Goal: Browse casually: Explore the website without a specific task or goal

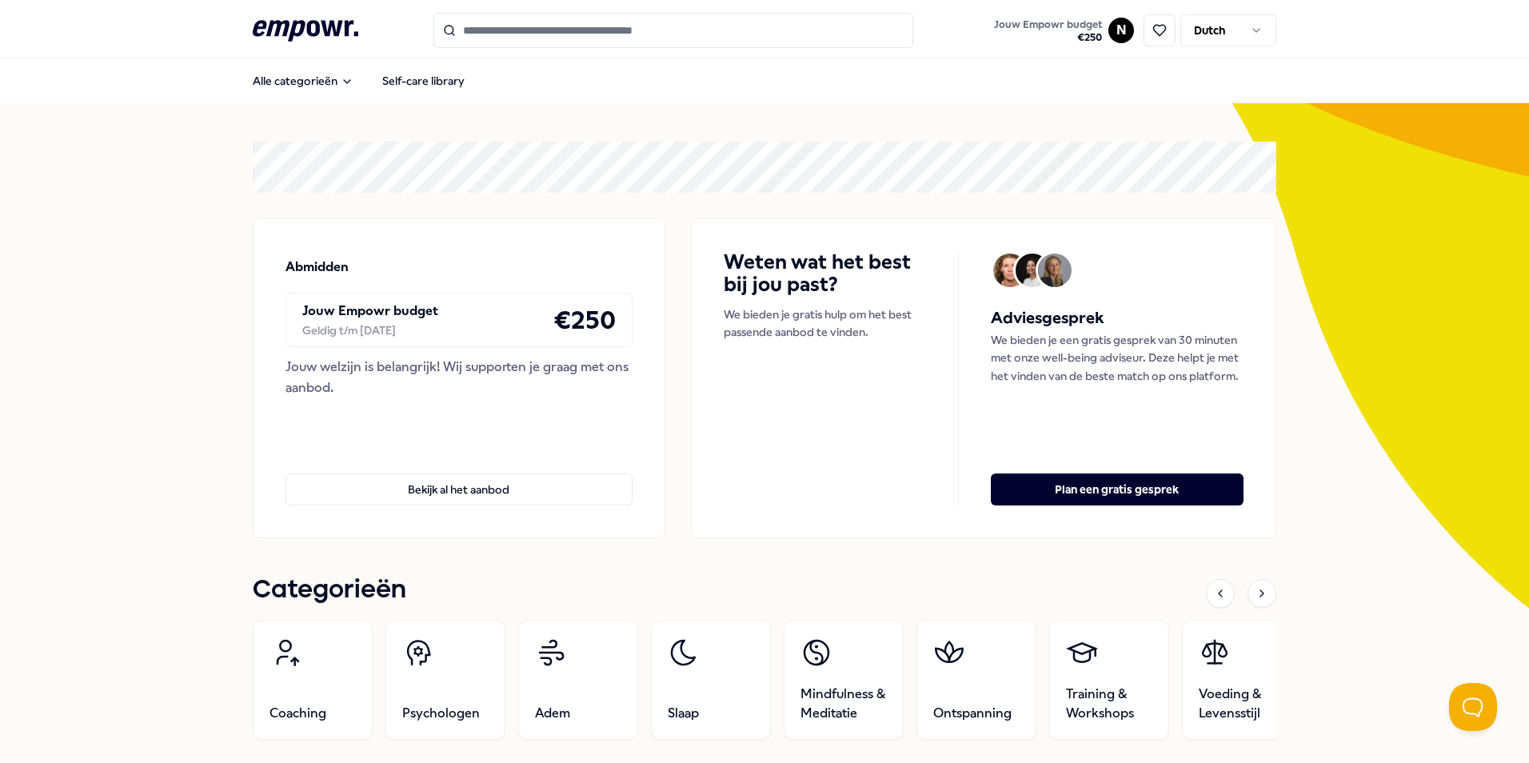
scroll to position [240, 0]
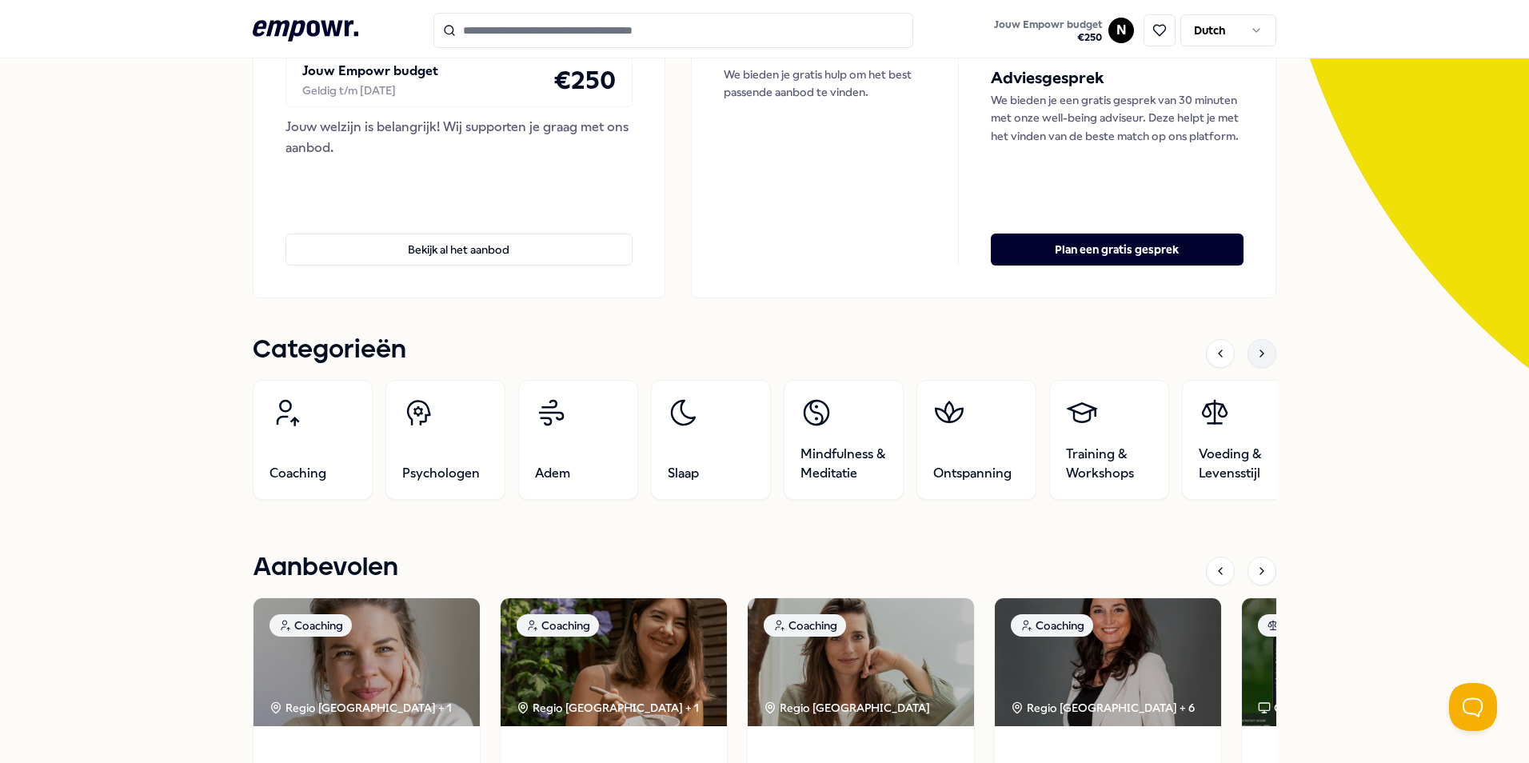
click at [1255, 358] on icon at bounding box center [1261, 353] width 13 height 13
click at [1255, 359] on icon at bounding box center [1261, 353] width 13 height 13
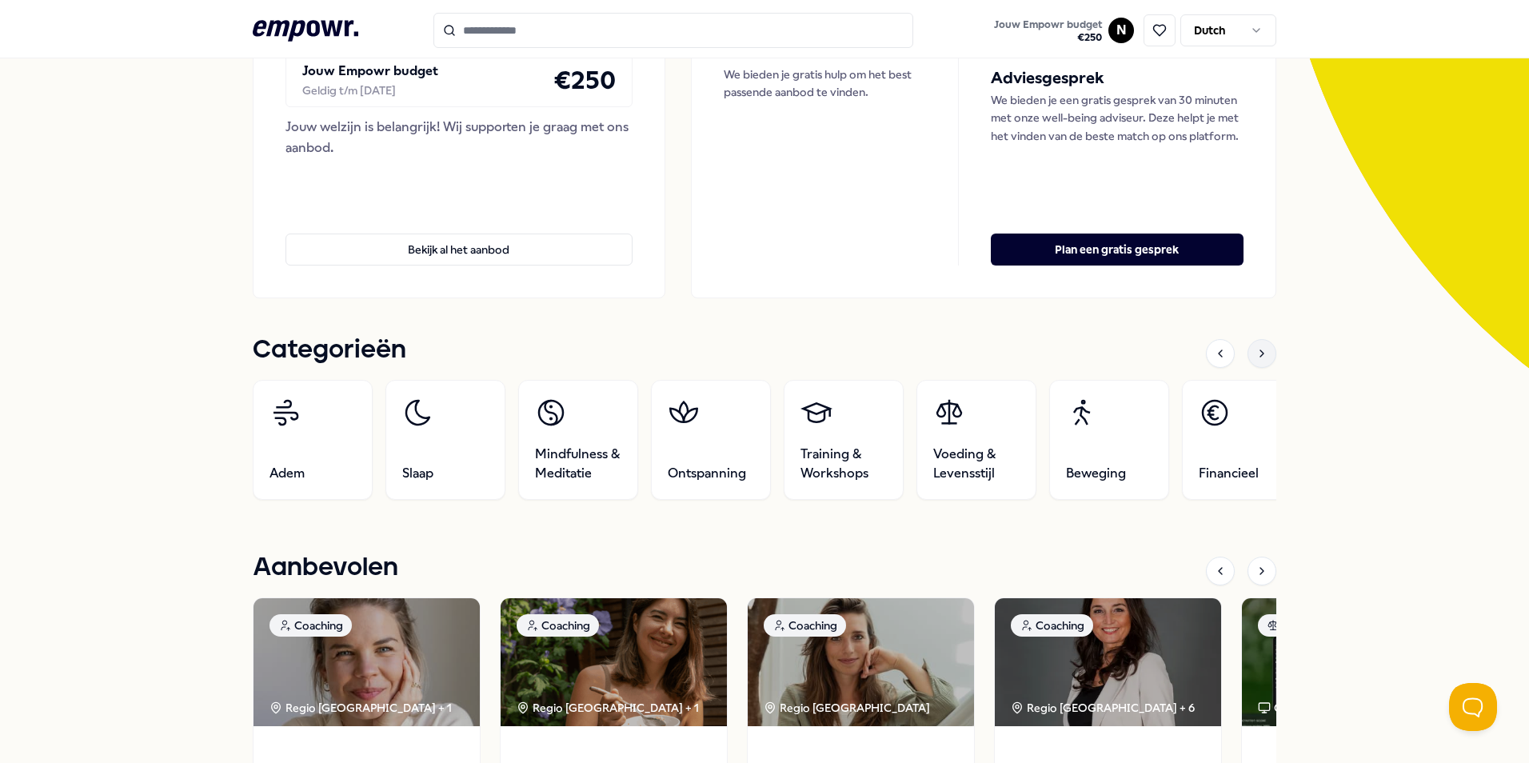
click at [1253, 343] on div at bounding box center [1261, 353] width 29 height 29
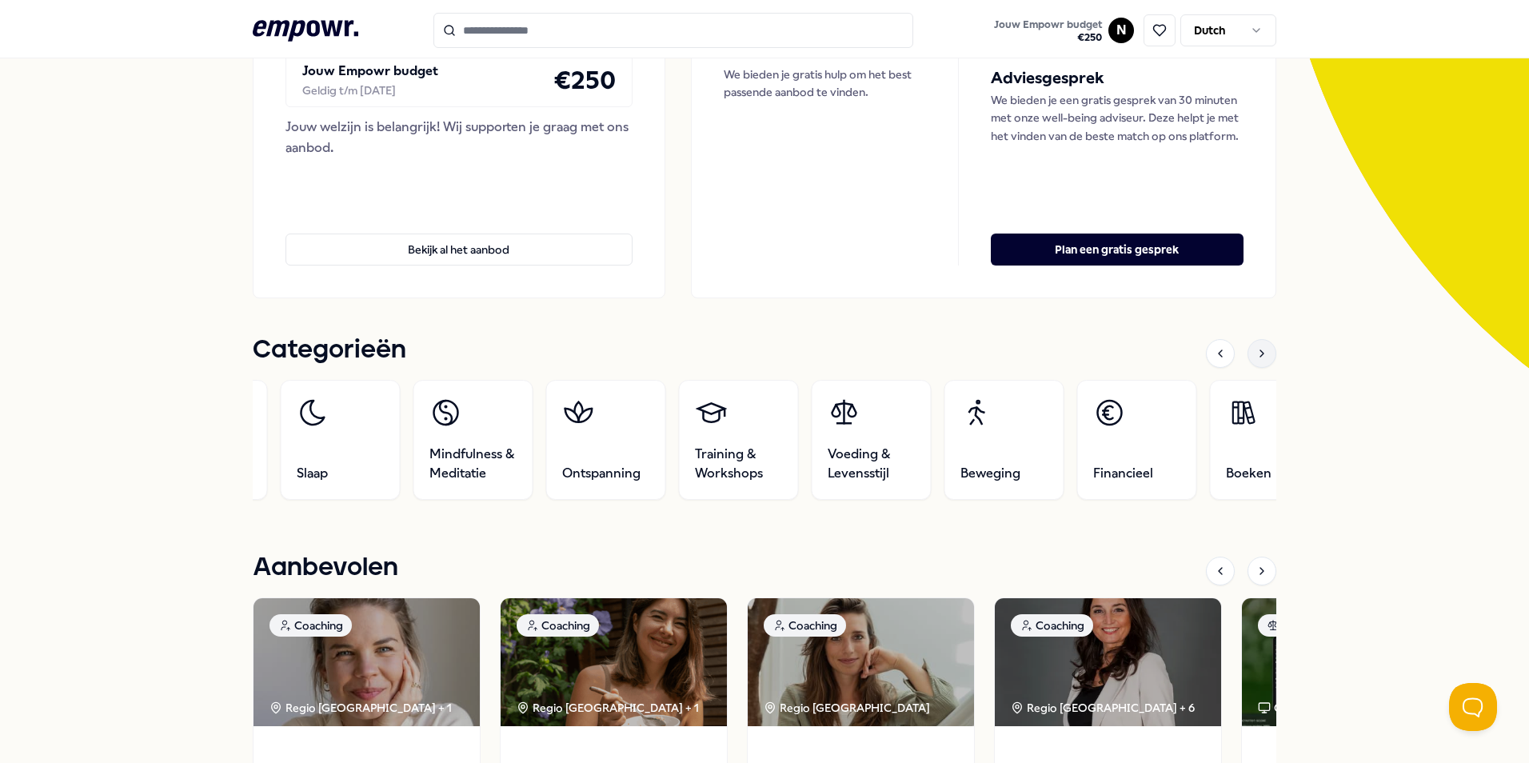
click at [1253, 343] on div at bounding box center [1261, 353] width 29 height 29
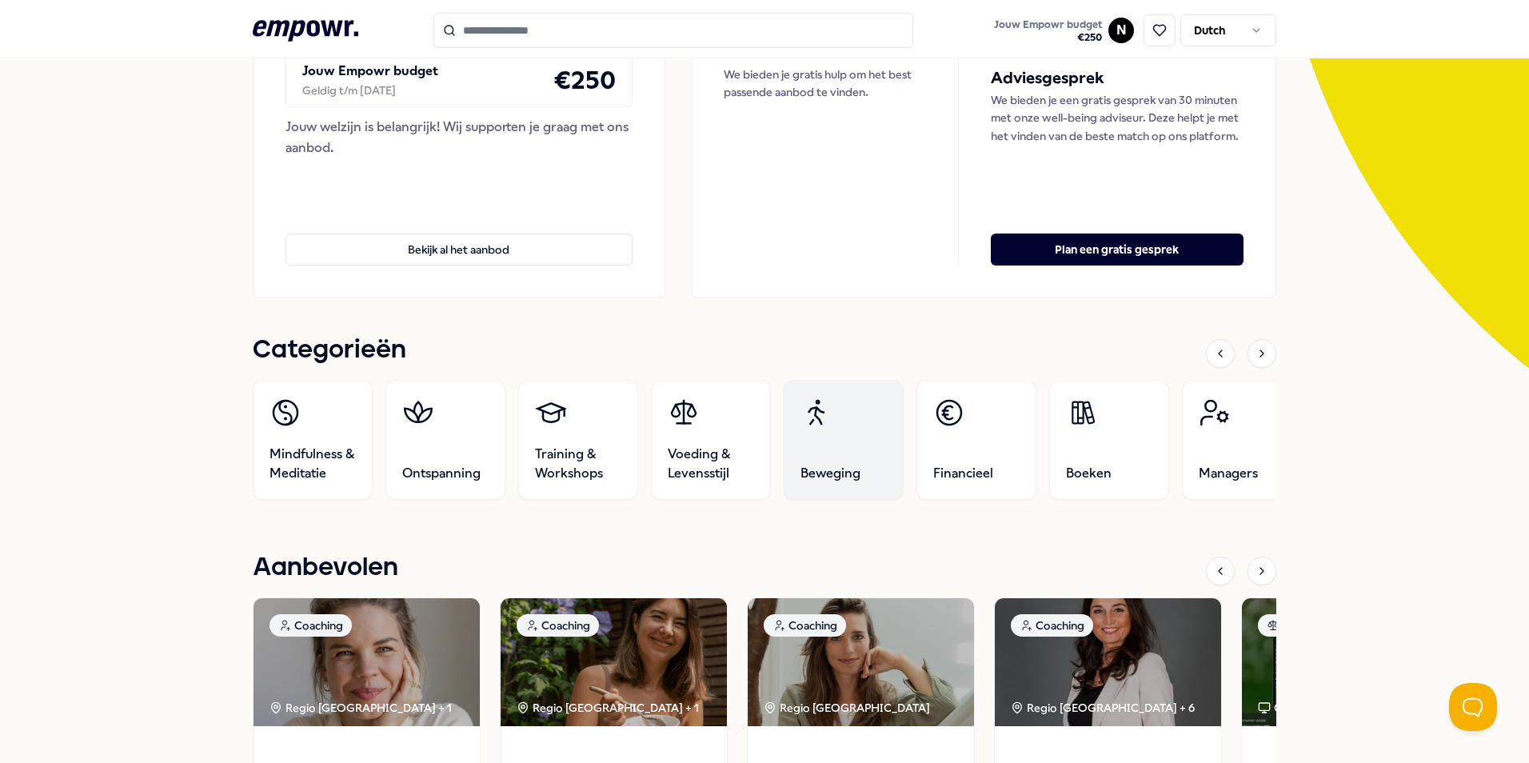
click at [860, 443] on link "Beweging" at bounding box center [844, 440] width 120 height 120
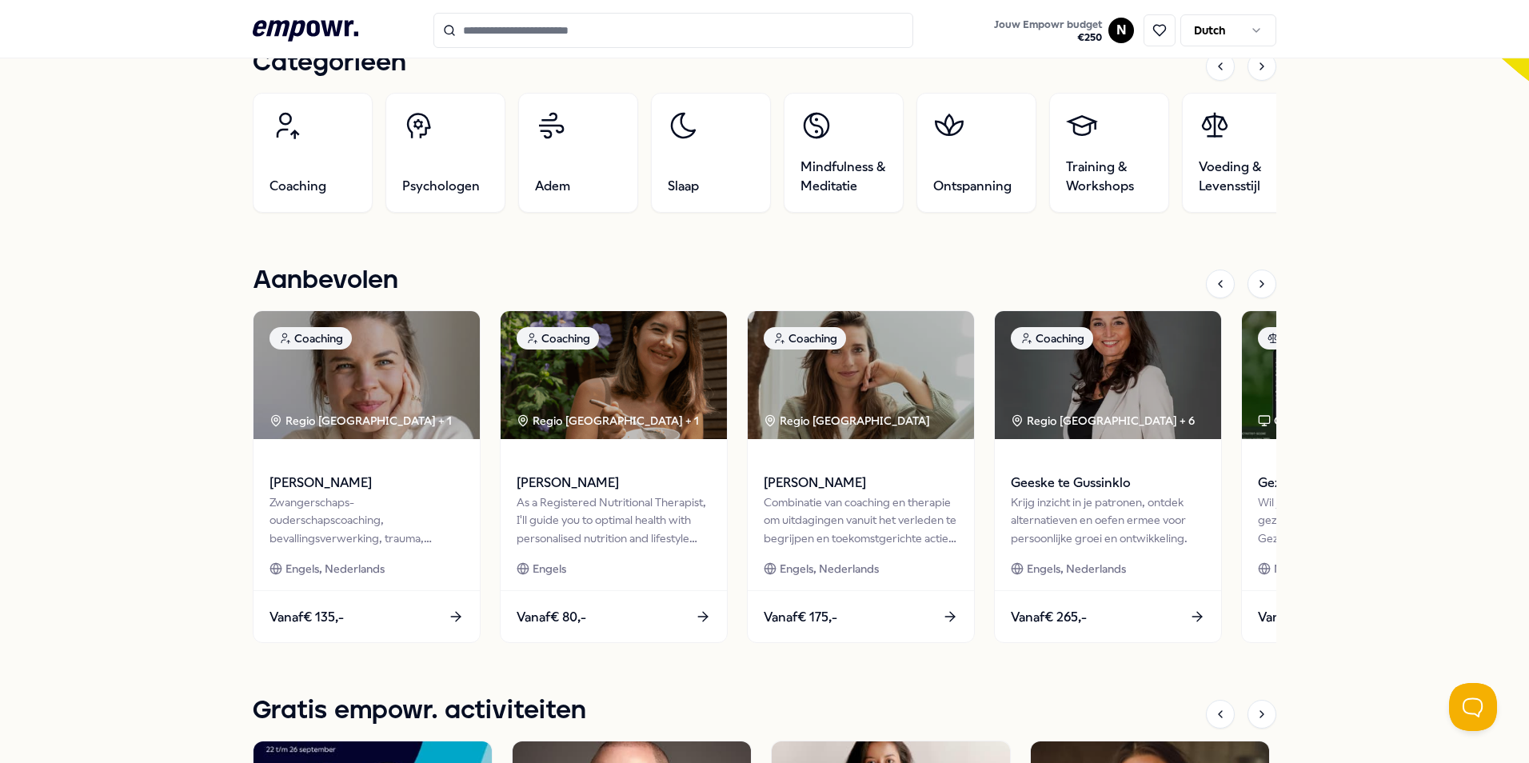
scroll to position [480, 0]
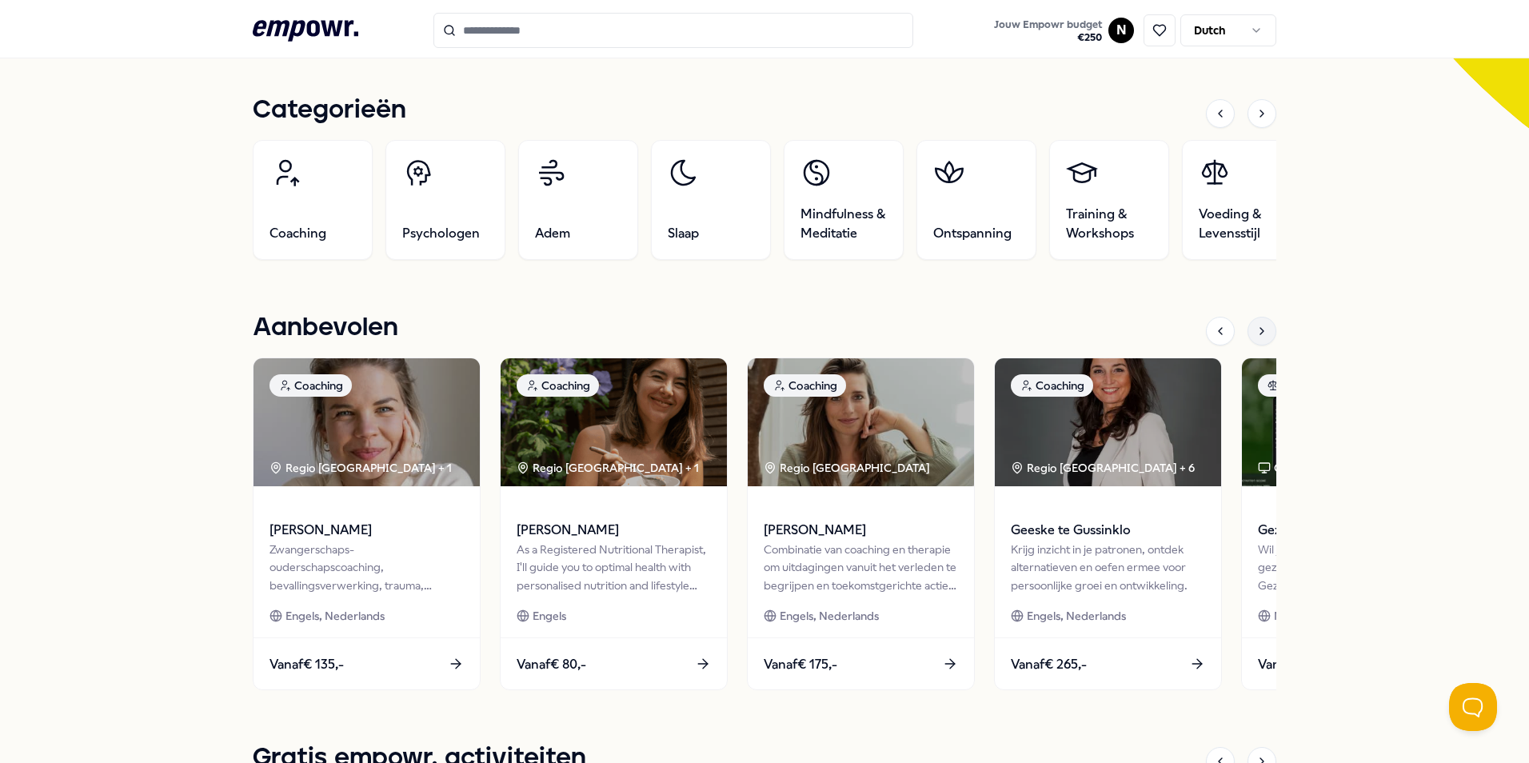
click at [1256, 324] on div at bounding box center [1261, 331] width 29 height 29
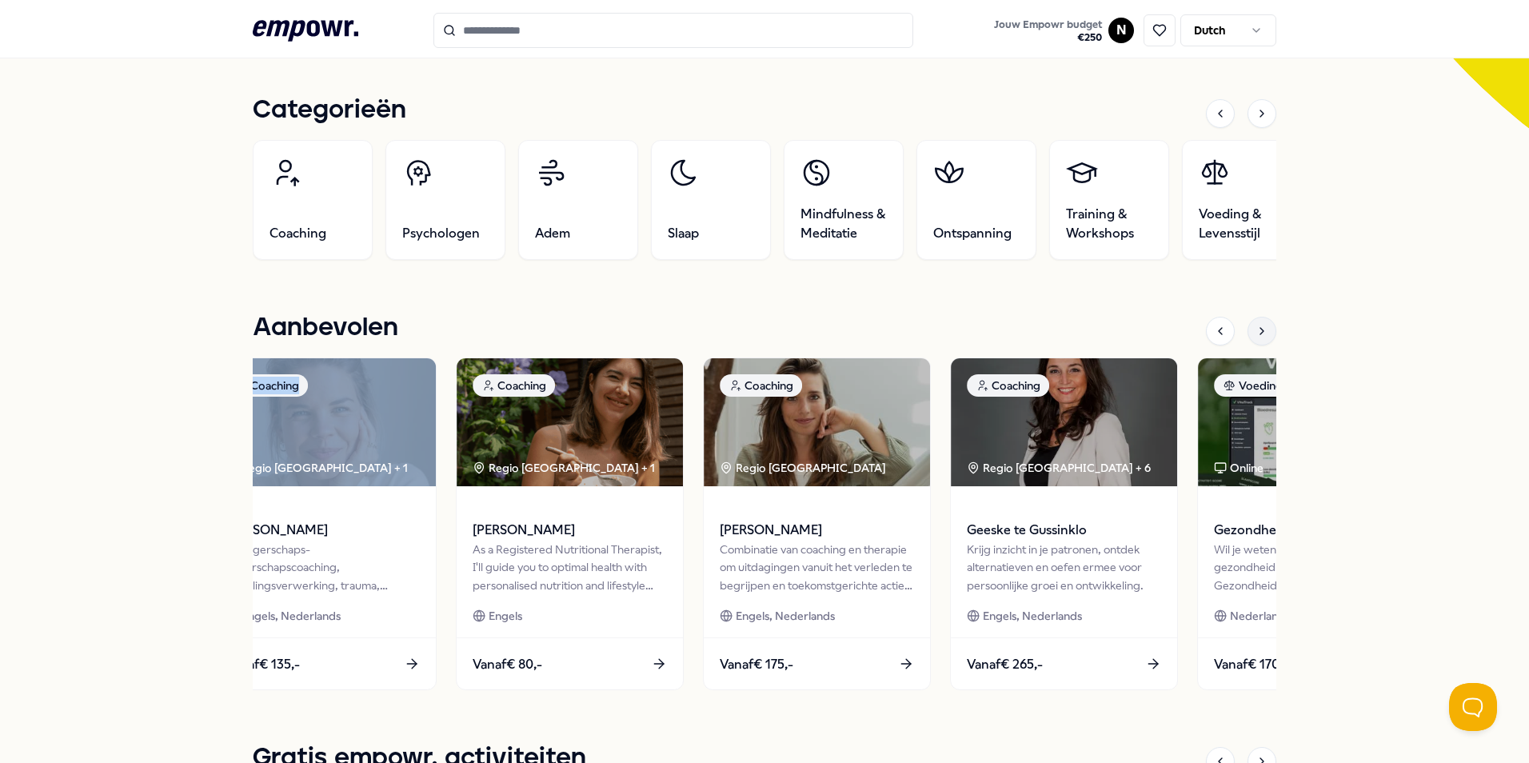
click at [1256, 325] on icon at bounding box center [1261, 331] width 13 height 13
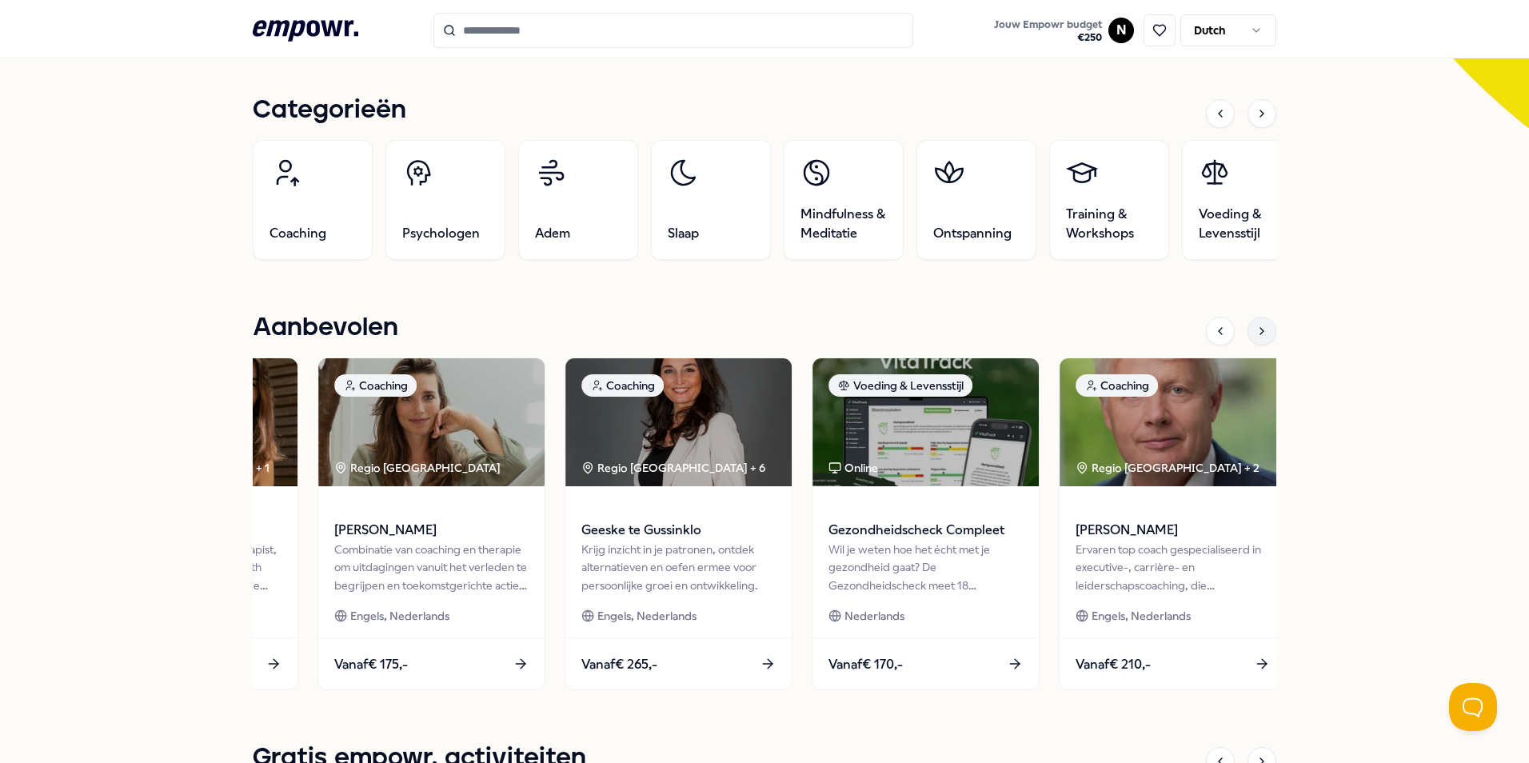
click at [1256, 325] on icon at bounding box center [1261, 331] width 13 height 13
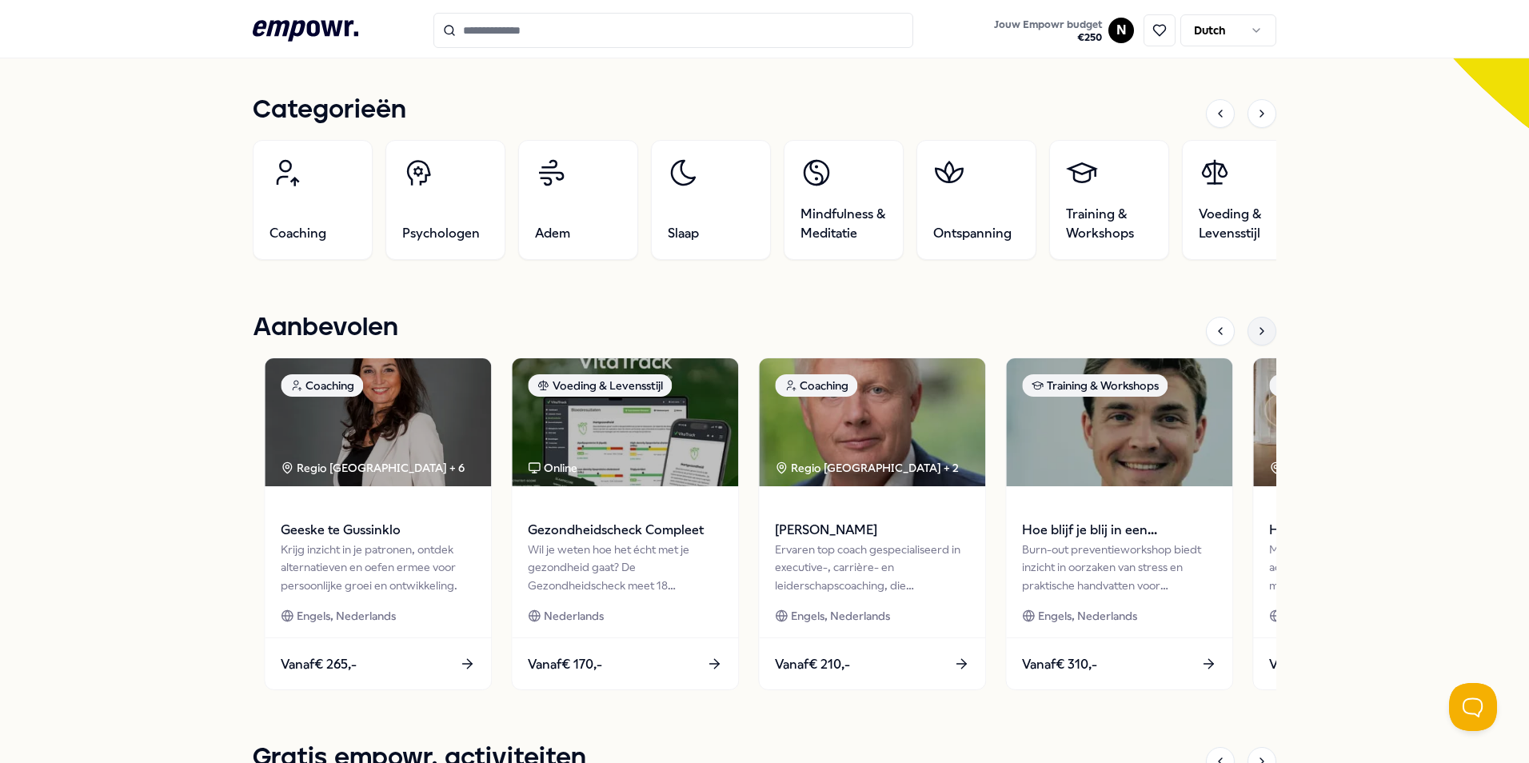
click at [1256, 325] on icon at bounding box center [1261, 331] width 13 height 13
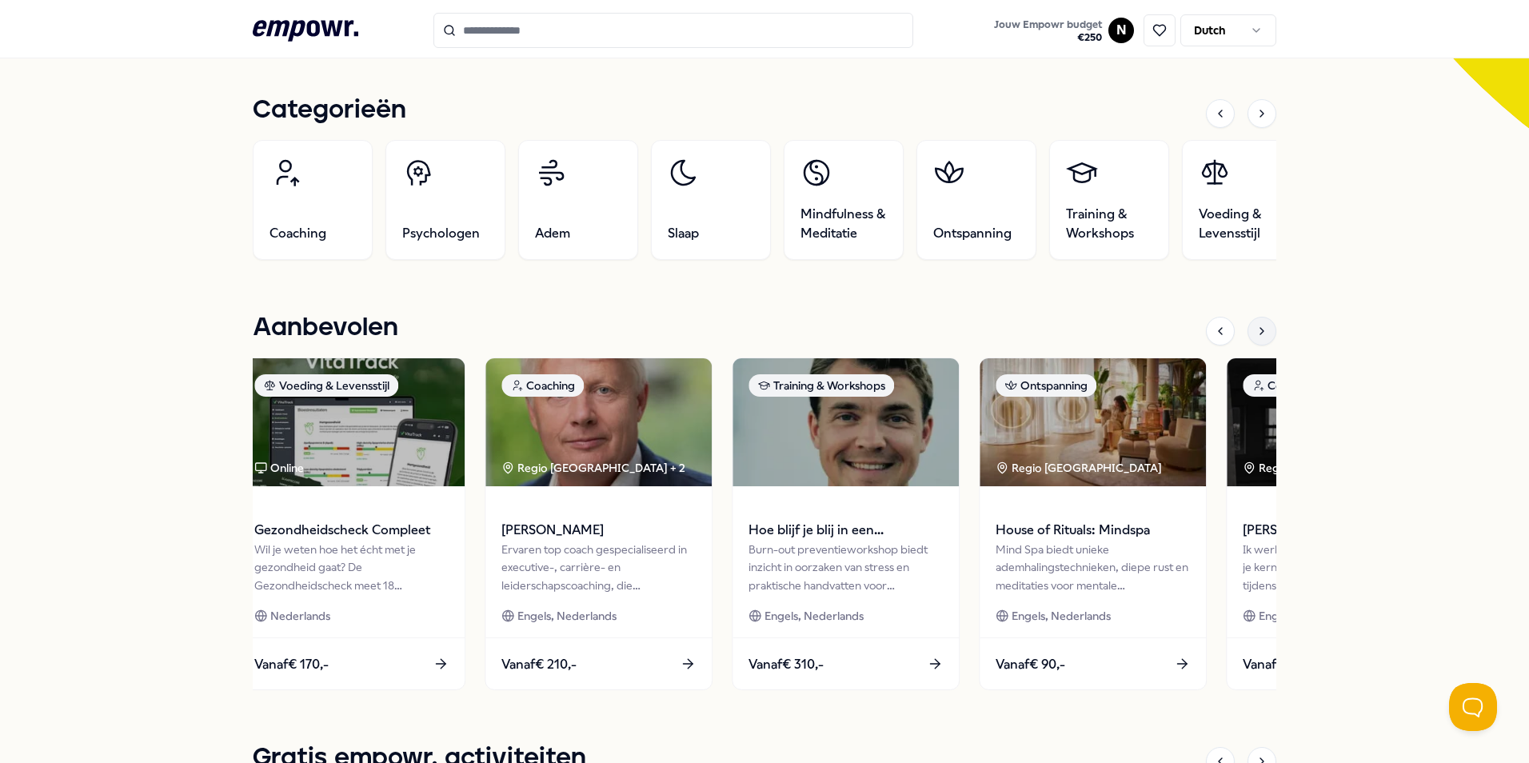
click at [1256, 324] on div at bounding box center [1261, 331] width 29 height 29
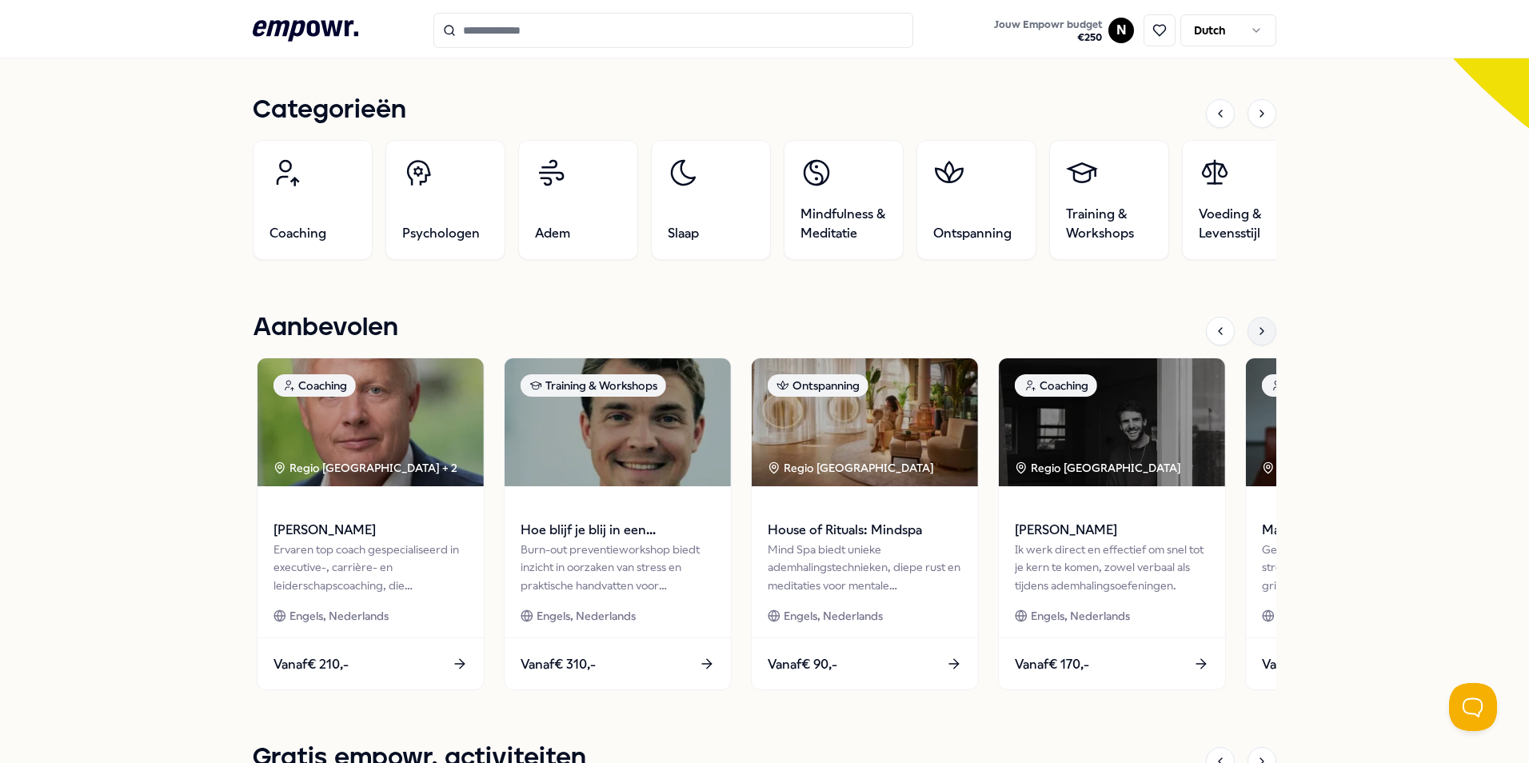
click at [1256, 324] on div at bounding box center [1261, 331] width 29 height 29
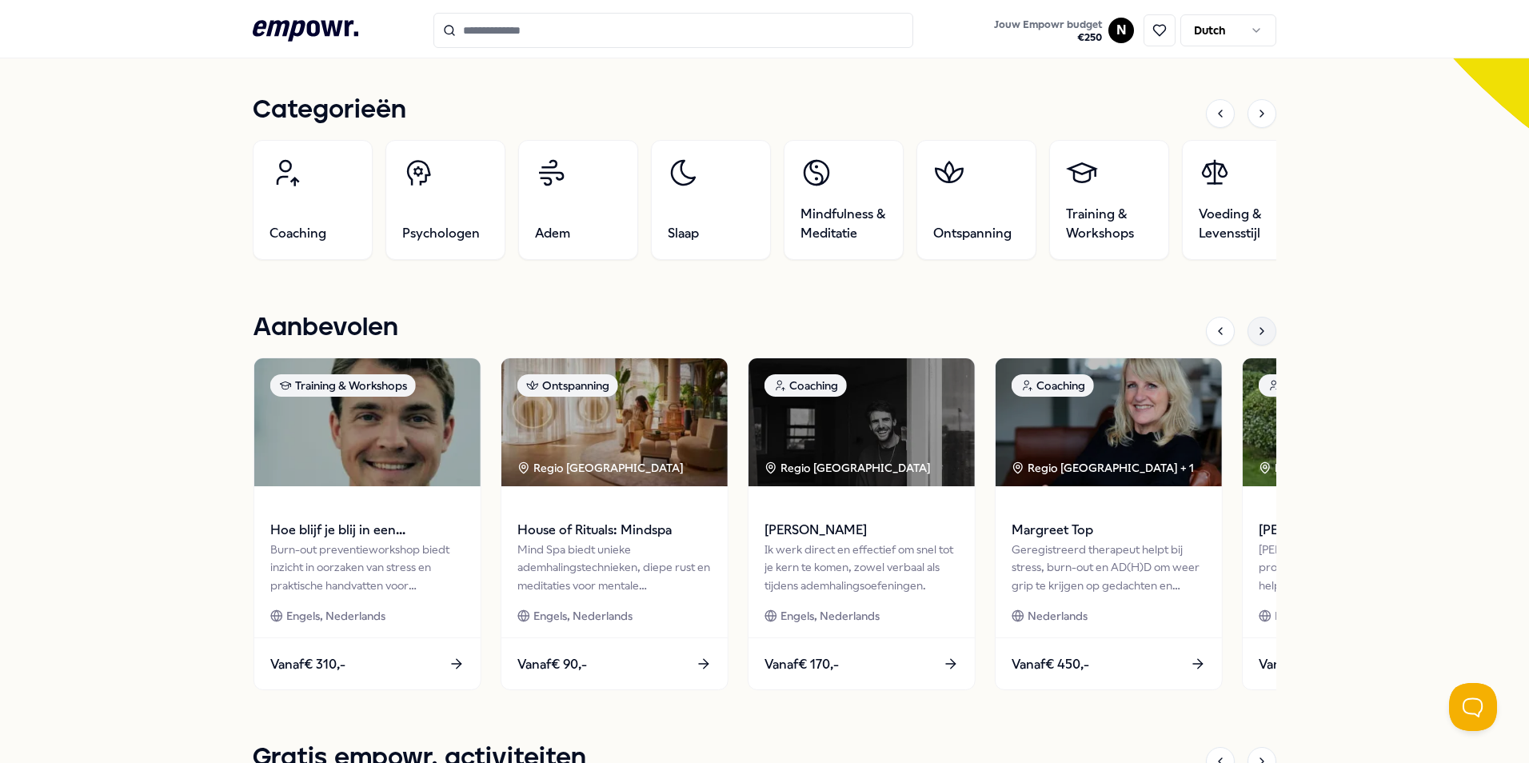
click at [1256, 324] on div at bounding box center [1261, 331] width 29 height 29
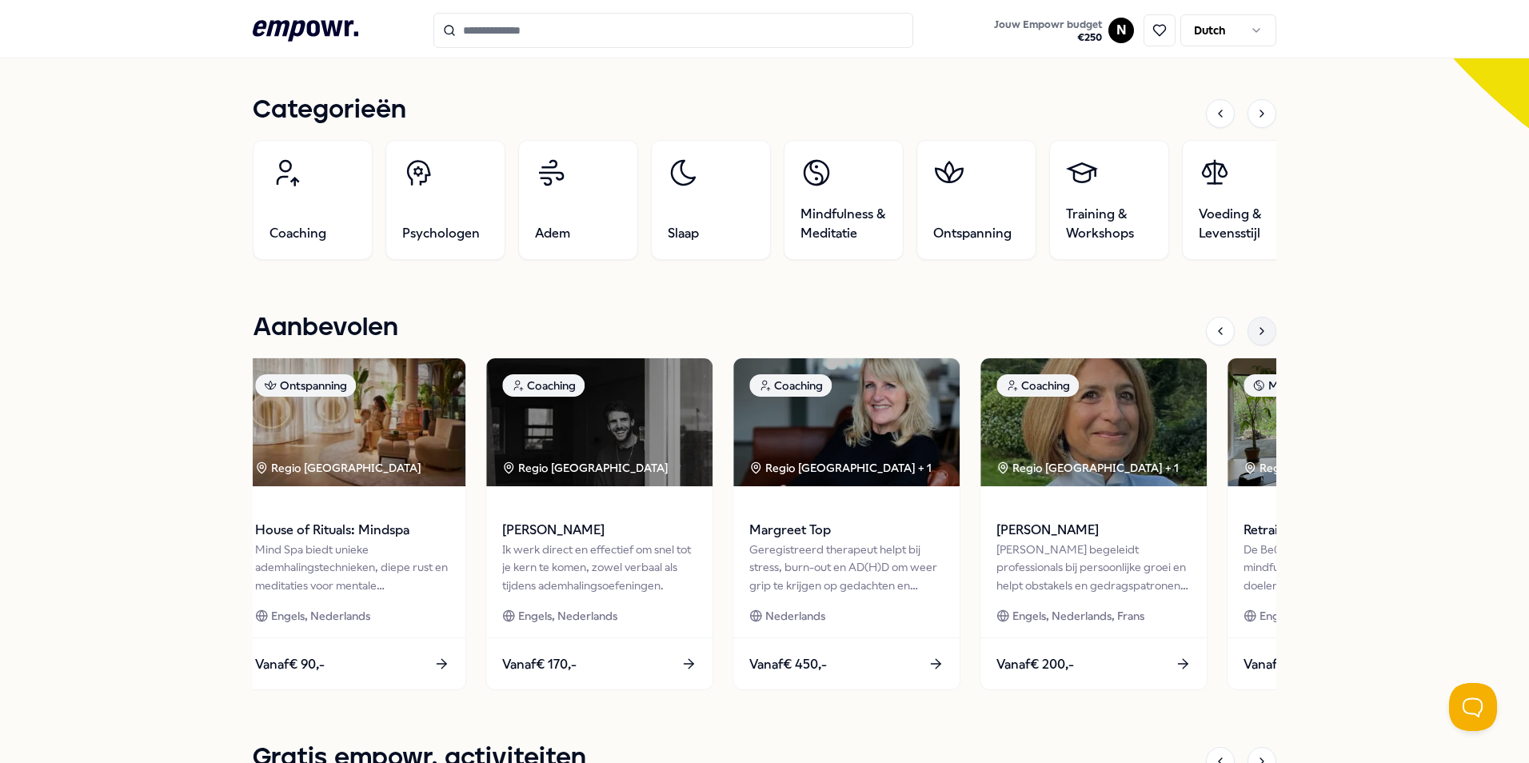
click at [1256, 324] on div at bounding box center [1261, 331] width 29 height 29
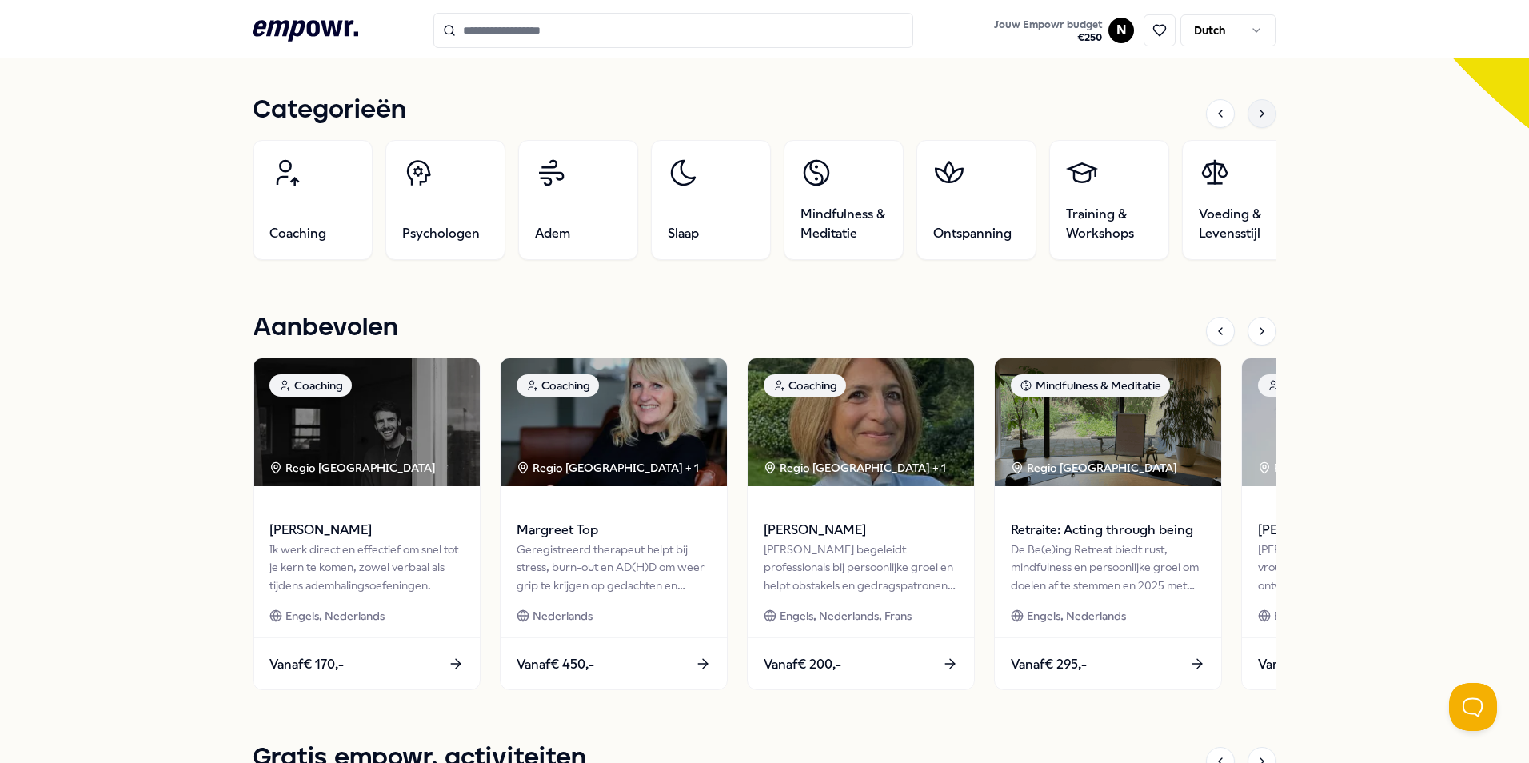
drag, startPoint x: 1256, startPoint y: 324, endPoint x: 1259, endPoint y: 113, distance: 211.1
click at [1259, 113] on icon at bounding box center [1261, 113] width 13 height 13
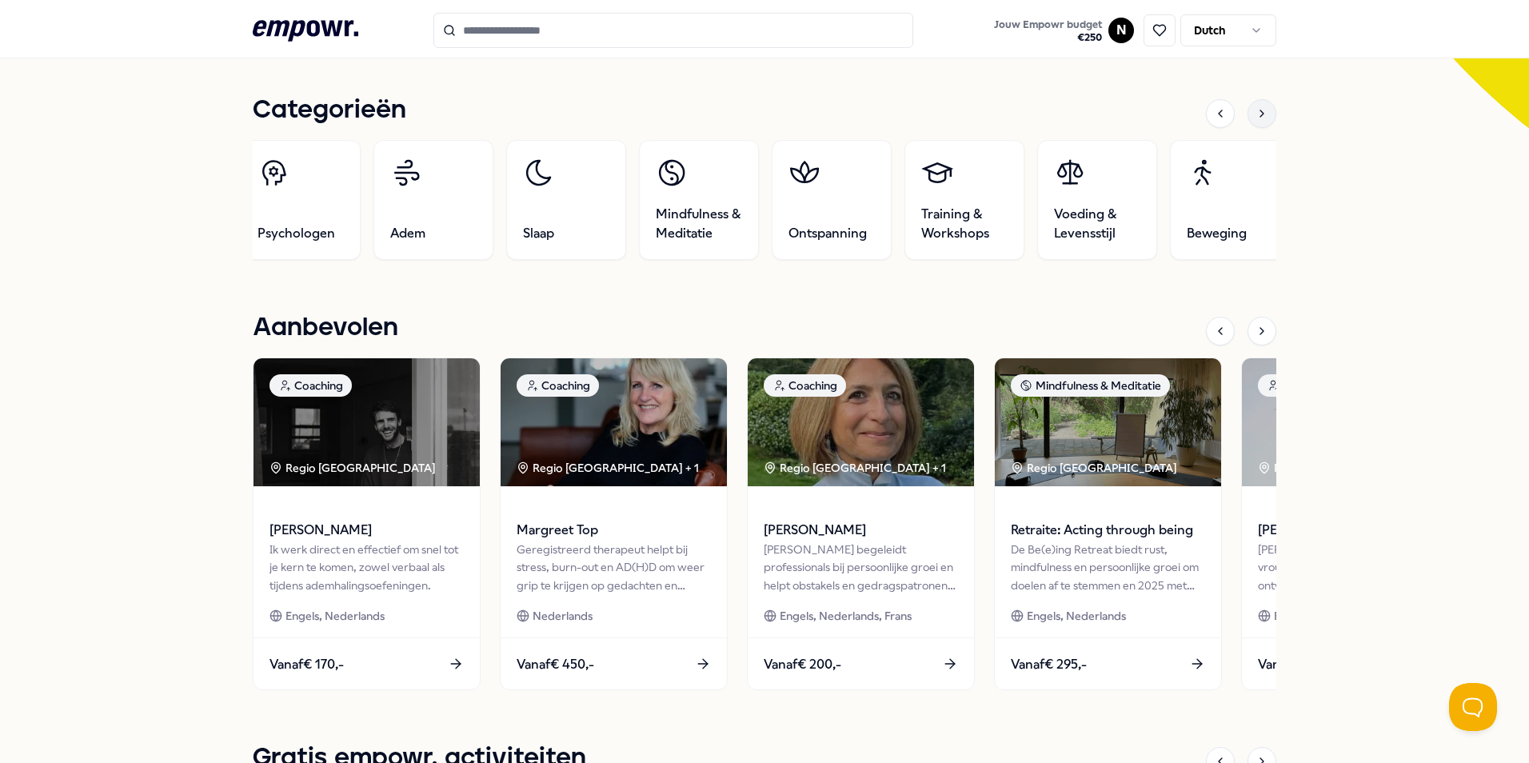
click at [1259, 113] on icon at bounding box center [1261, 113] width 13 height 13
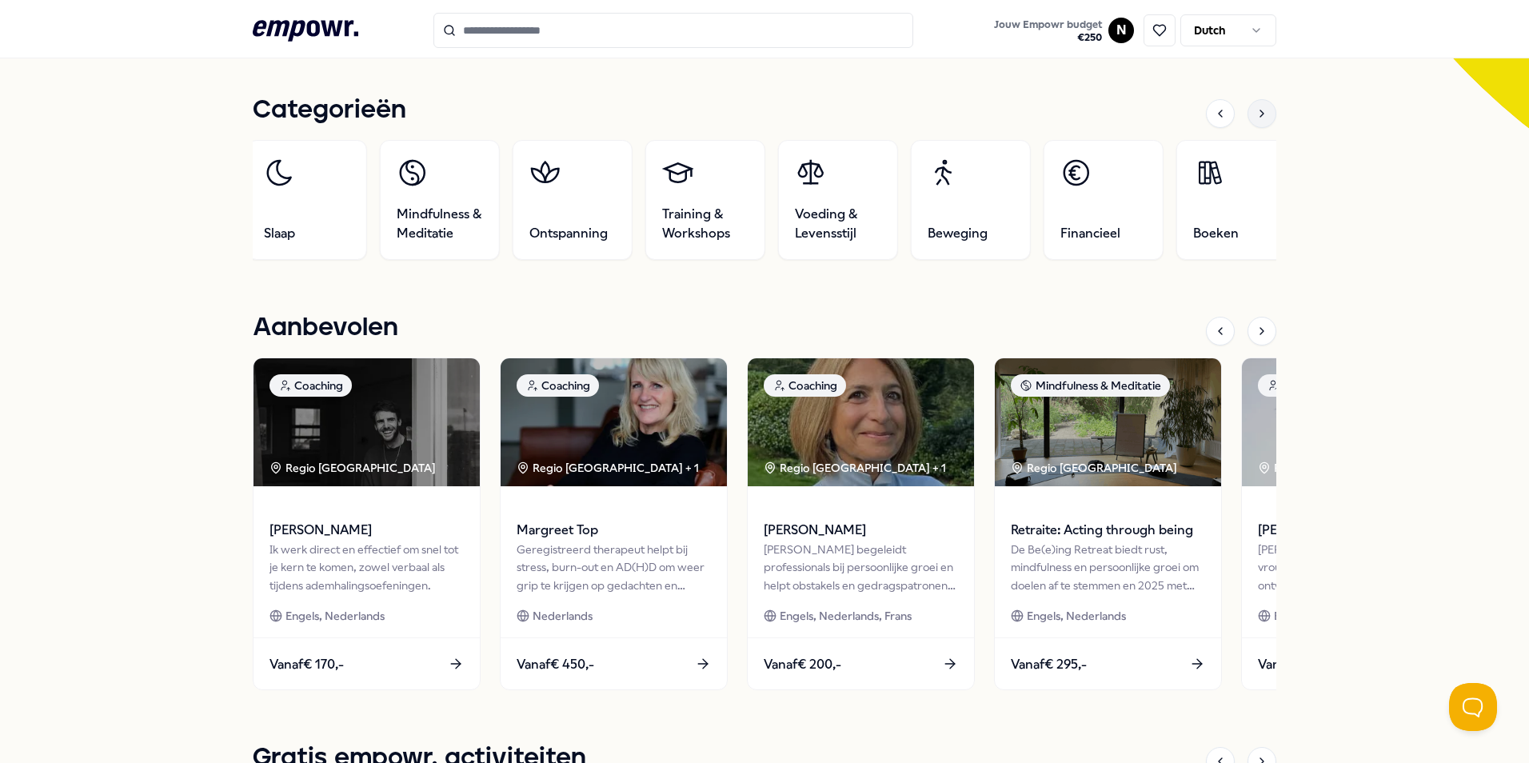
click at [1259, 113] on icon at bounding box center [1261, 113] width 13 height 13
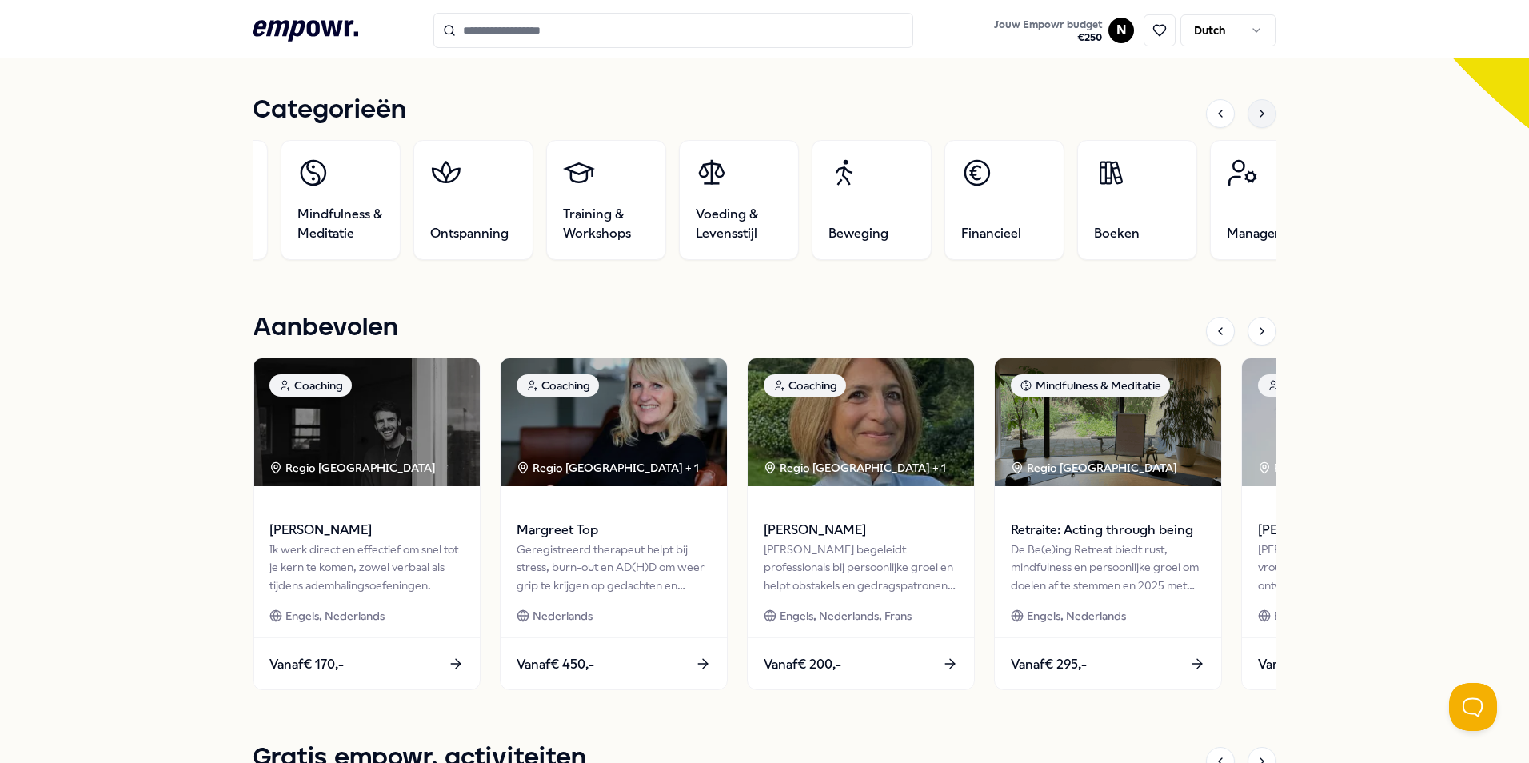
click at [1259, 112] on icon at bounding box center [1261, 113] width 13 height 13
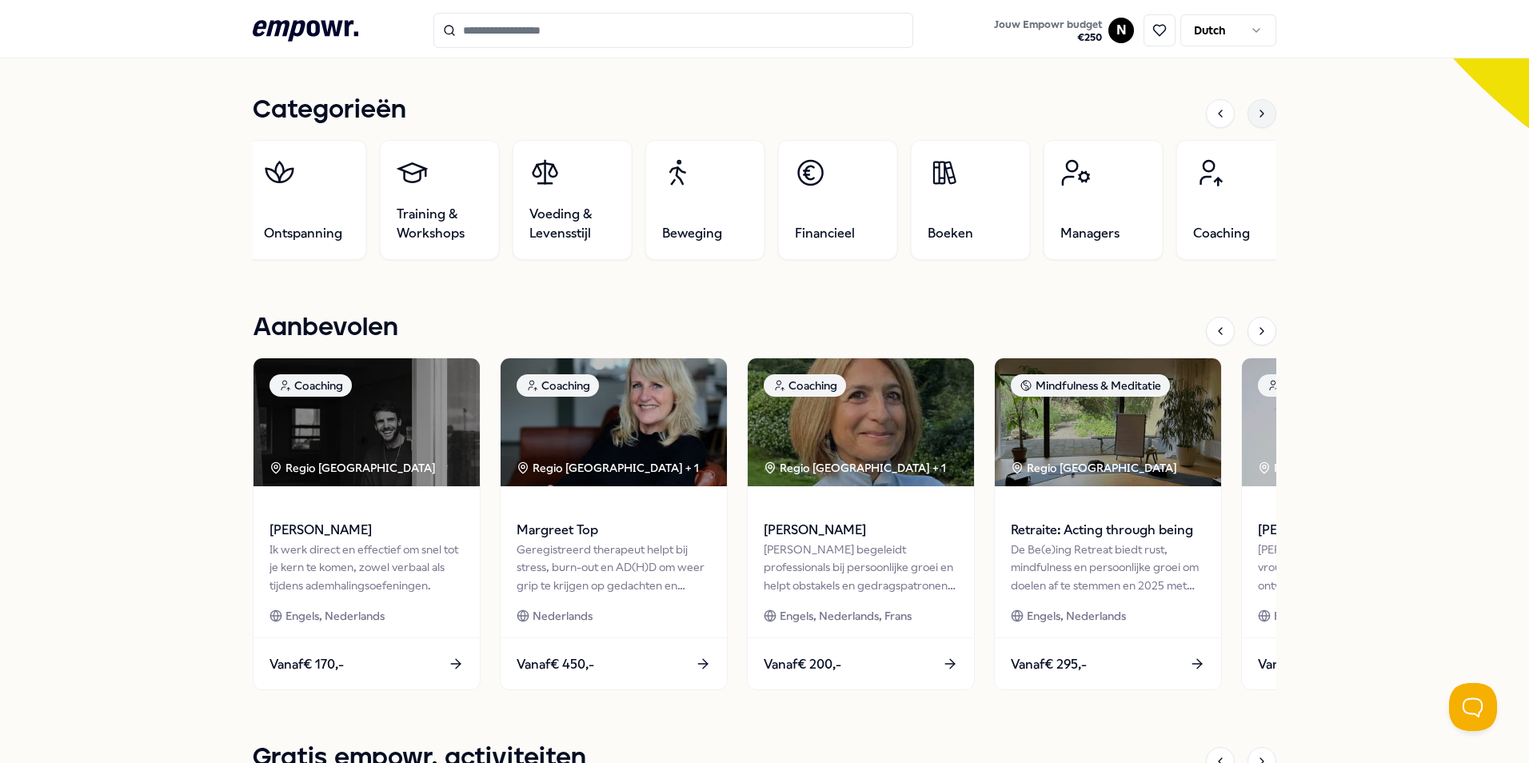
click at [1259, 112] on icon at bounding box center [1261, 113] width 13 height 13
click at [1259, 113] on icon at bounding box center [1261, 113] width 13 height 13
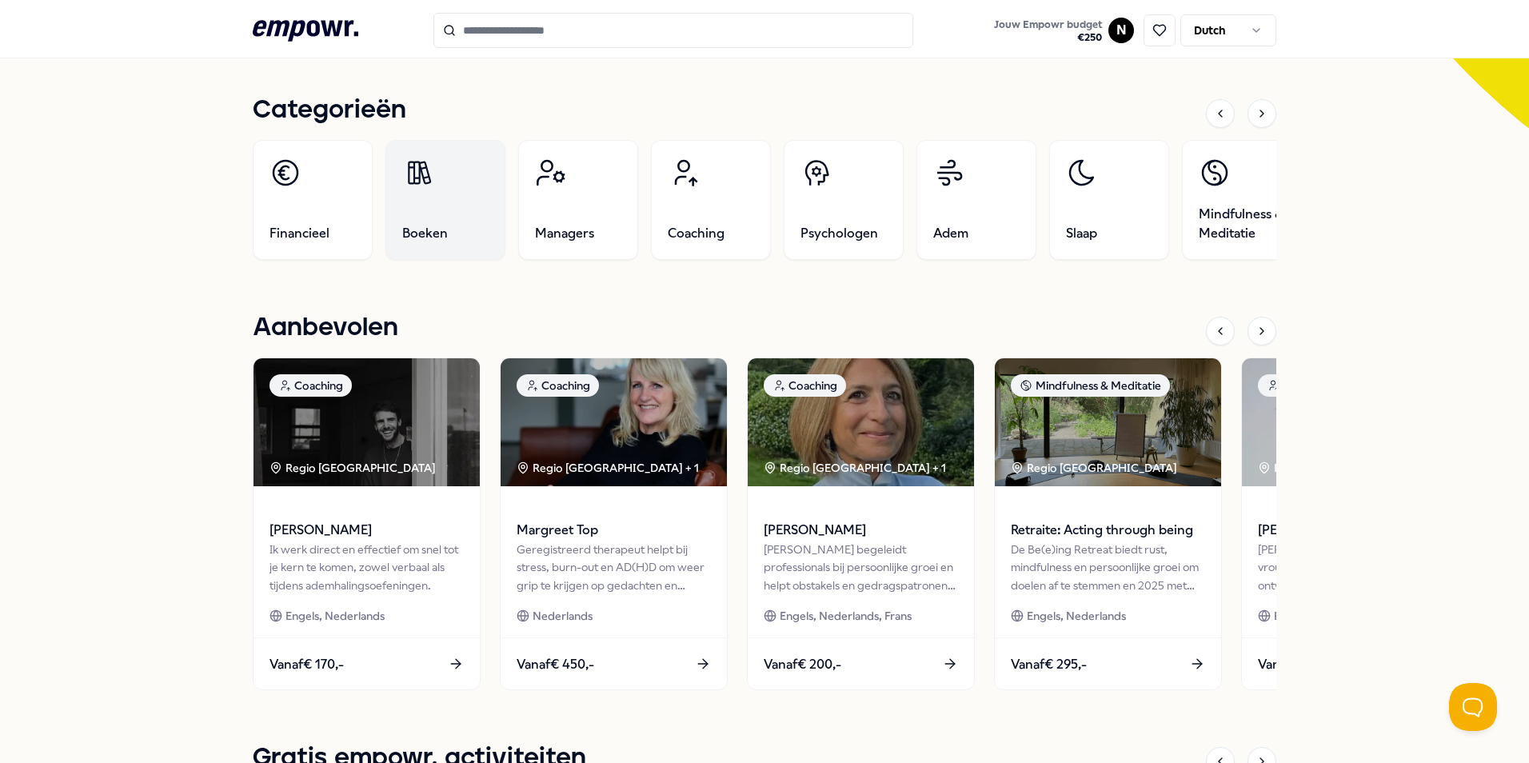
click at [468, 225] on link "Boeken" at bounding box center [445, 200] width 120 height 120
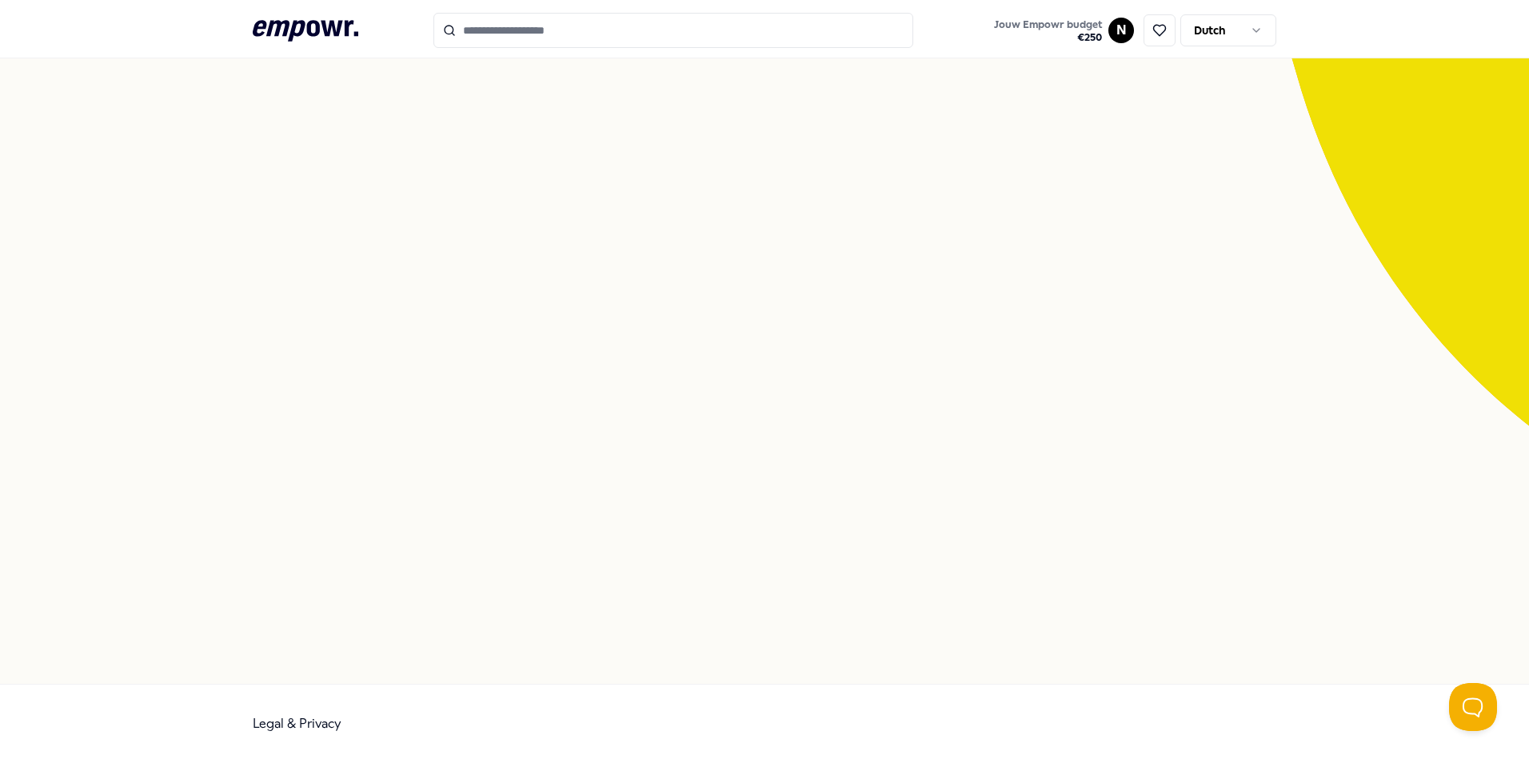
scroll to position [103, 0]
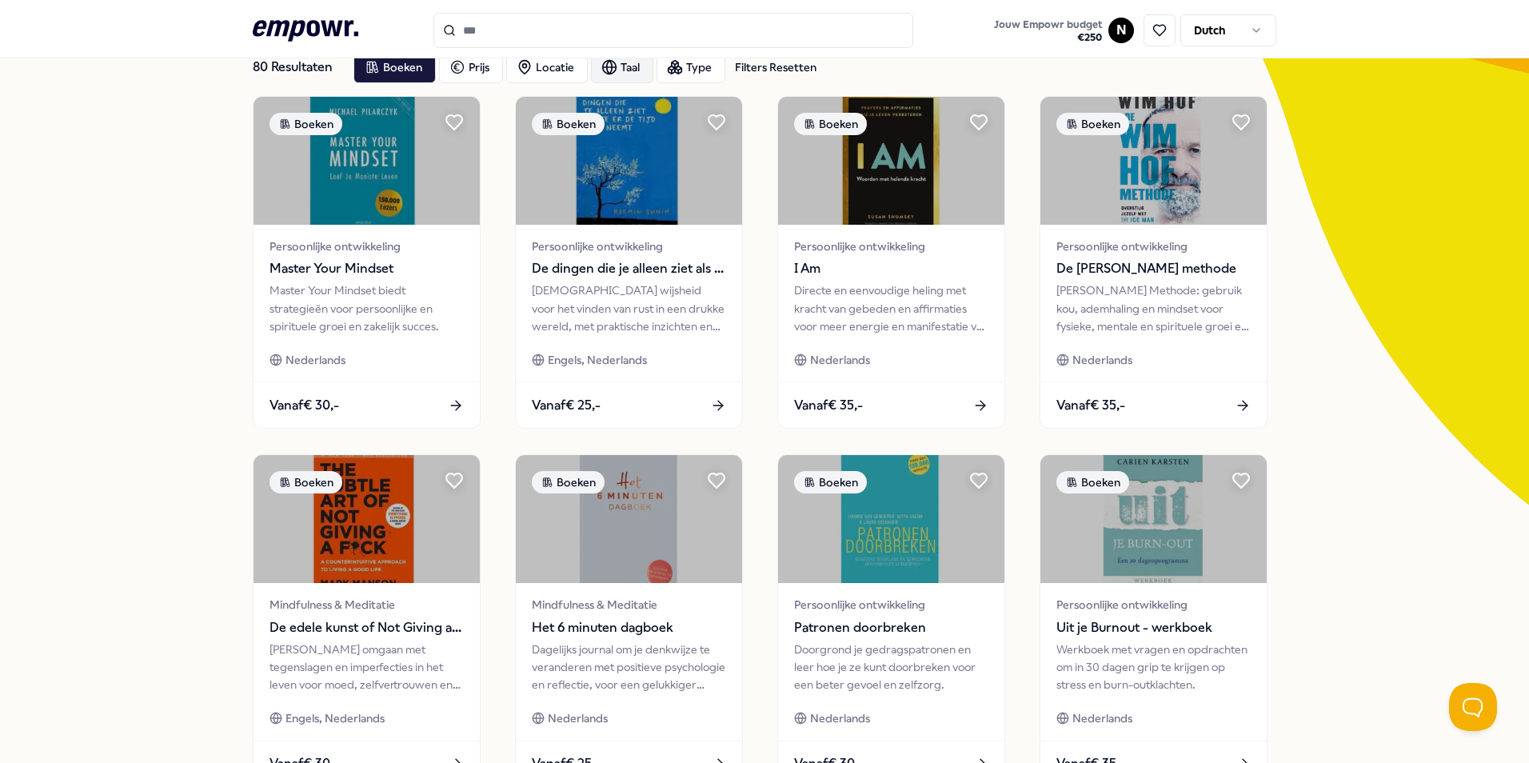
click at [603, 59] on icon "button" at bounding box center [609, 67] width 16 height 16
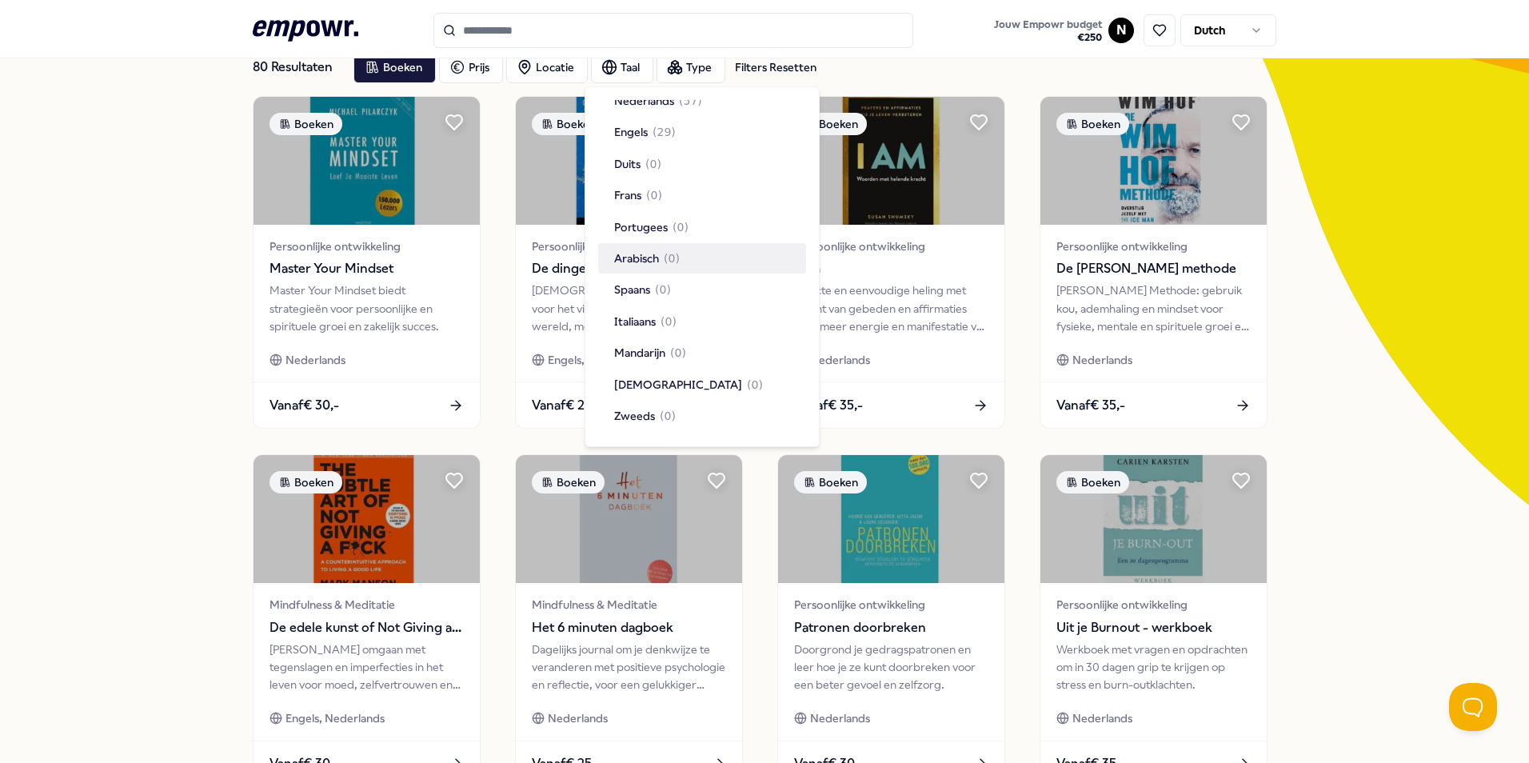
scroll to position [0, 0]
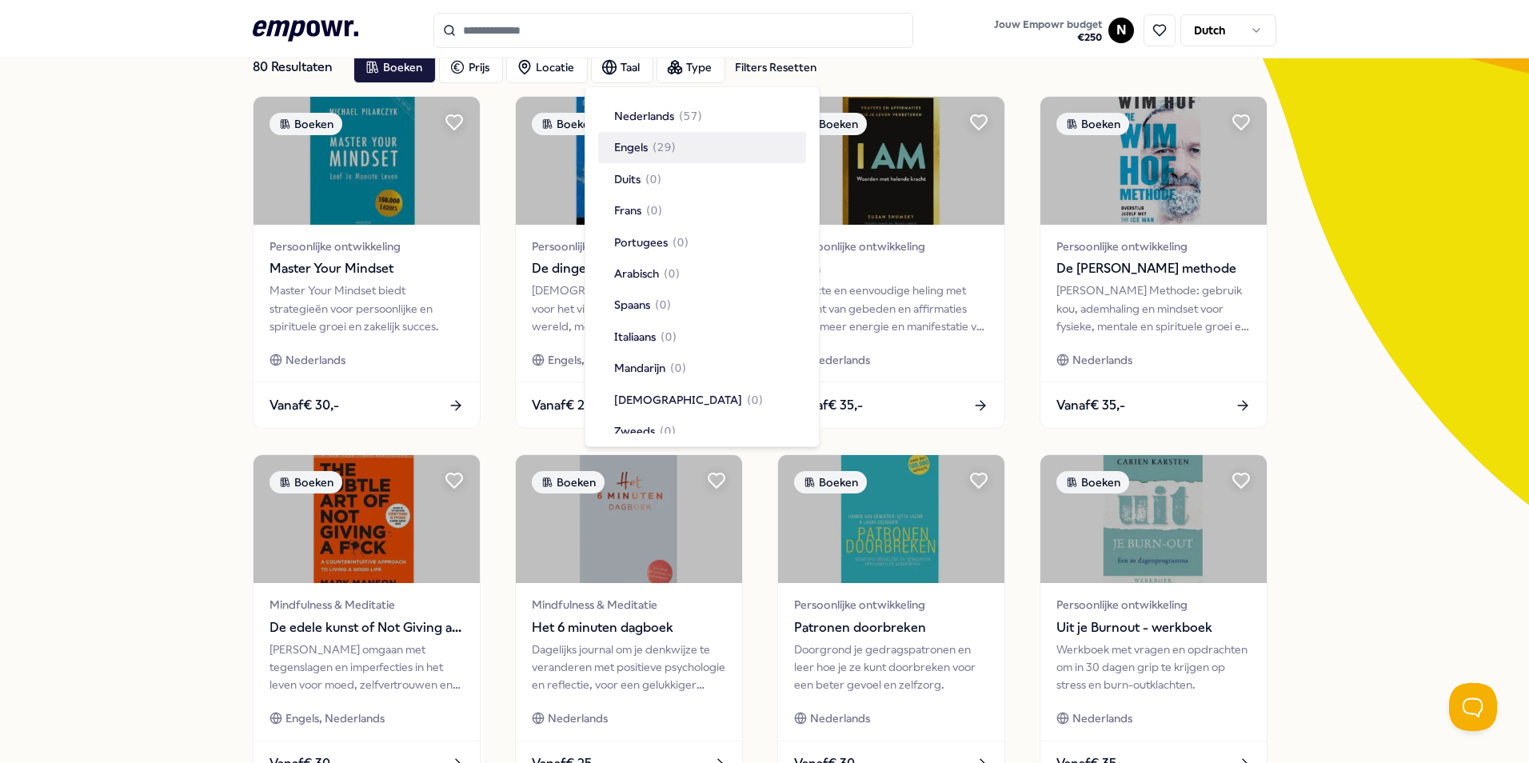
click at [686, 138] on div "Engels ( 29 )" at bounding box center [702, 147] width 208 height 30
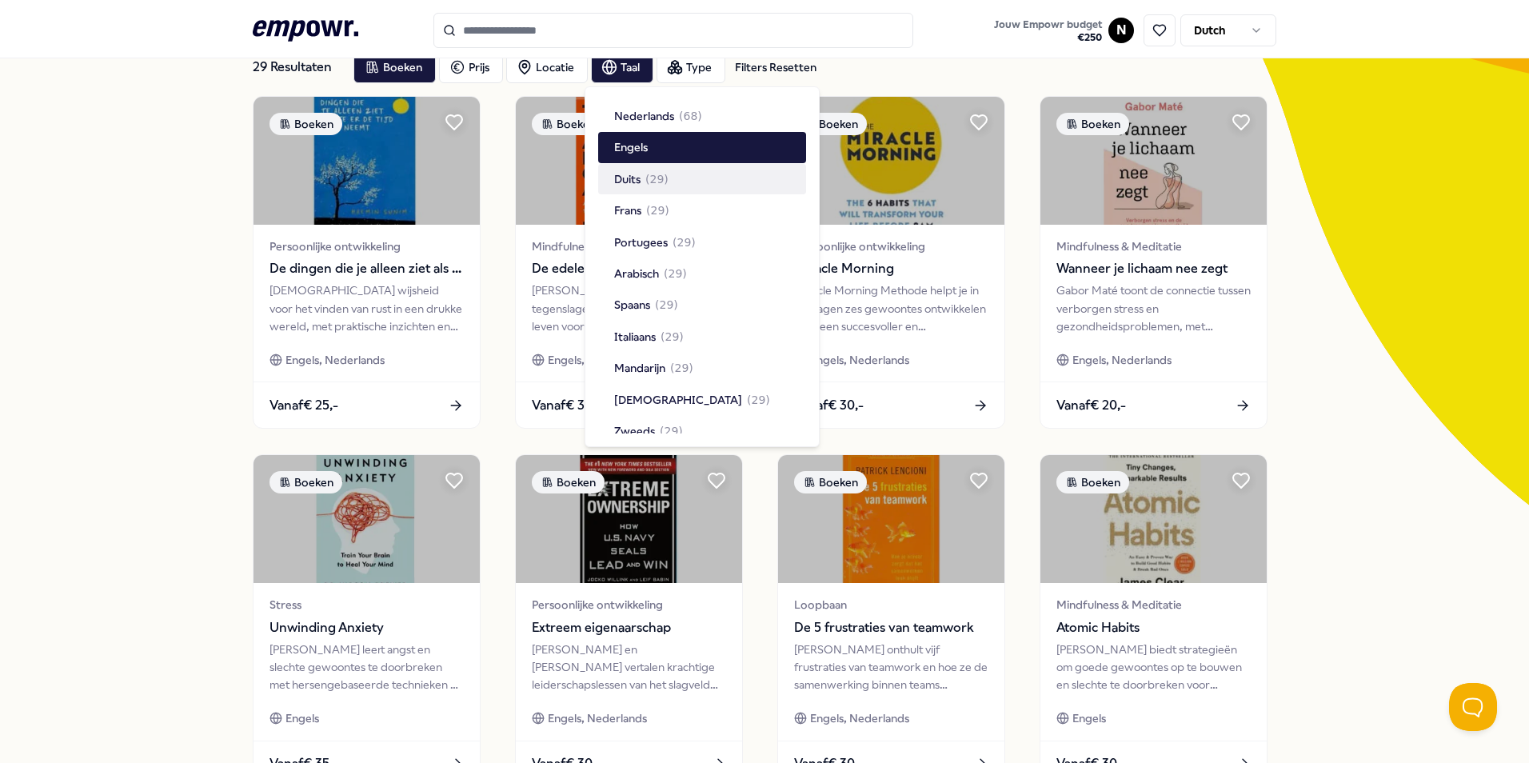
click at [1395, 265] on div "29 Resultaten Filters Resetten Boeken Prijs Locatie Taal Type Filters Resetten …" at bounding box center [764, 624] width 1529 height 1248
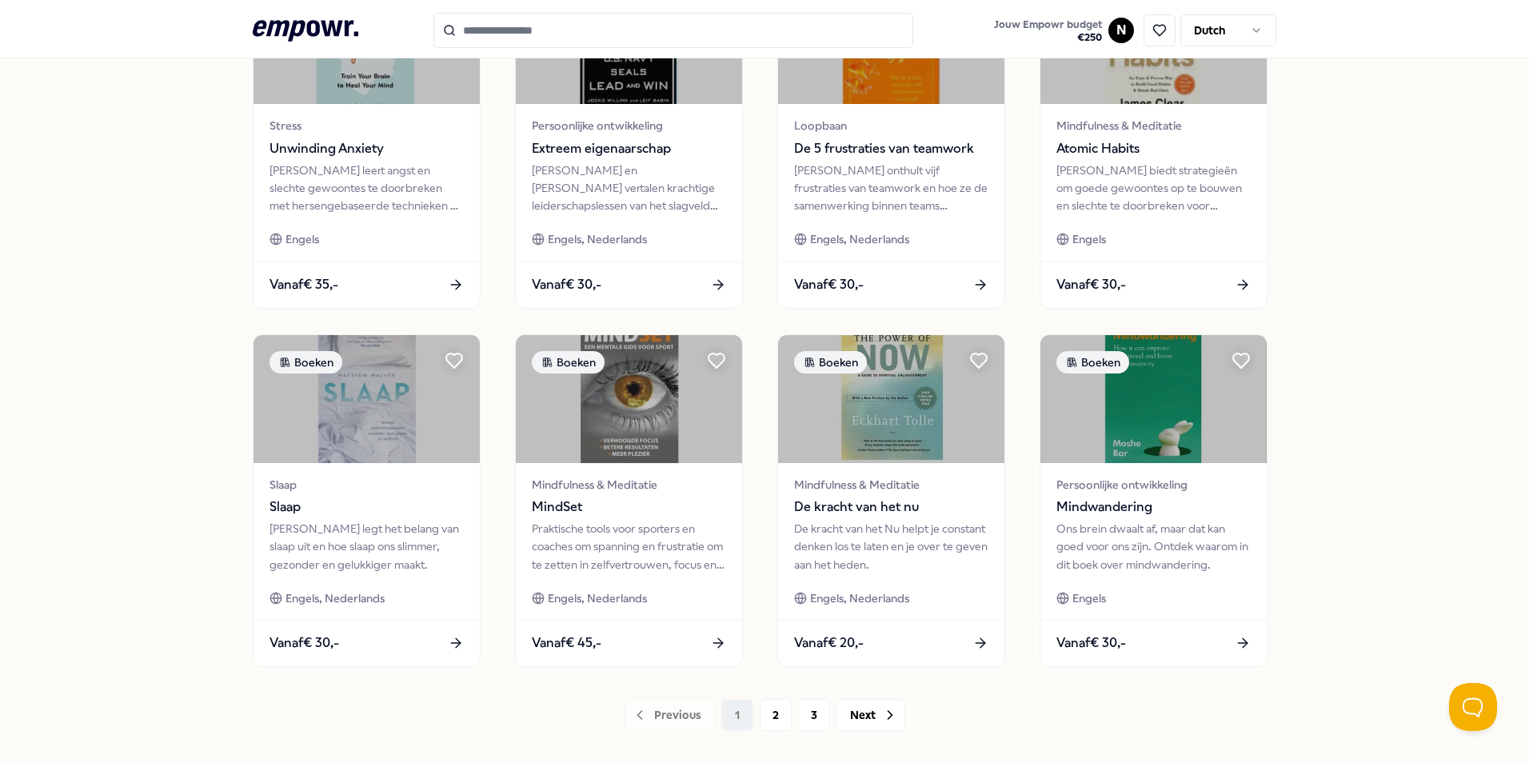
scroll to position [668, 0]
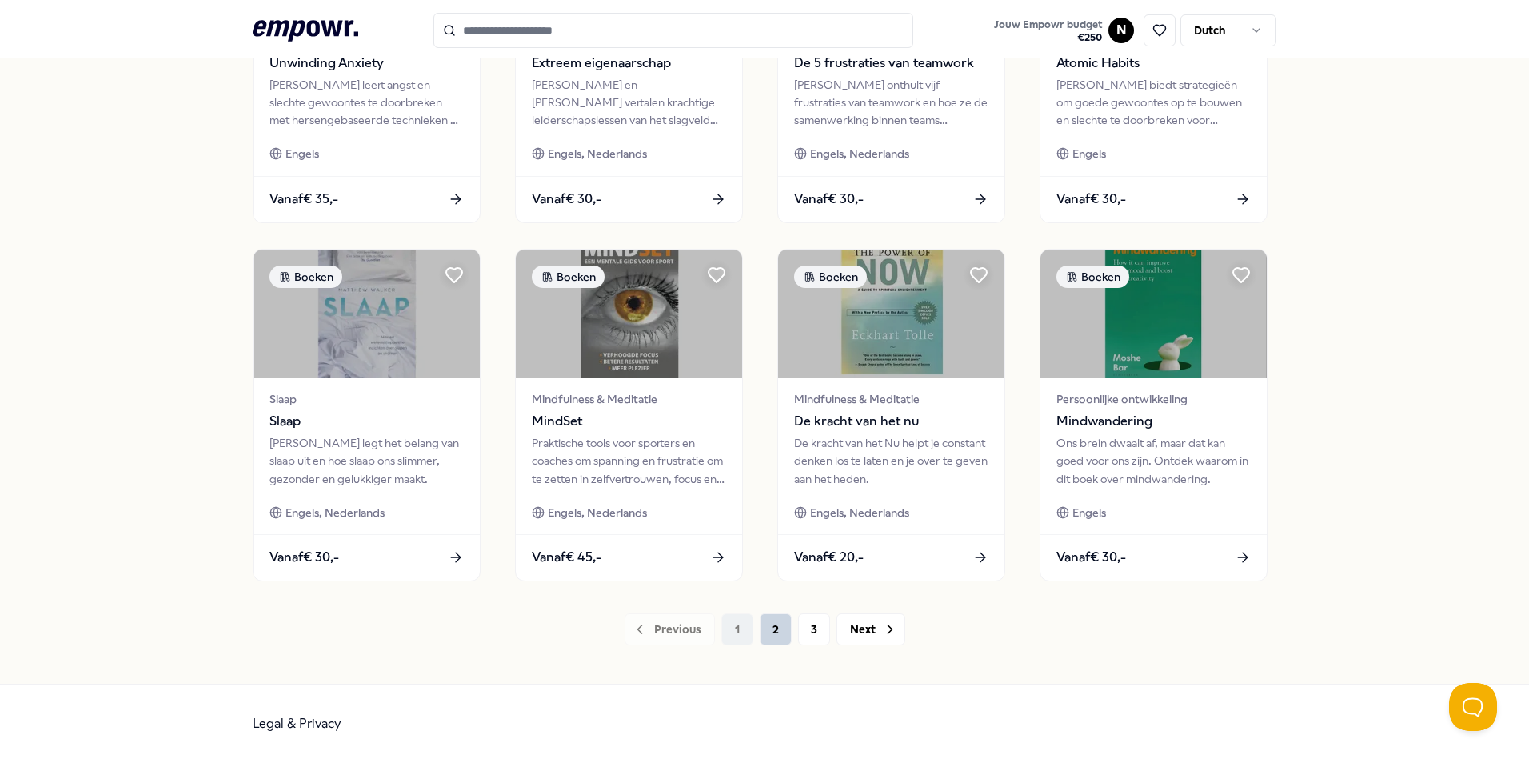
click at [763, 635] on button "2" at bounding box center [776, 629] width 32 height 32
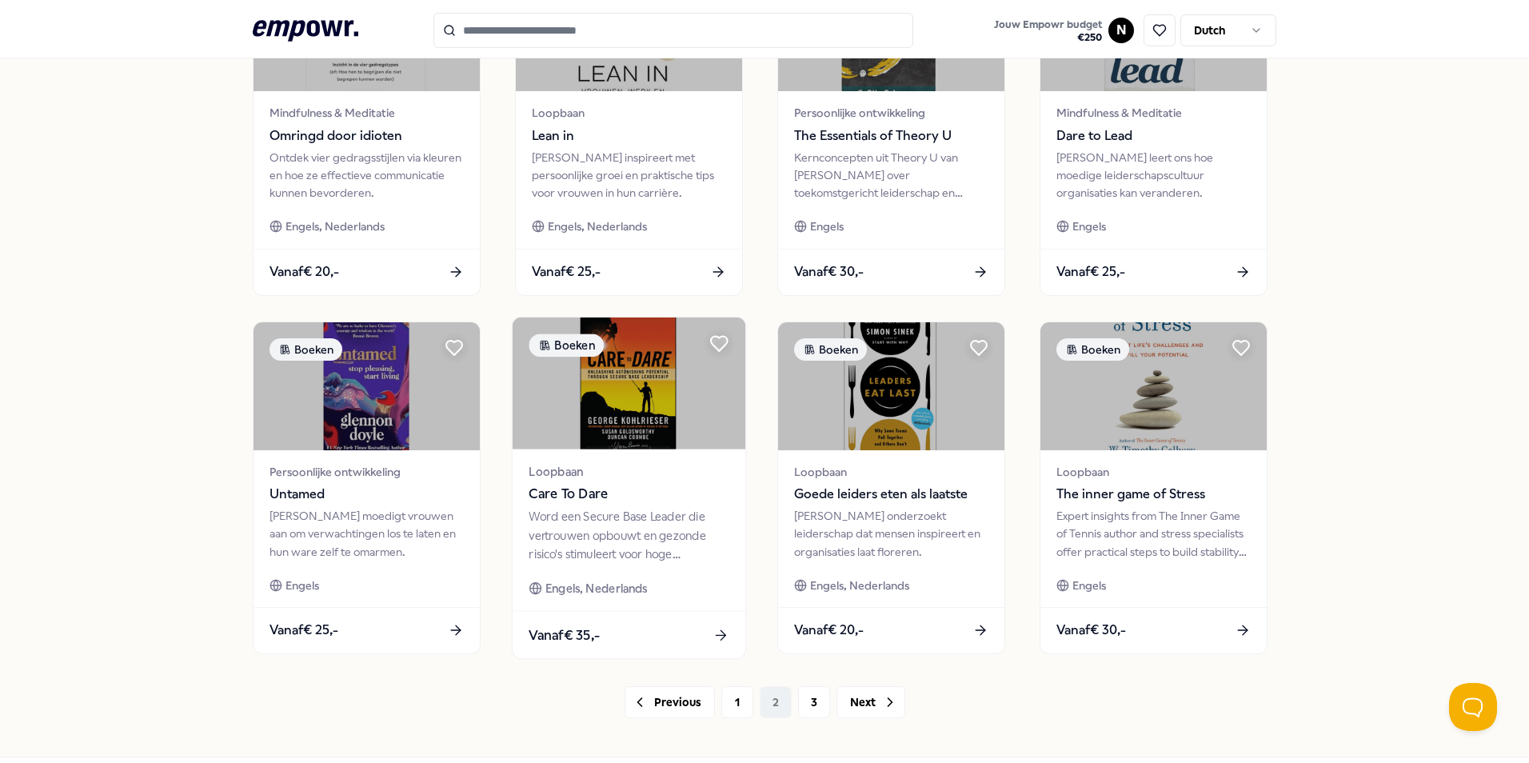
scroll to position [668, 0]
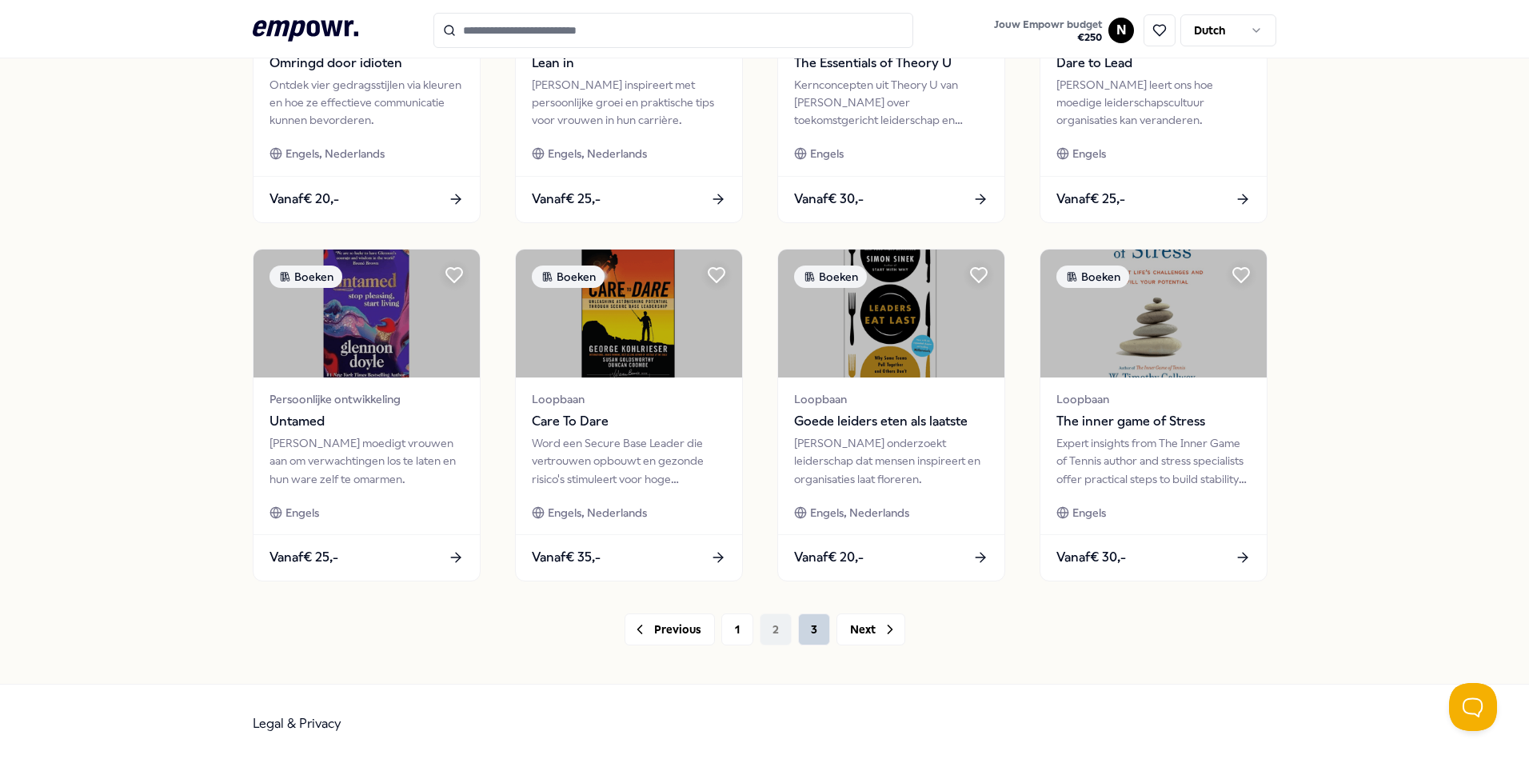
click at [798, 629] on button "3" at bounding box center [814, 629] width 32 height 32
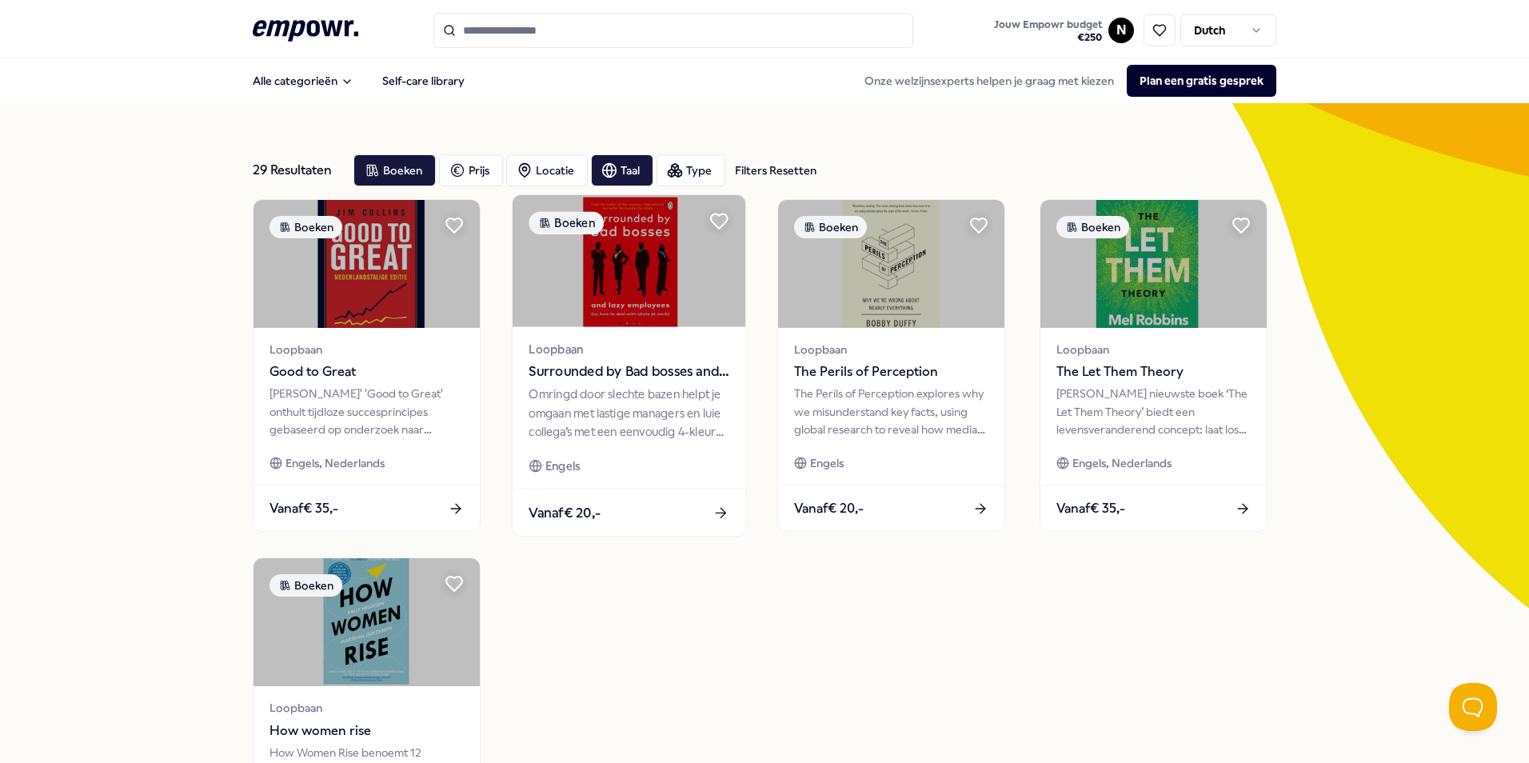
scroll to position [240, 0]
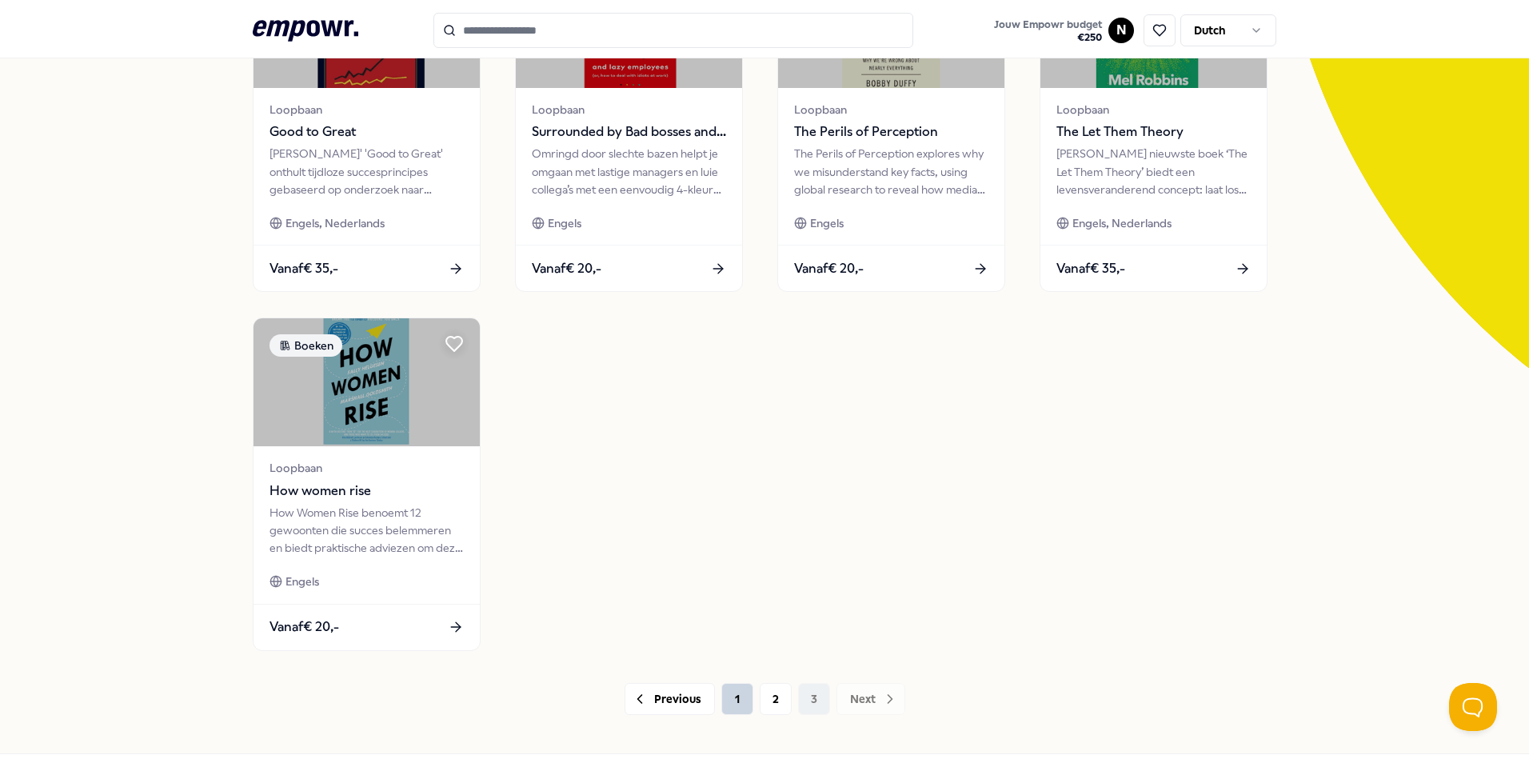
click at [736, 689] on button "1" at bounding box center [737, 699] width 32 height 32
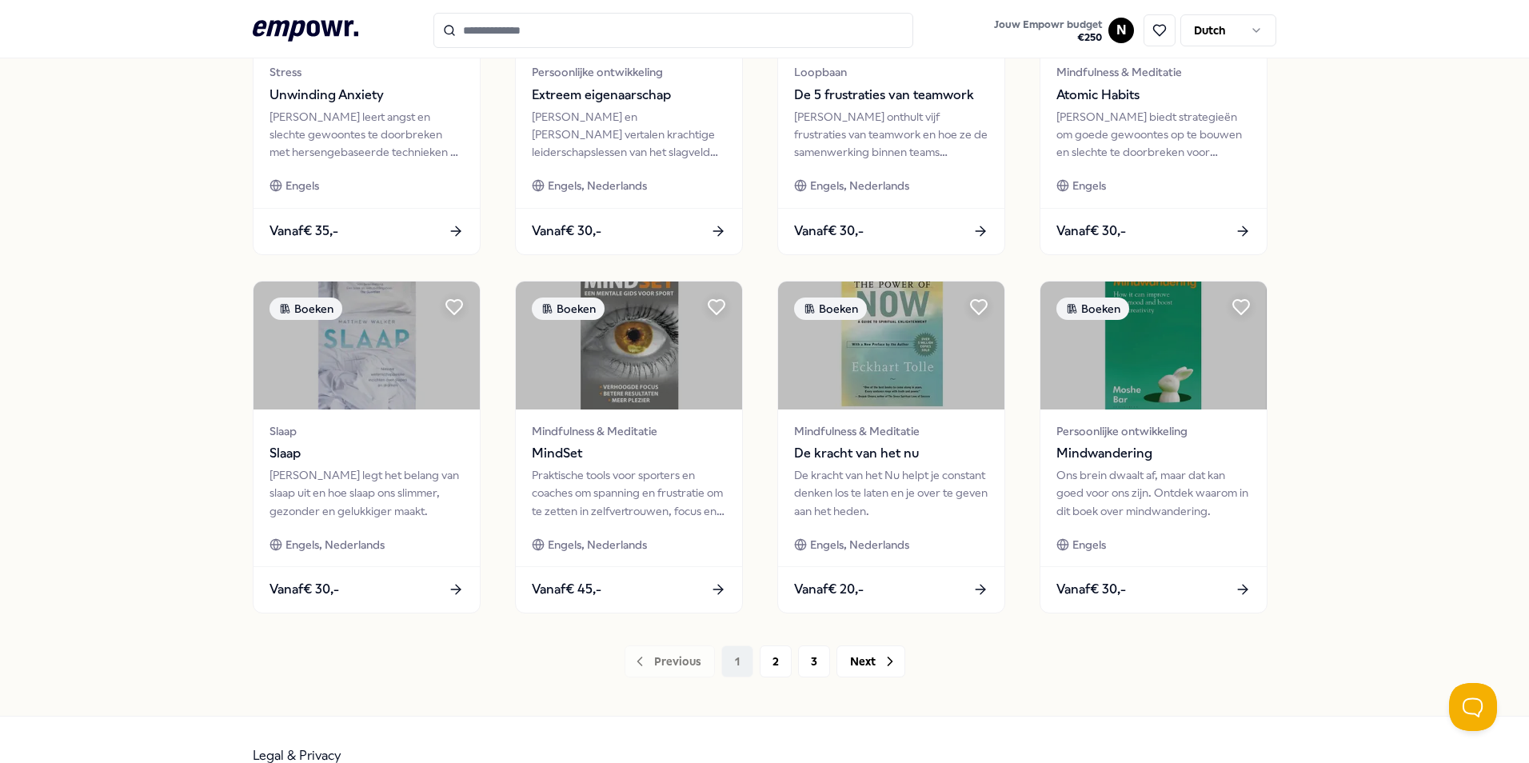
scroll to position [668, 0]
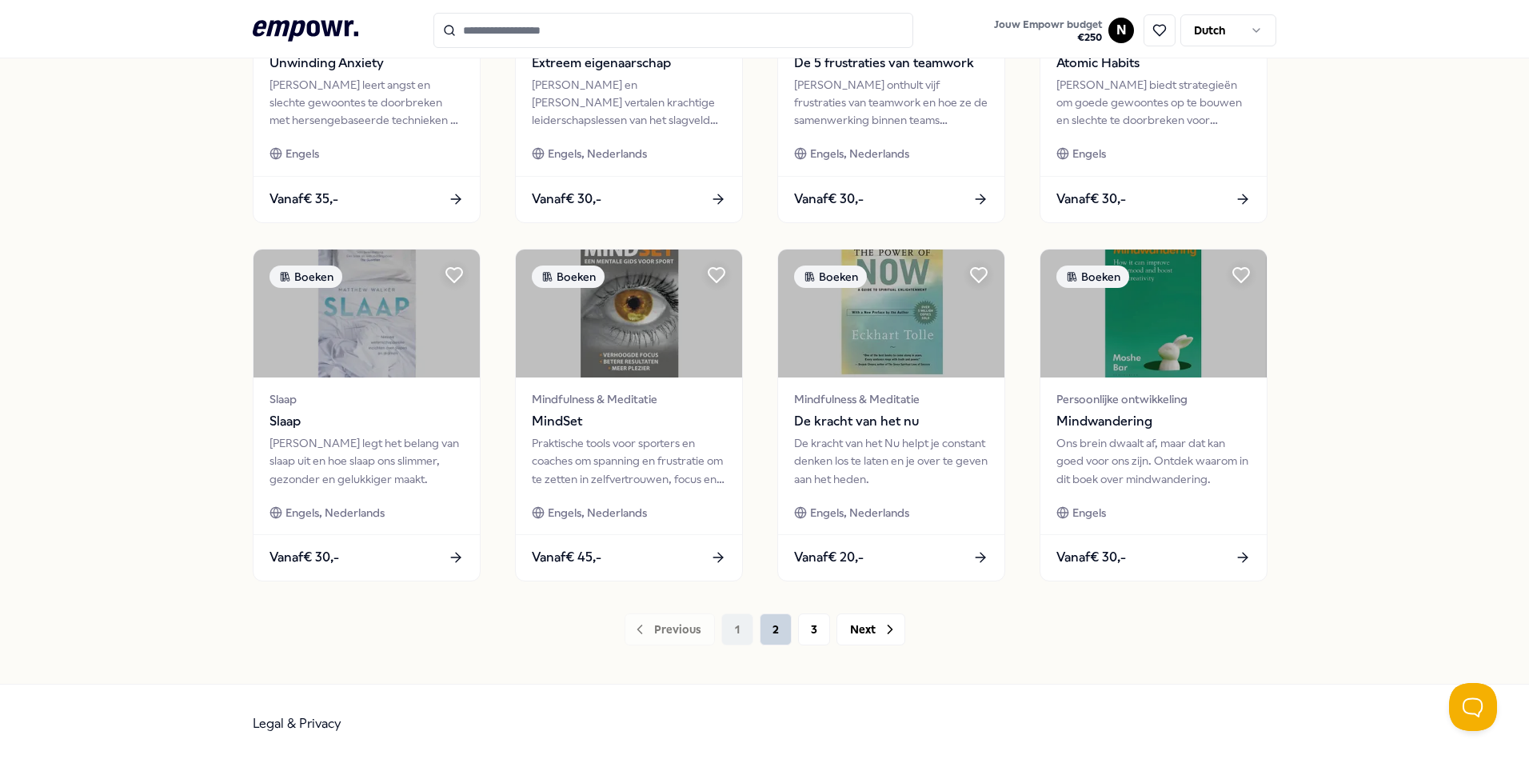
click at [778, 614] on button "2" at bounding box center [776, 629] width 32 height 32
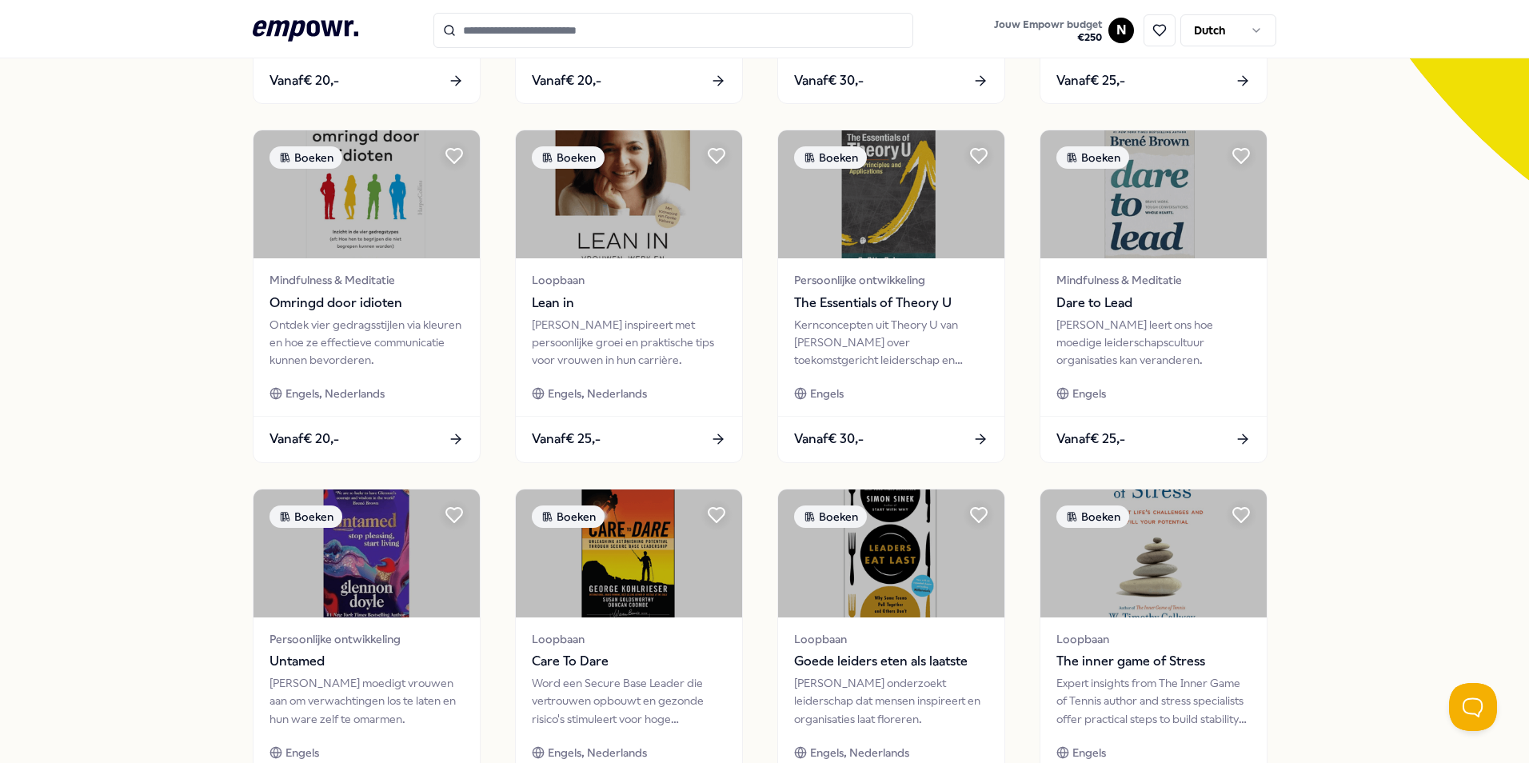
scroll to position [188, 0]
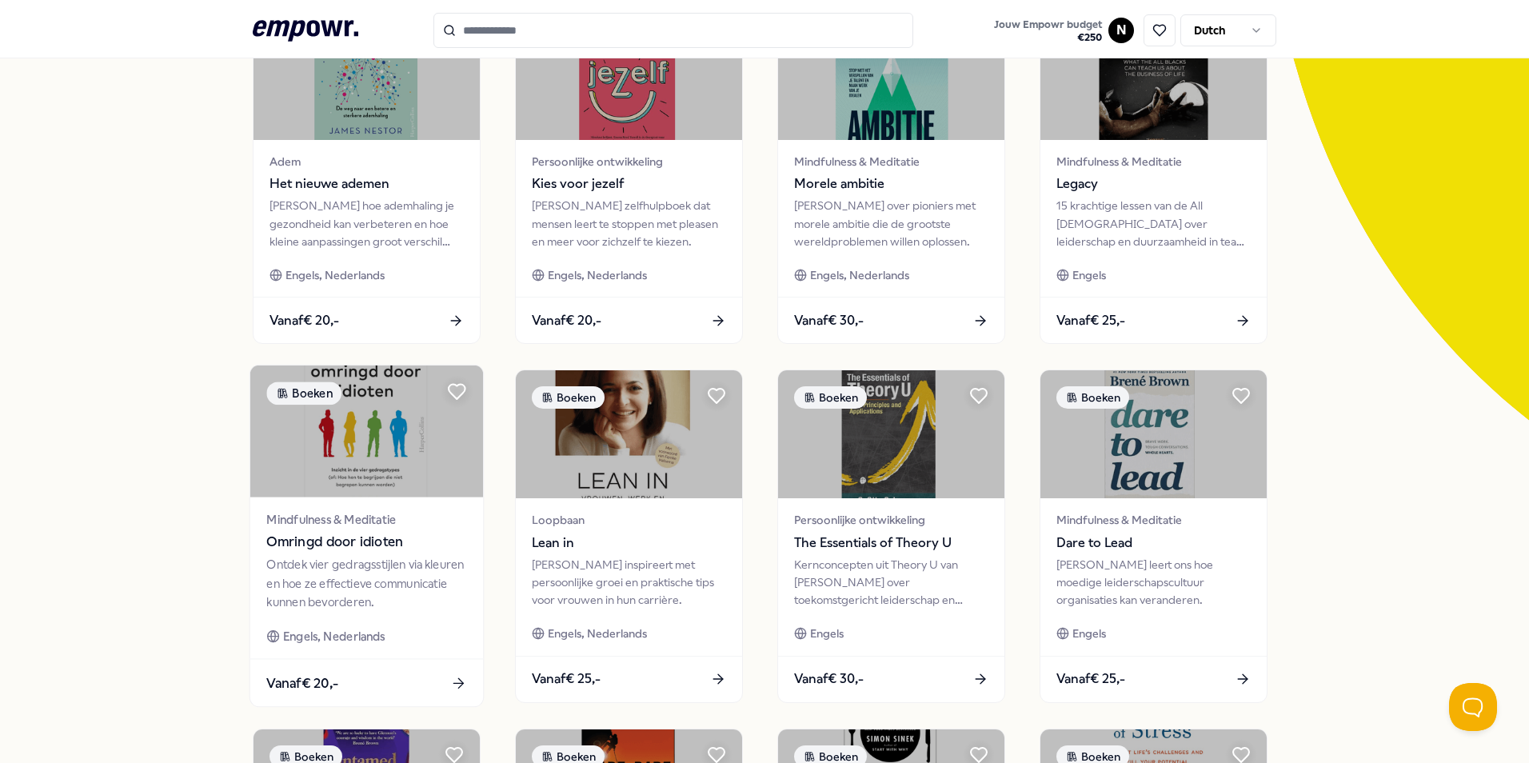
click at [359, 541] on span "Omringd door idioten" at bounding box center [366, 542] width 200 height 21
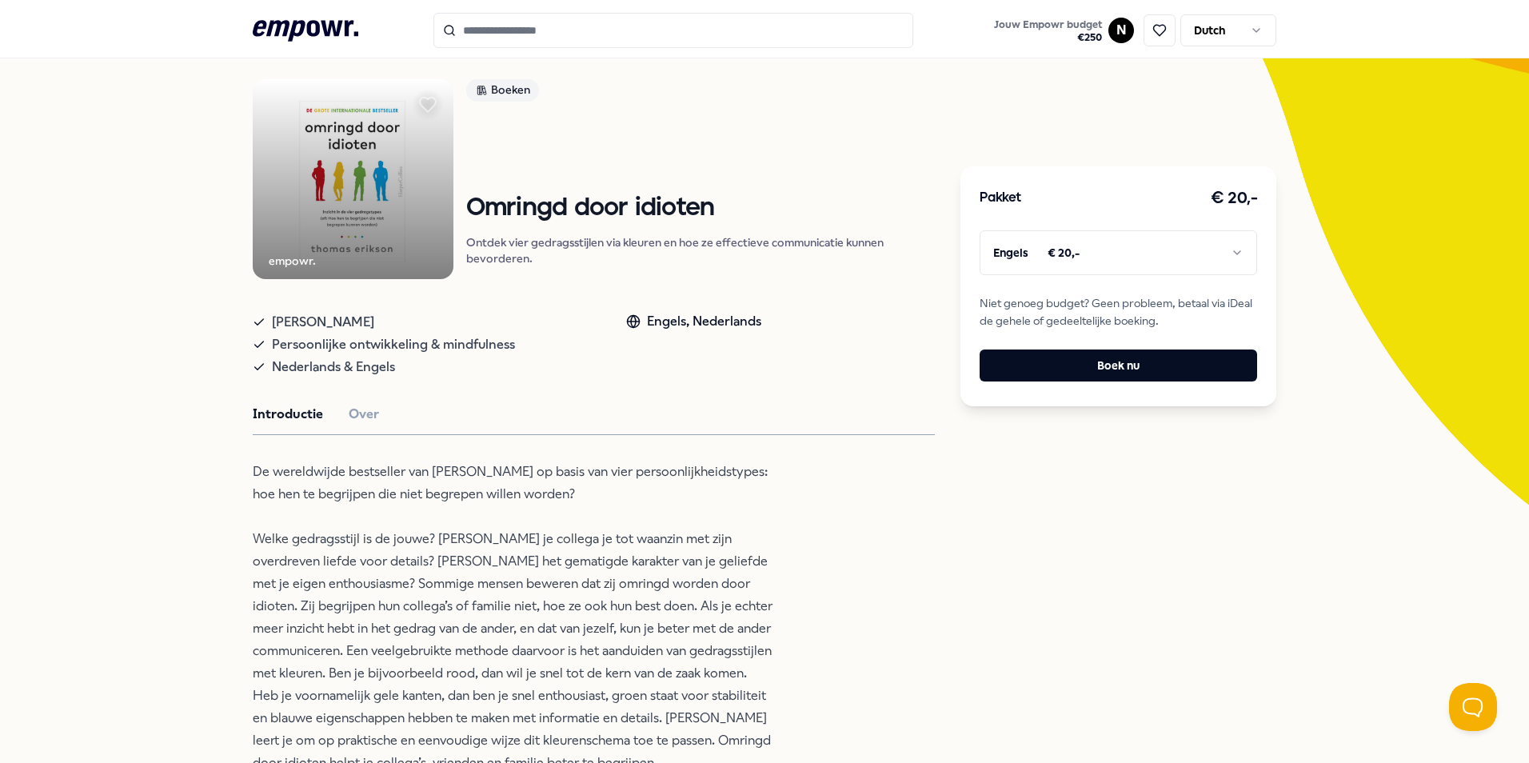
click at [1227, 272] on html ".empowr-logo_svg__cls-1{fill:#03032f} Jouw Empowr budget € 250 N Dutch Alle cat…" at bounding box center [764, 381] width 1529 height 763
click at [1231, 253] on html ".empowr-logo_svg__cls-1{fill:#03032f} Jouw Empowr budget € 250 N Dutch Alle cat…" at bounding box center [764, 381] width 1529 height 763
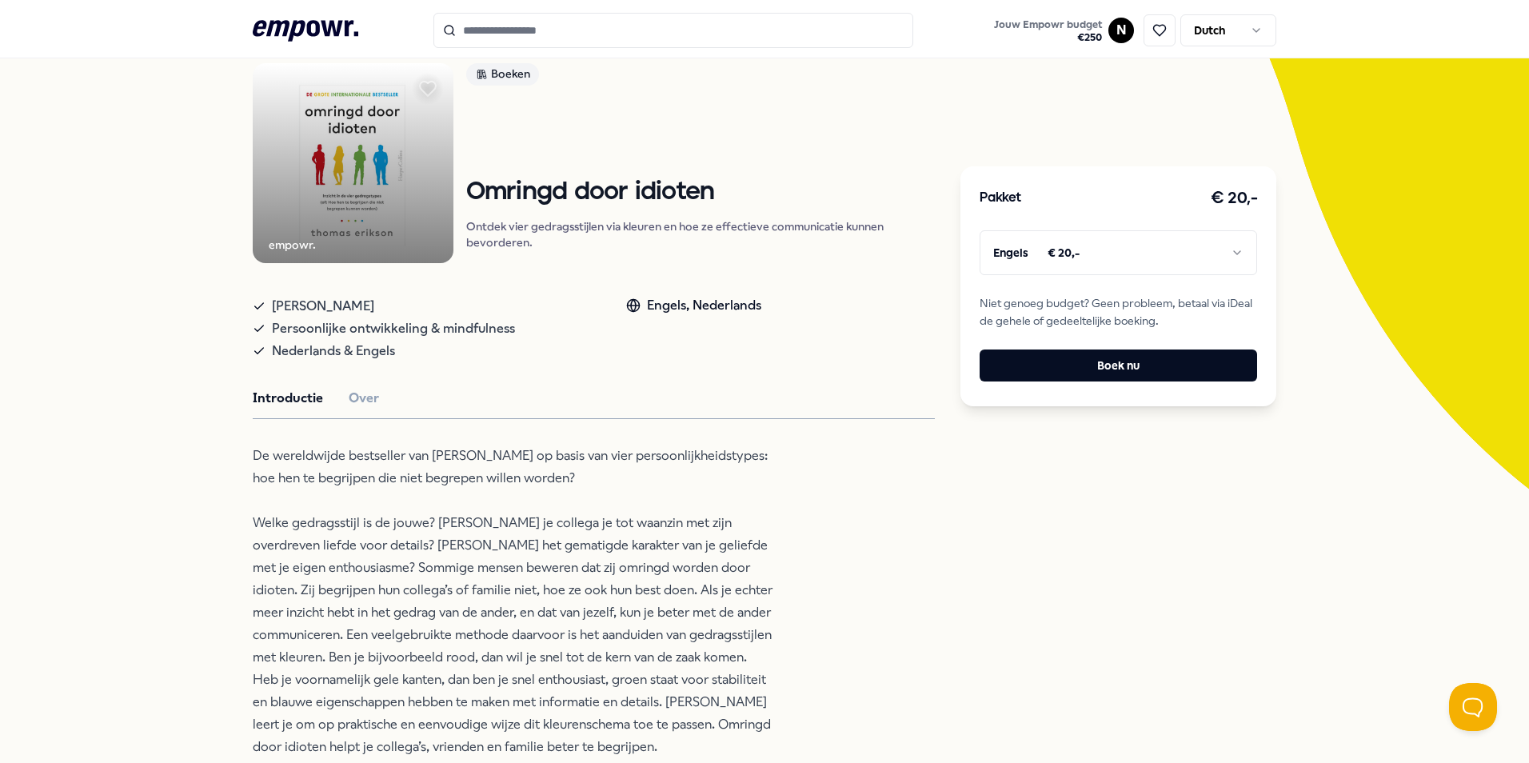
scroll to position [0, 0]
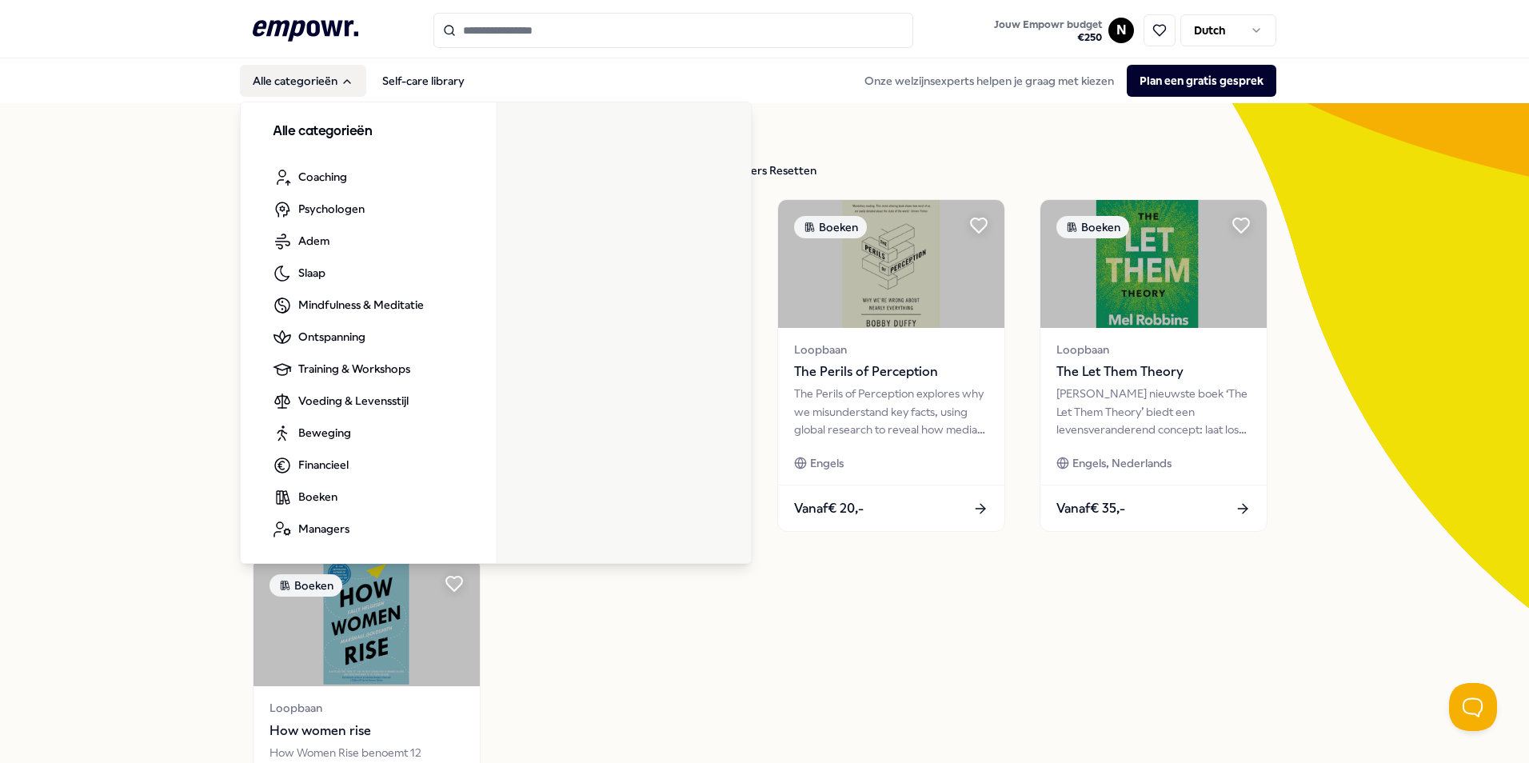
click at [332, 74] on button "Alle categorieën" at bounding box center [303, 81] width 126 height 32
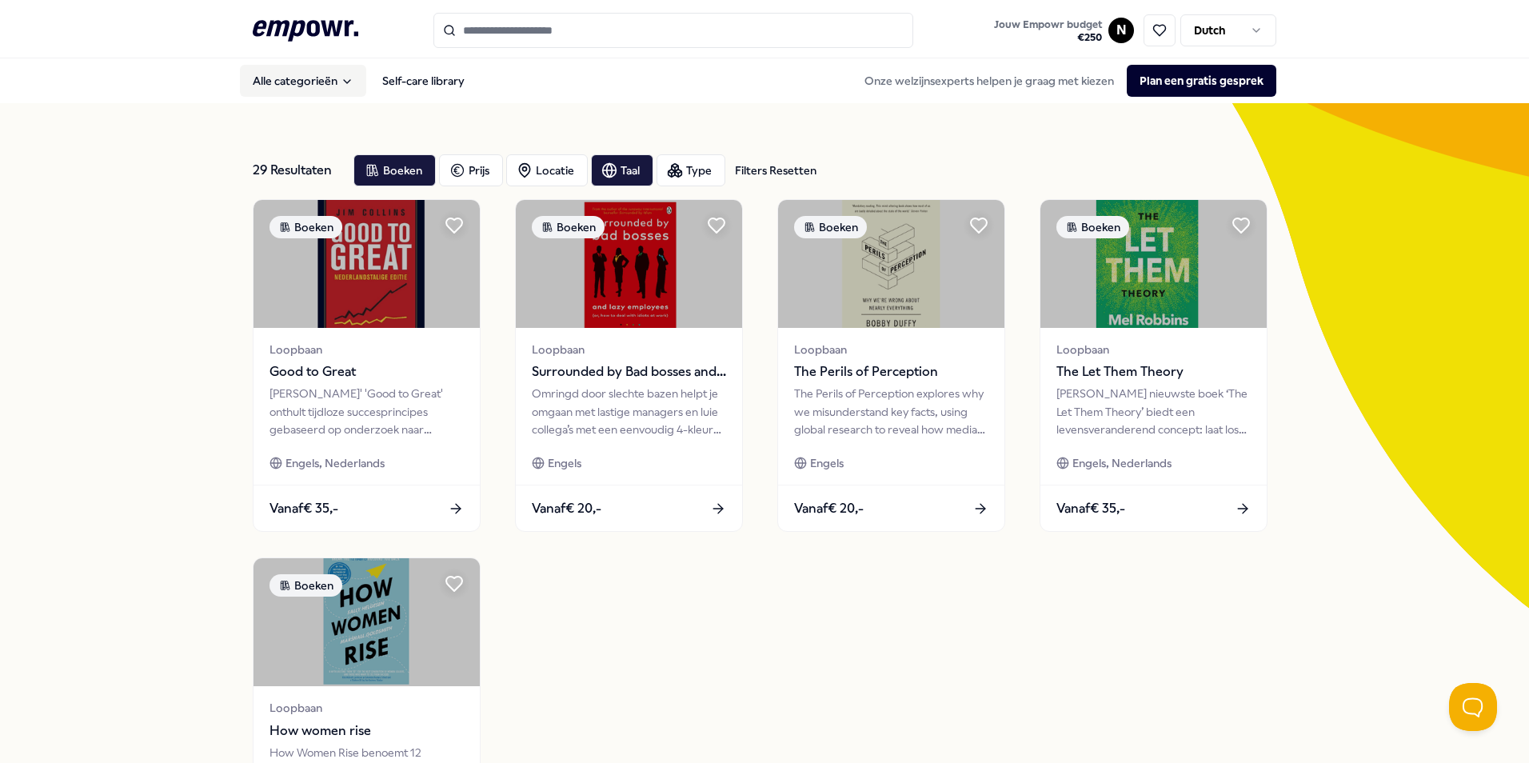
click at [332, 74] on button "Alle categorieën" at bounding box center [303, 81] width 126 height 32
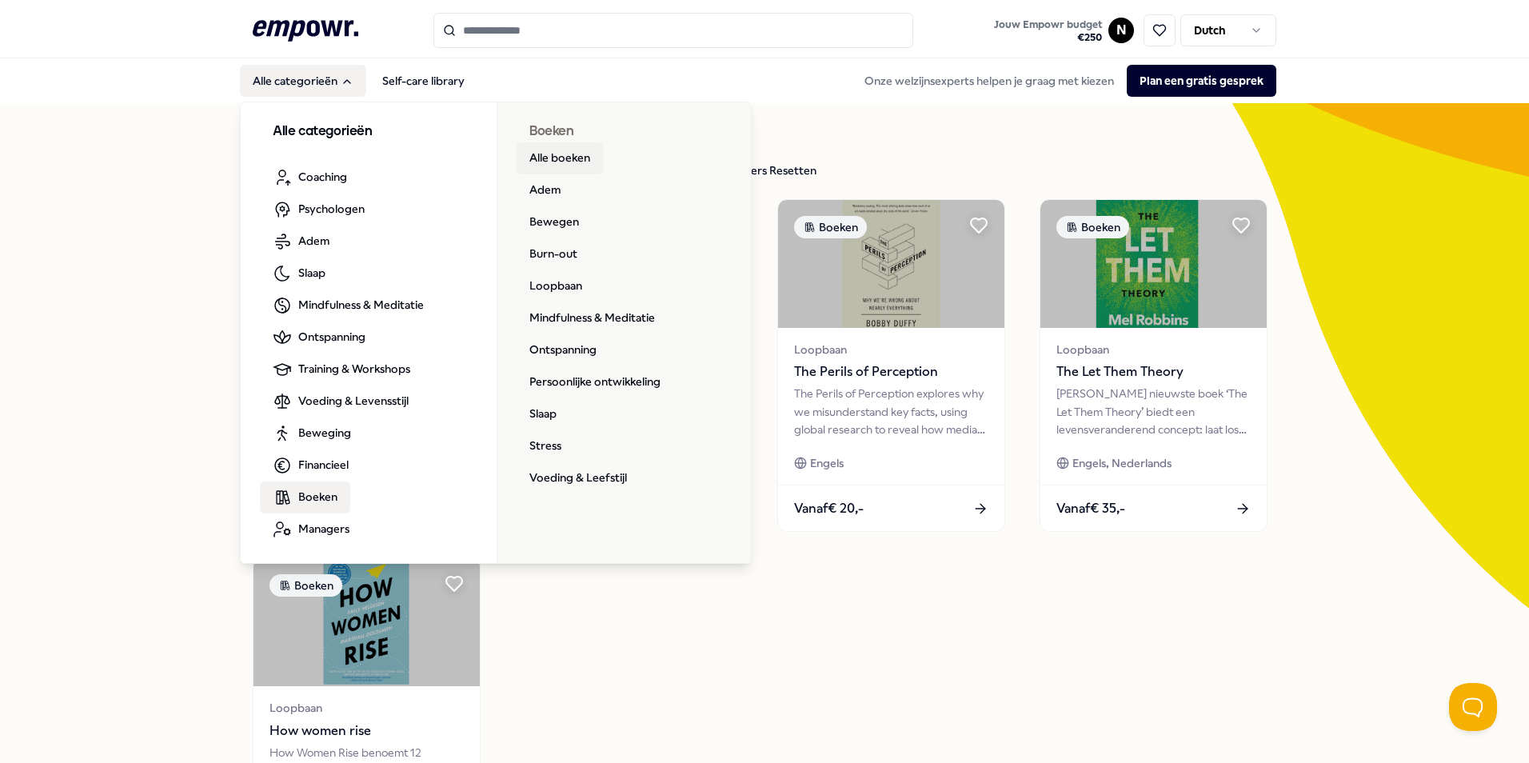
click at [553, 149] on link "Alle boeken" at bounding box center [560, 158] width 86 height 32
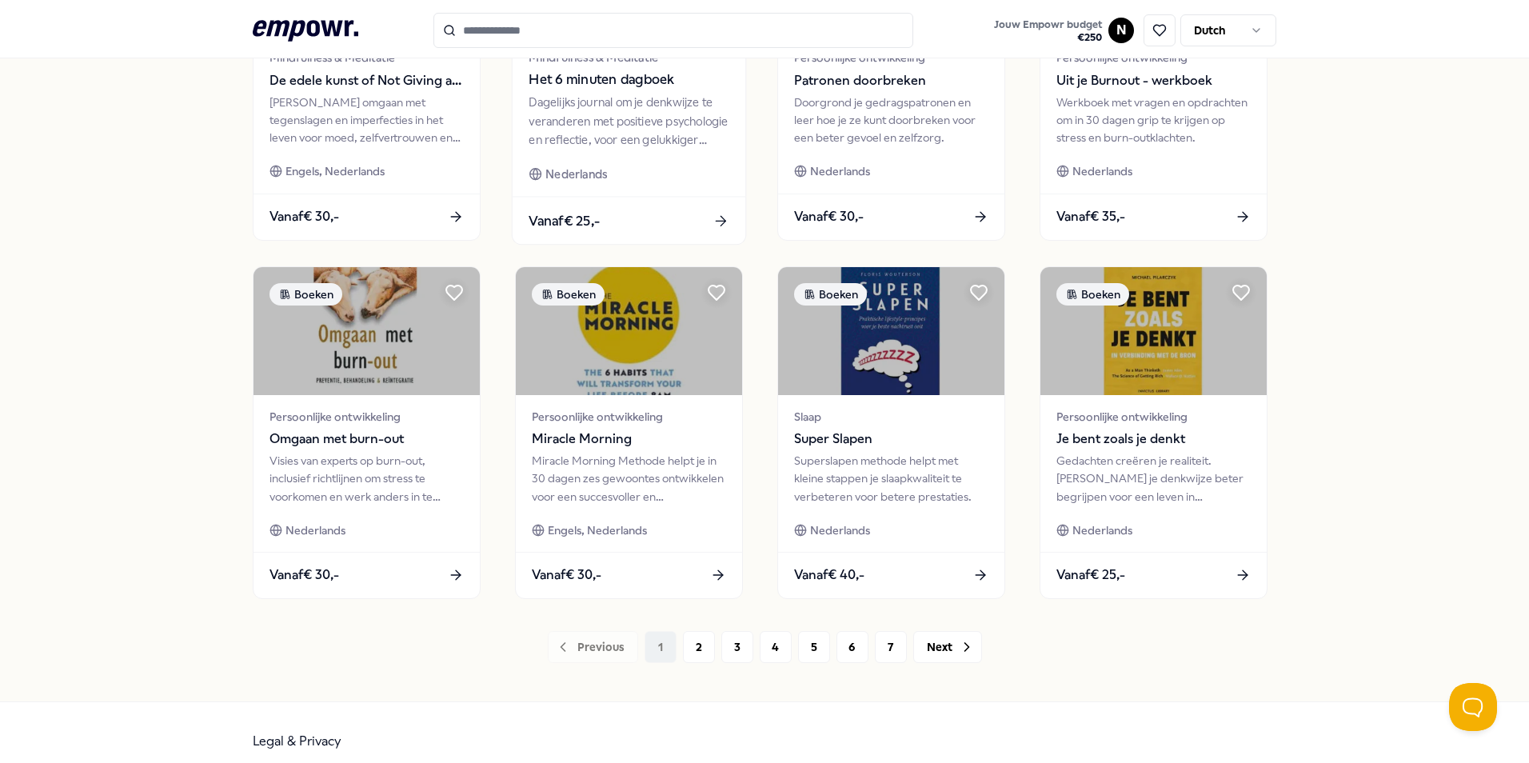
scroll to position [668, 0]
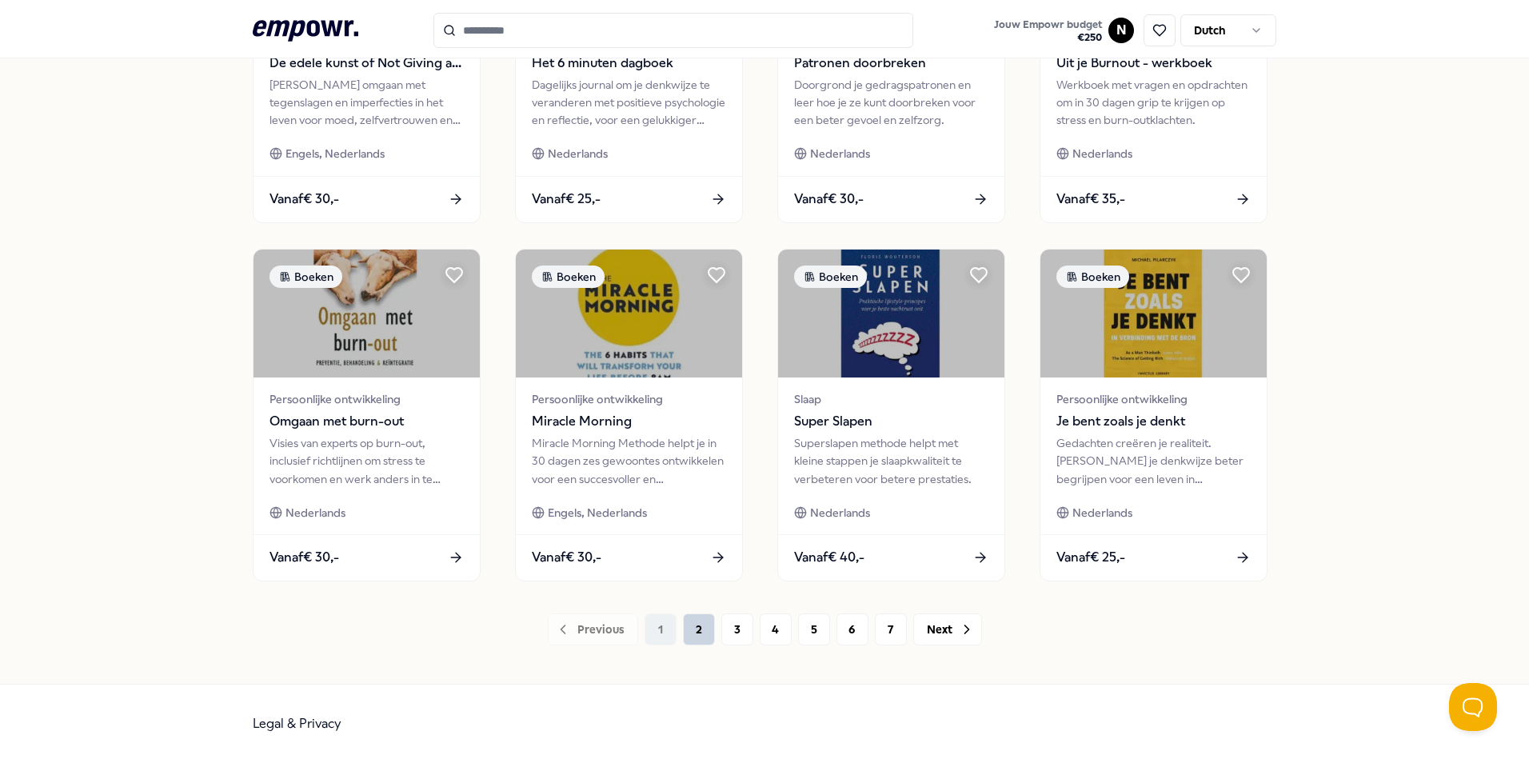
click at [694, 636] on button "2" at bounding box center [699, 629] width 32 height 32
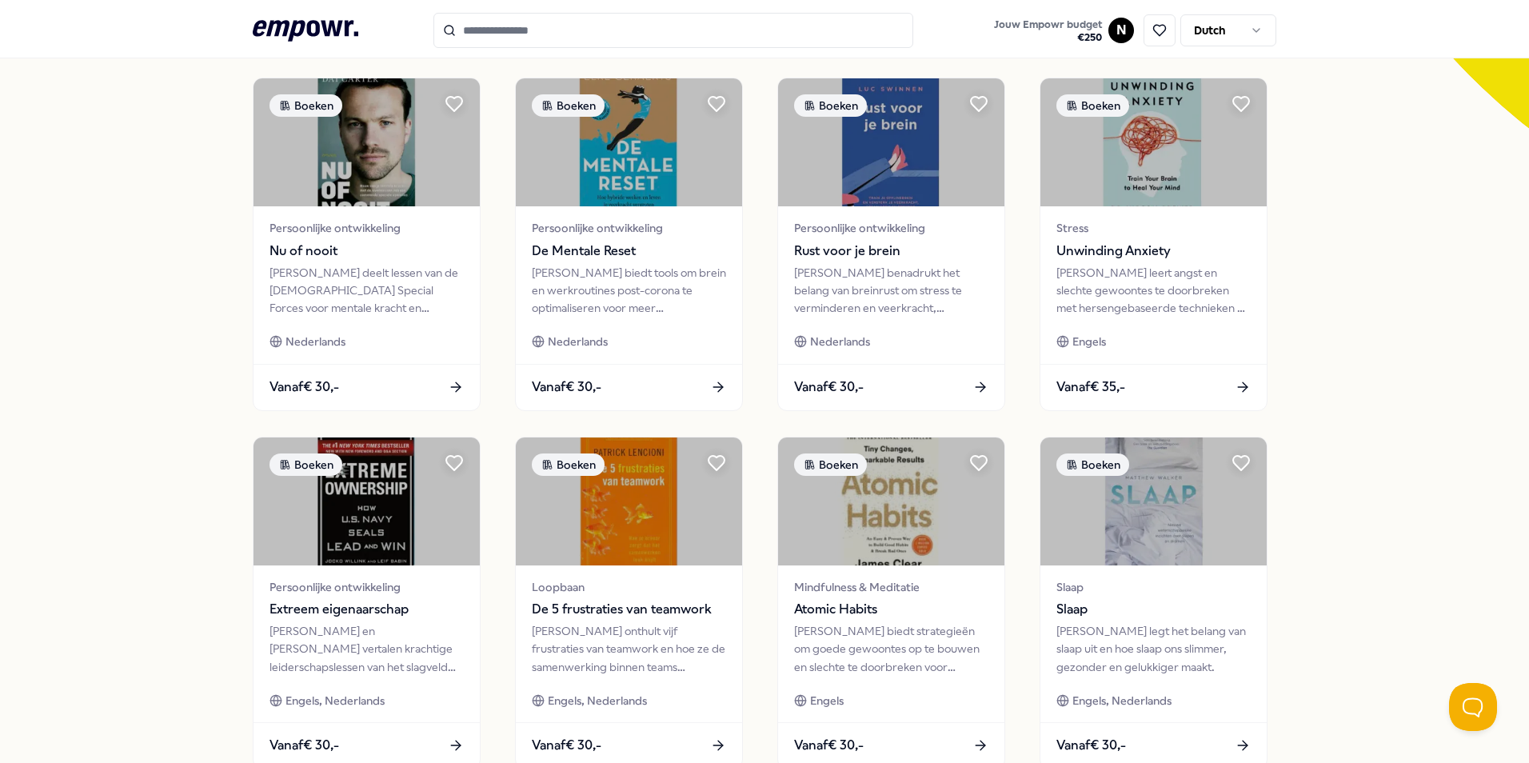
scroll to position [668, 0]
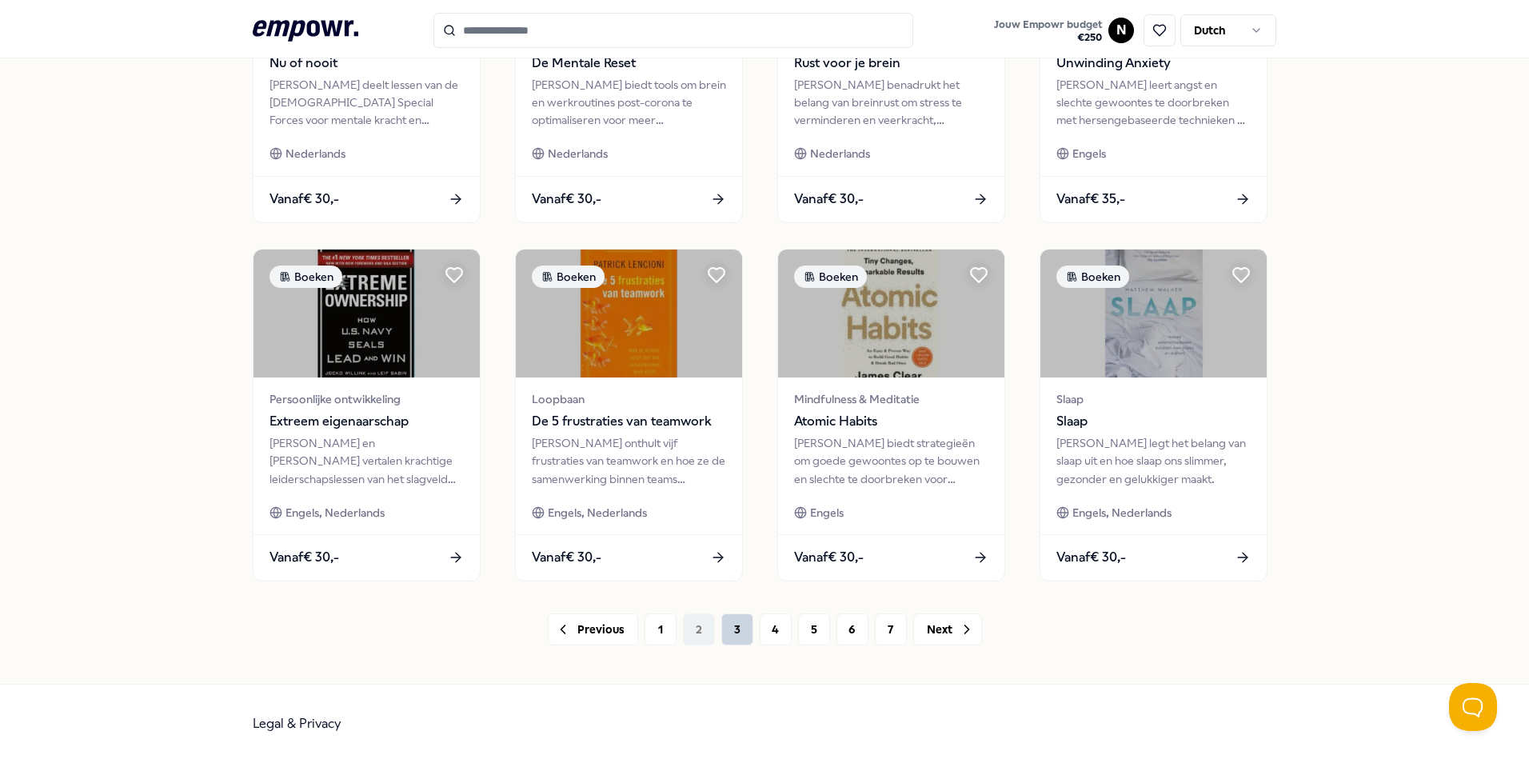
click at [734, 631] on button "3" at bounding box center [737, 629] width 32 height 32
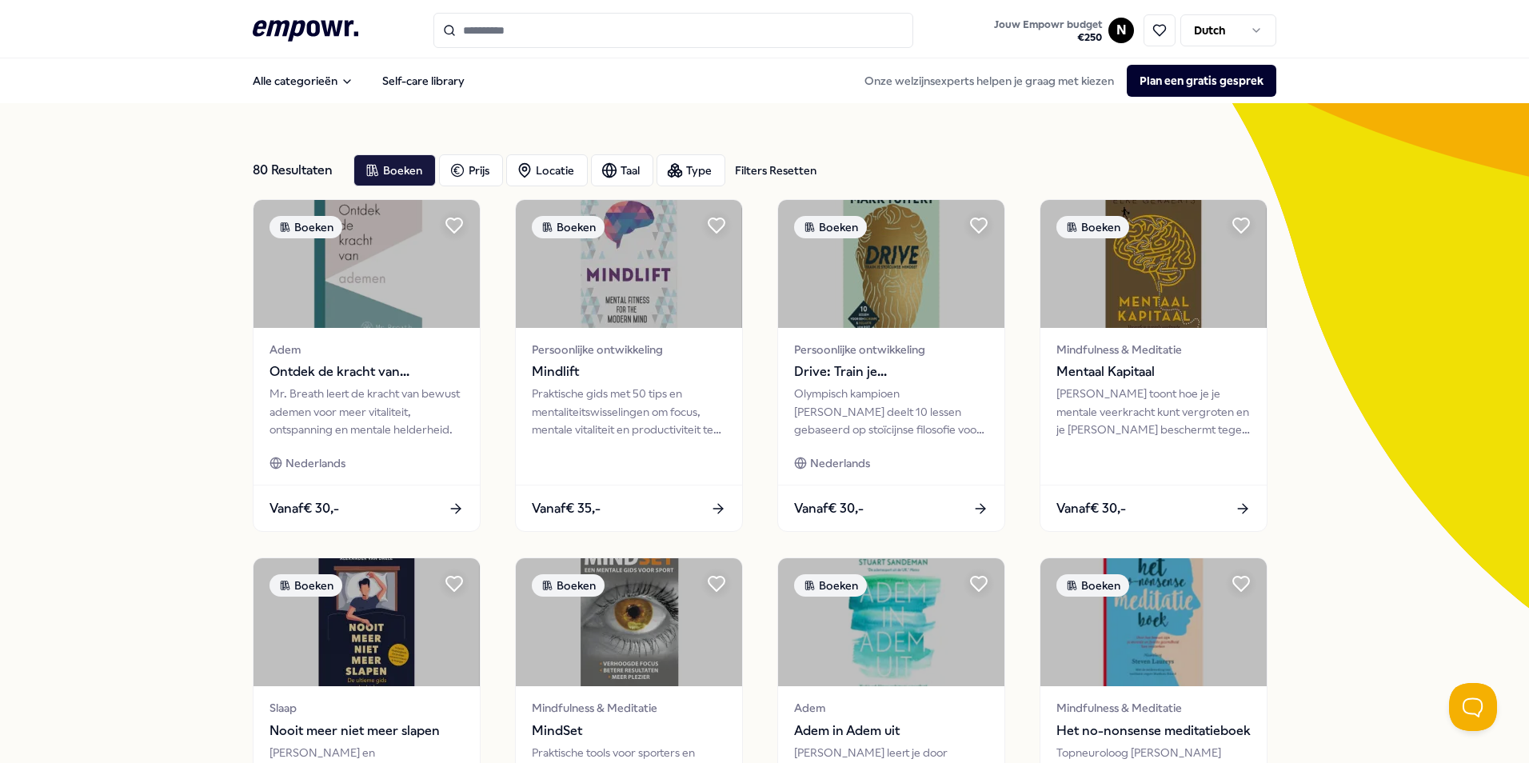
scroll to position [668, 0]
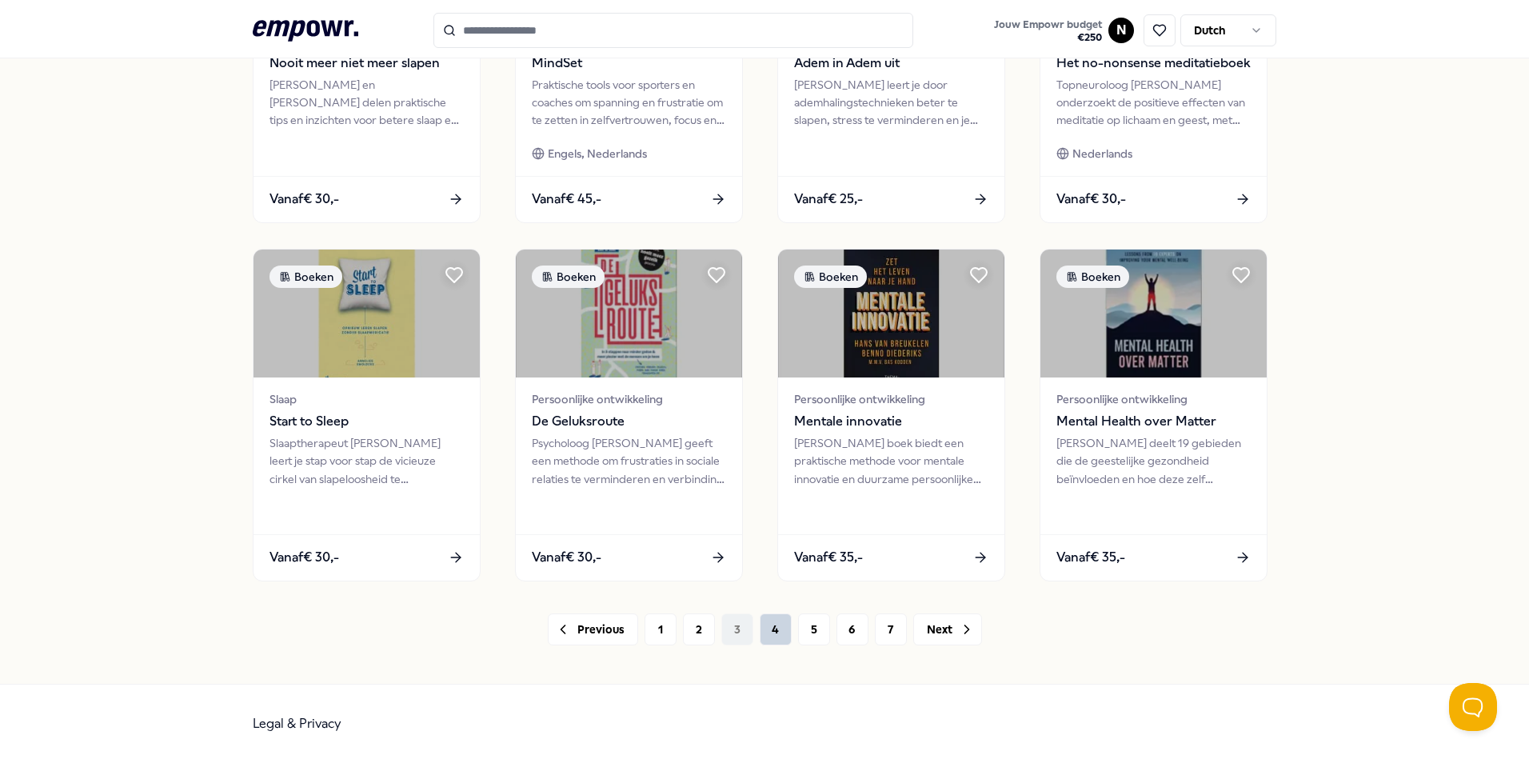
click at [763, 628] on button "4" at bounding box center [776, 629] width 32 height 32
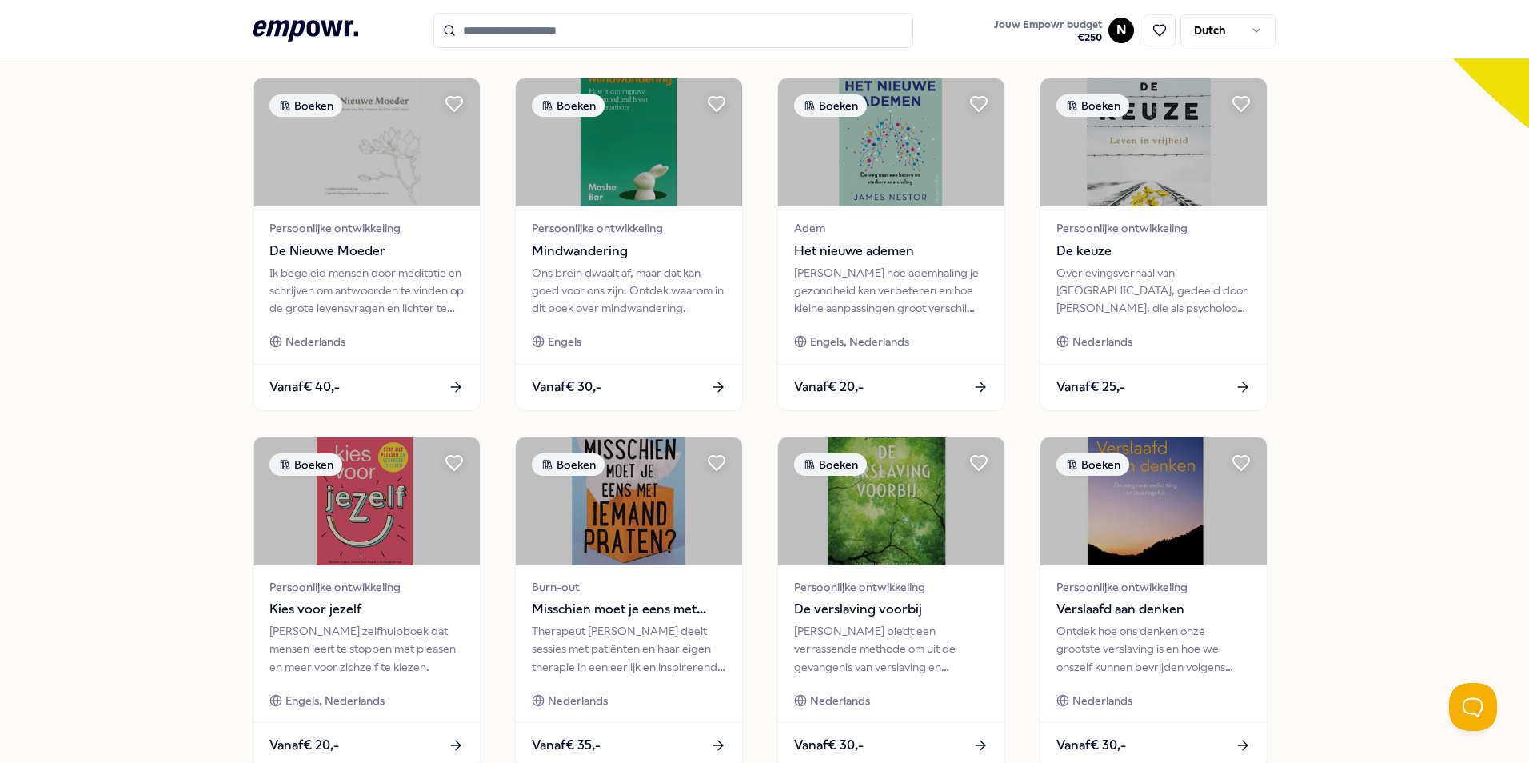
scroll to position [668, 0]
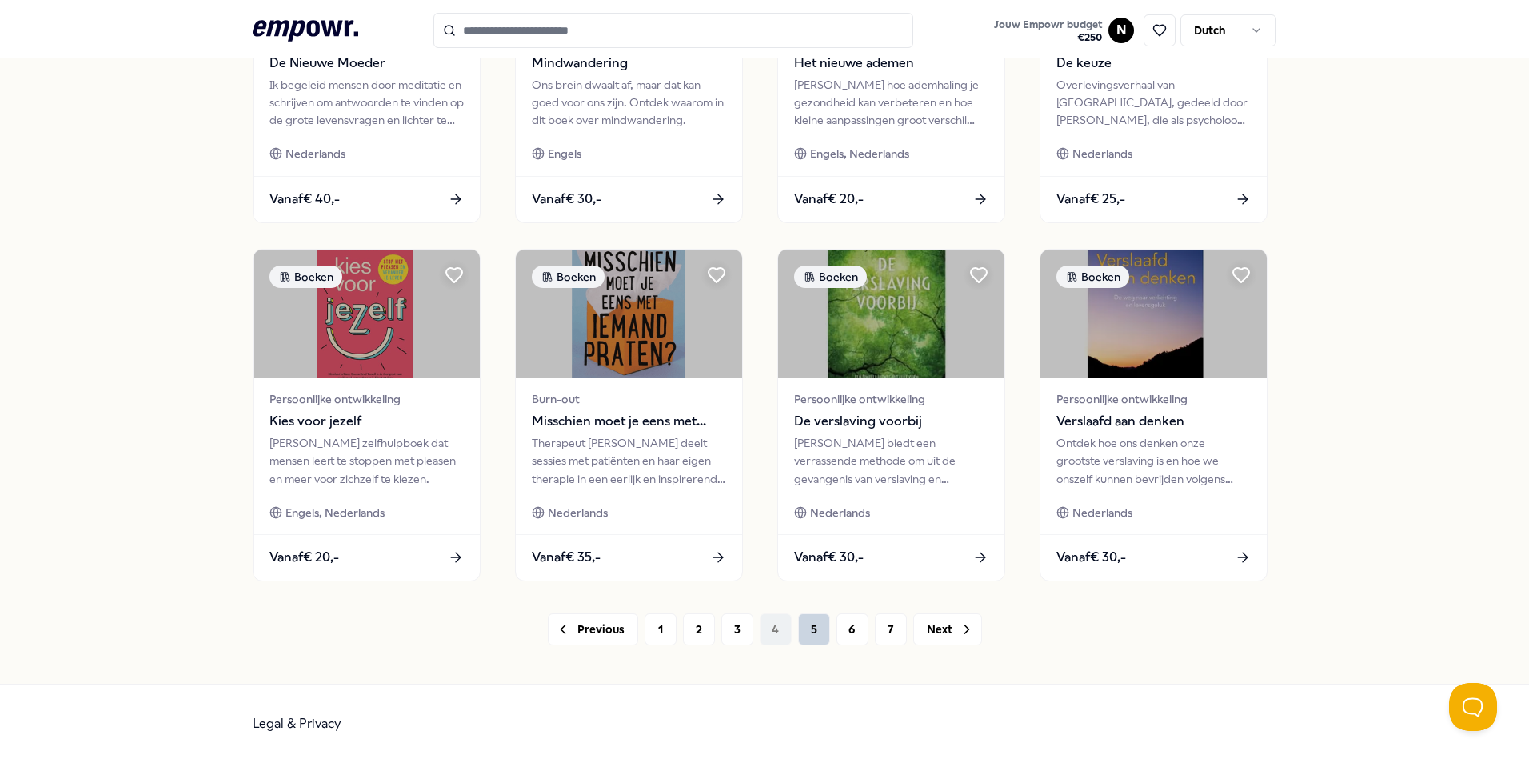
click at [801, 628] on button "5" at bounding box center [814, 629] width 32 height 32
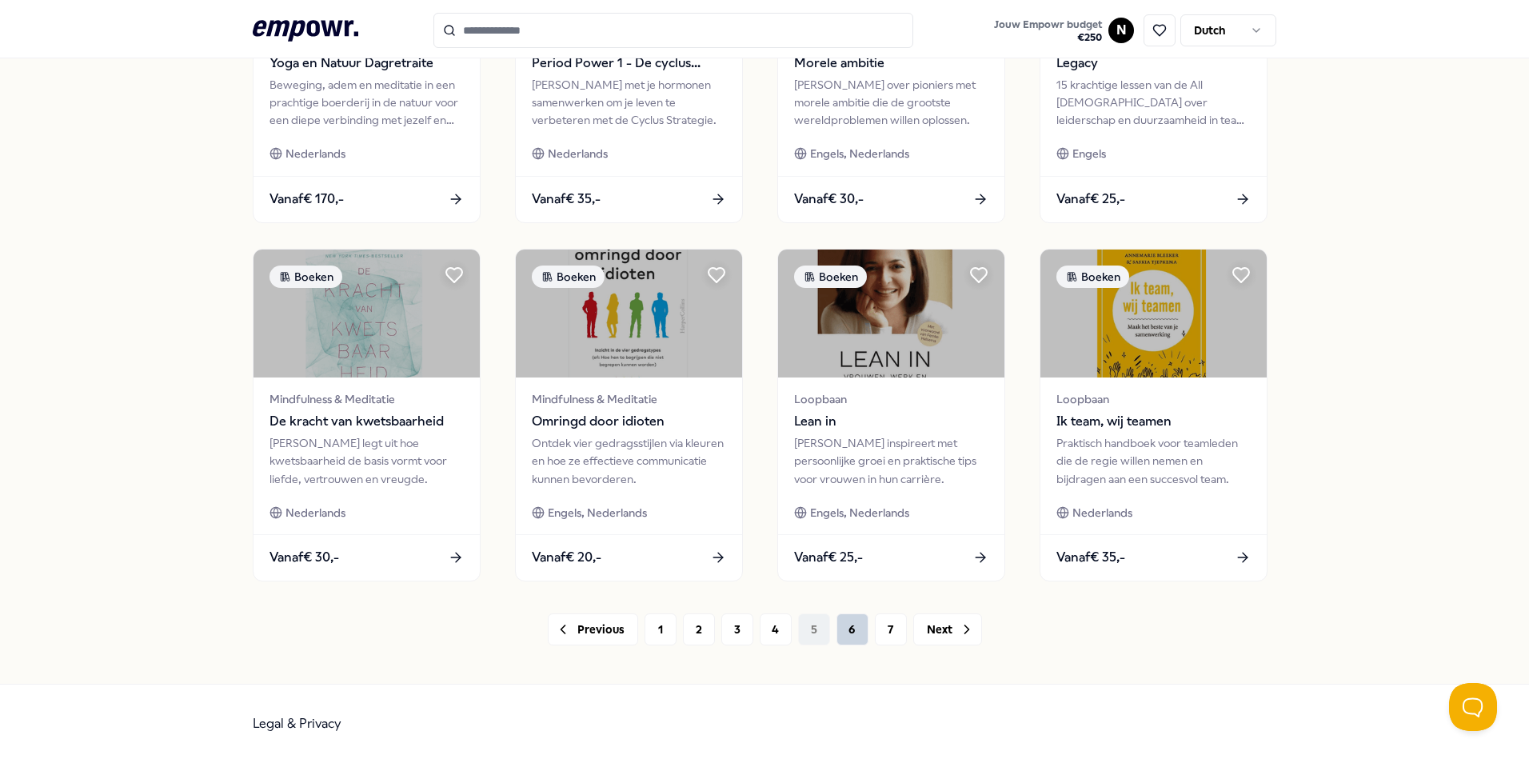
click at [850, 625] on button "6" at bounding box center [852, 629] width 32 height 32
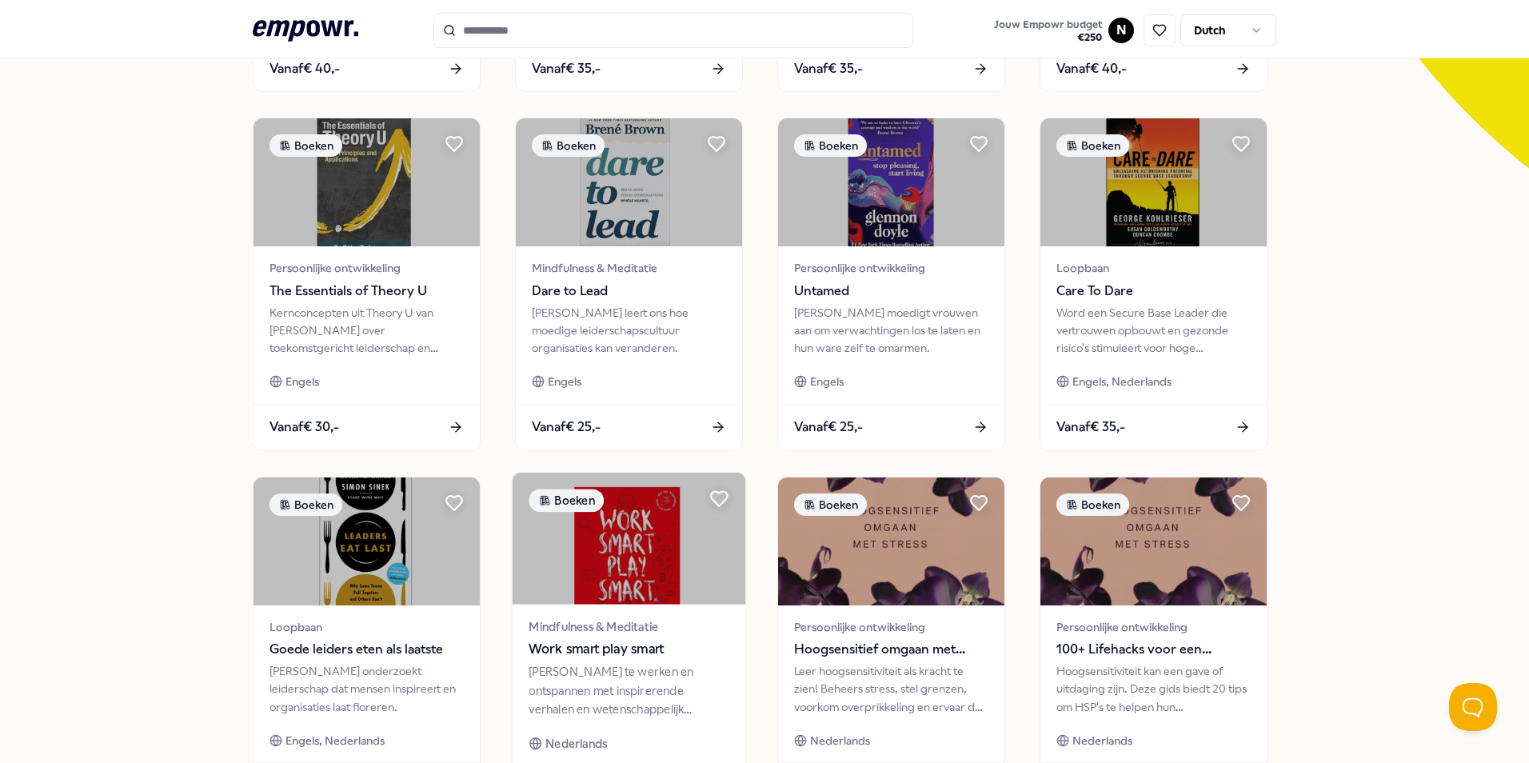
scroll to position [428, 0]
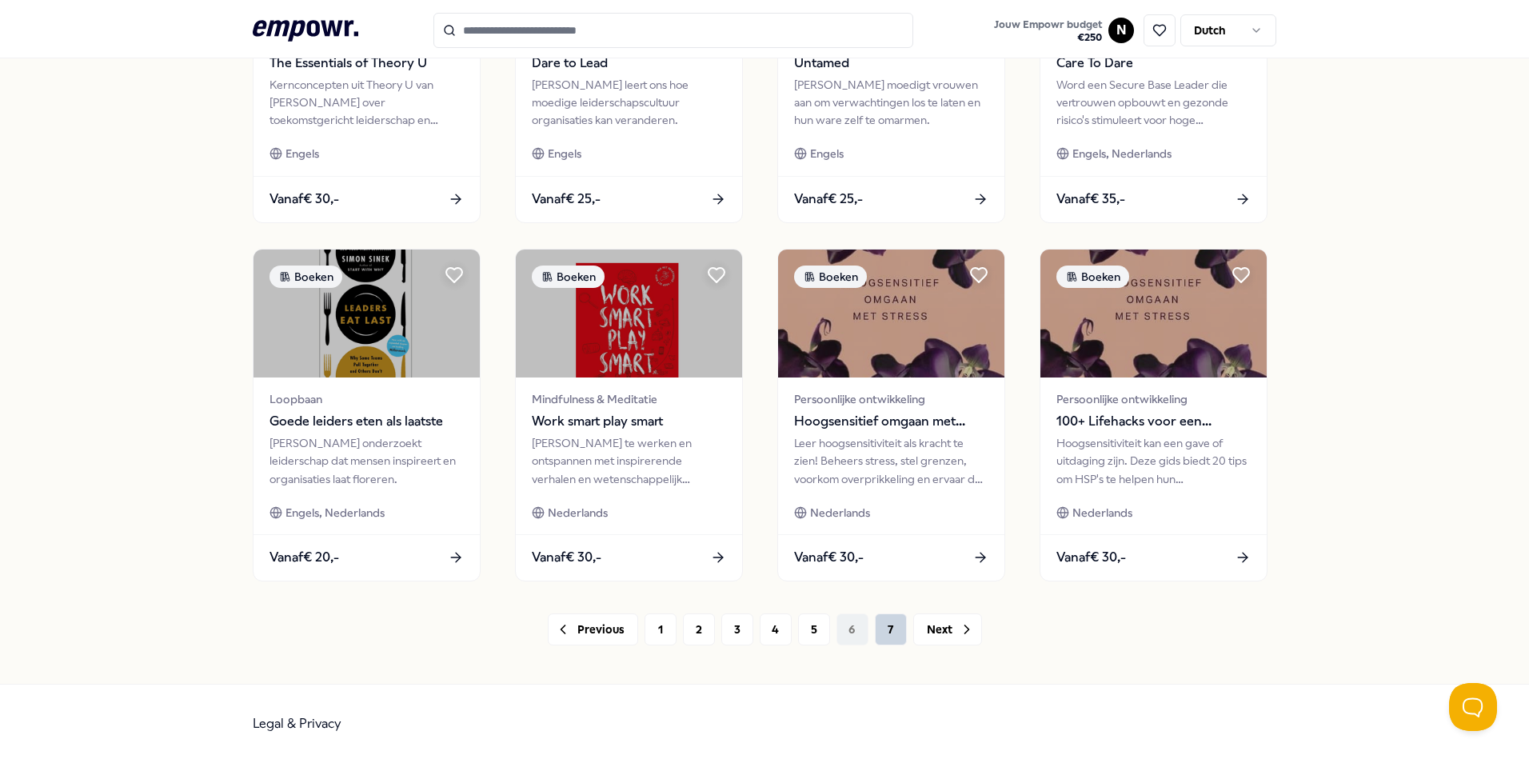
click at [880, 634] on button "7" at bounding box center [891, 629] width 32 height 32
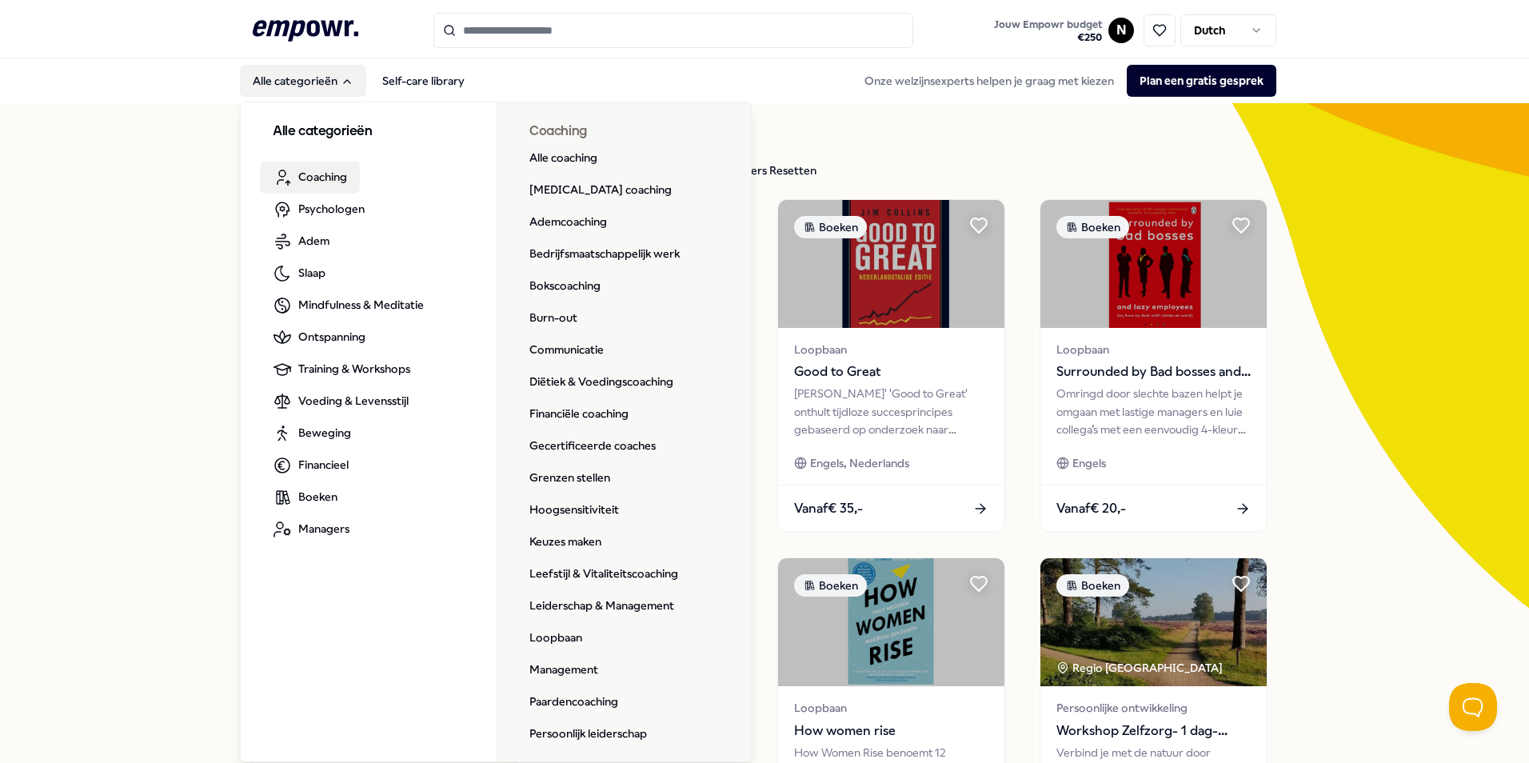
click at [300, 135] on h3 "Alle categorieën" at bounding box center [369, 132] width 192 height 21
click at [260, 82] on button "Alle categorieën" at bounding box center [303, 81] width 126 height 32
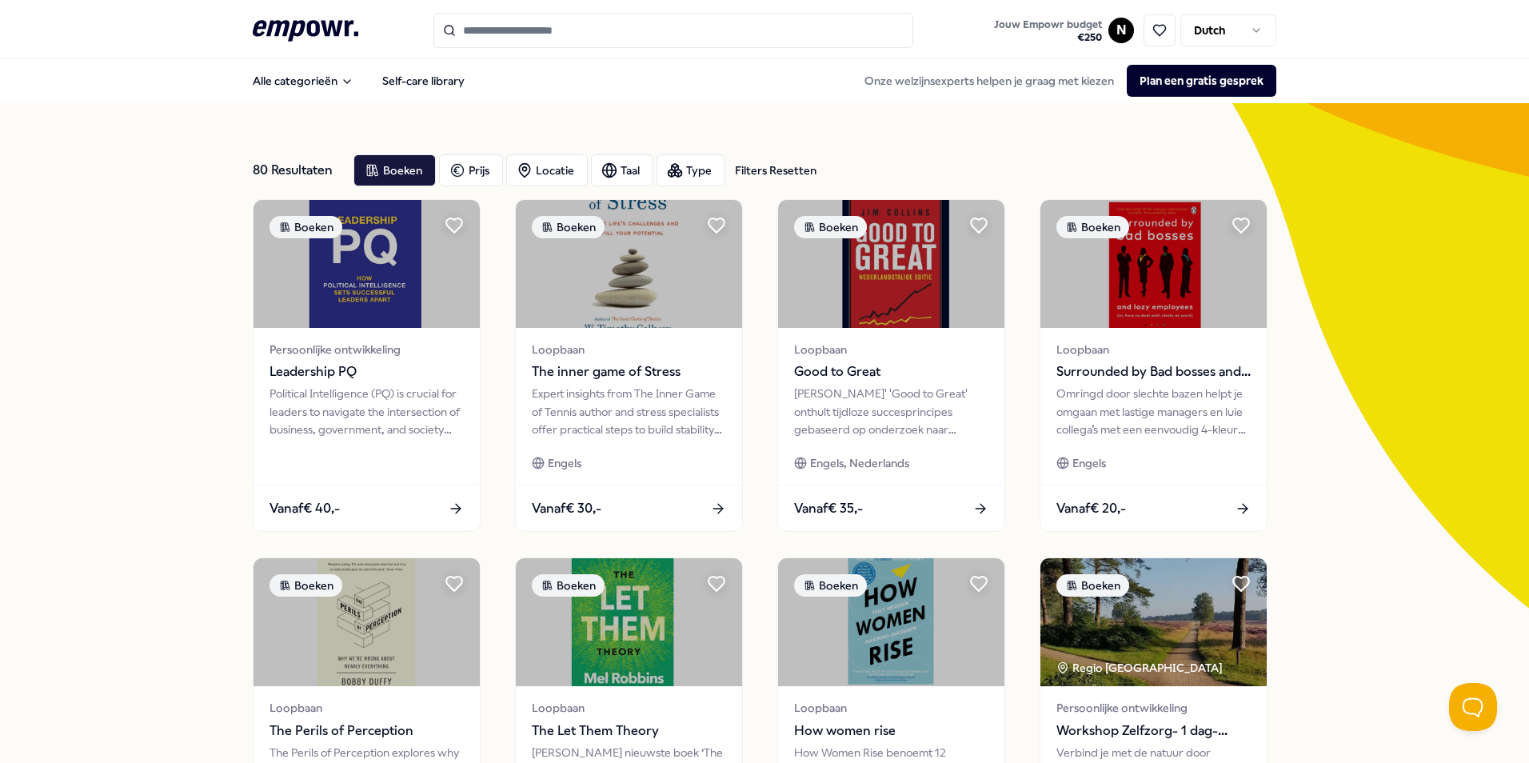
click at [297, 33] on icon ".empowr-logo_svg__cls-1{fill:#03032f}" at bounding box center [306, 31] width 106 height 30
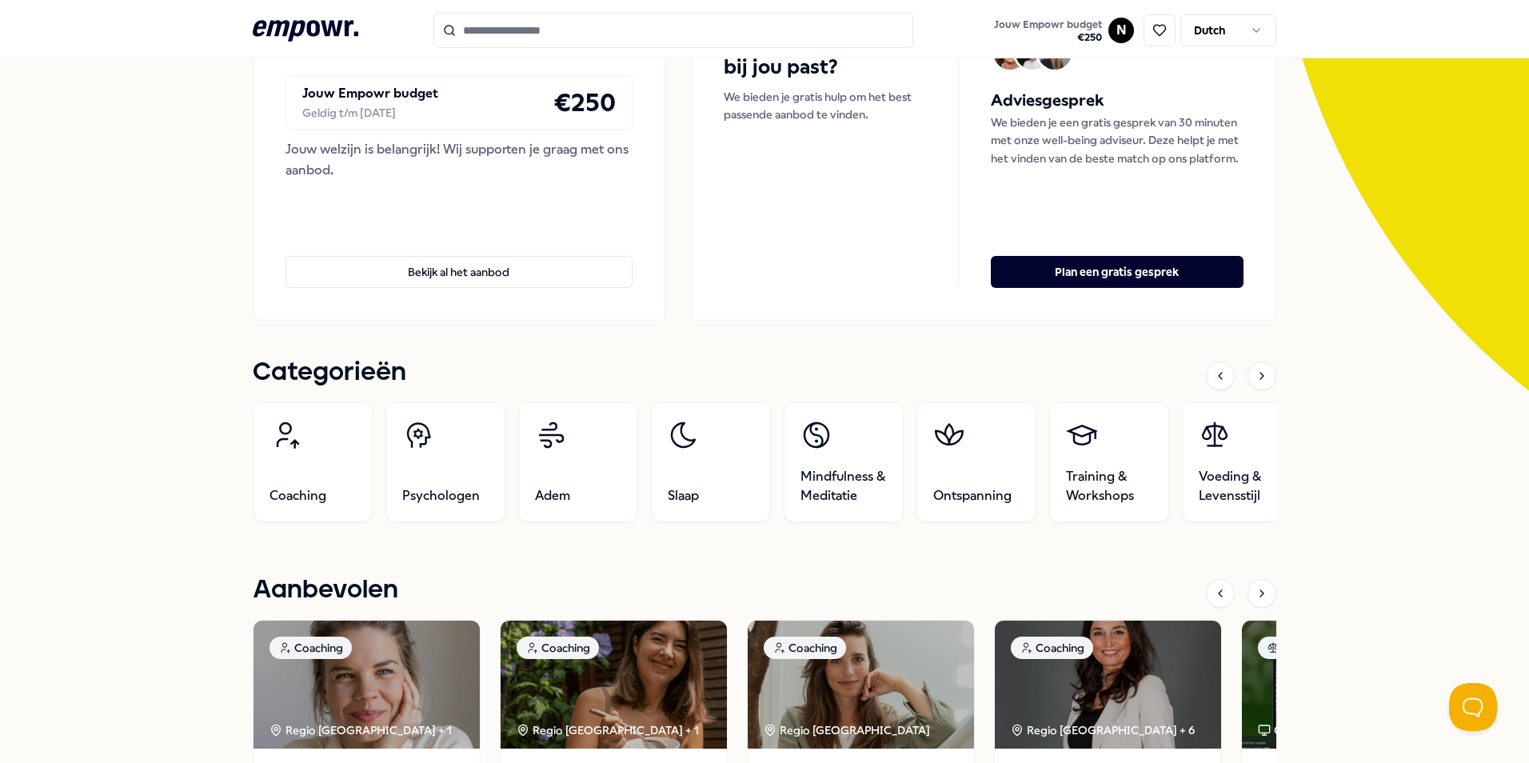
scroll to position [240, 0]
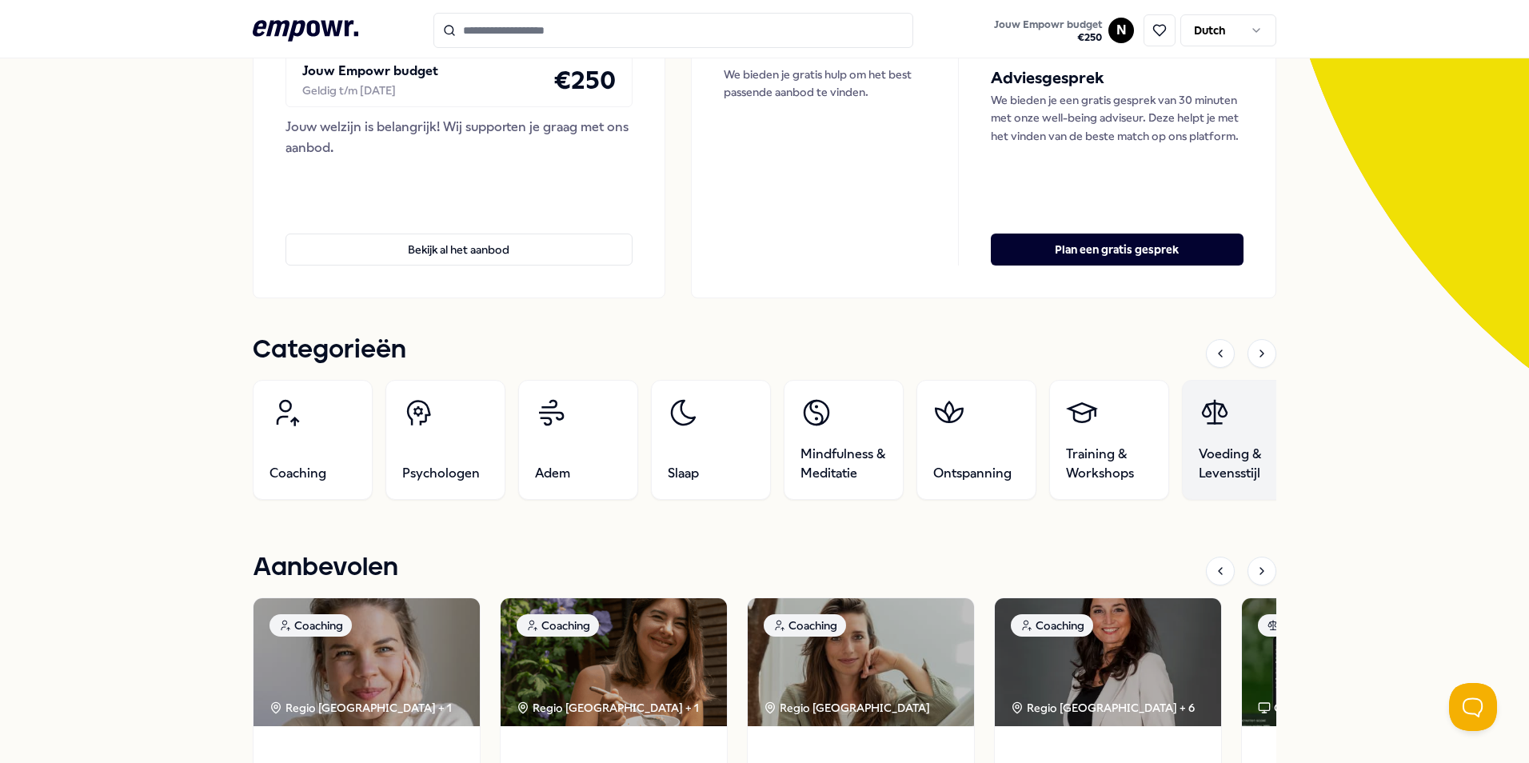
click at [1247, 485] on link "Voeding & Levensstijl" at bounding box center [1242, 440] width 120 height 120
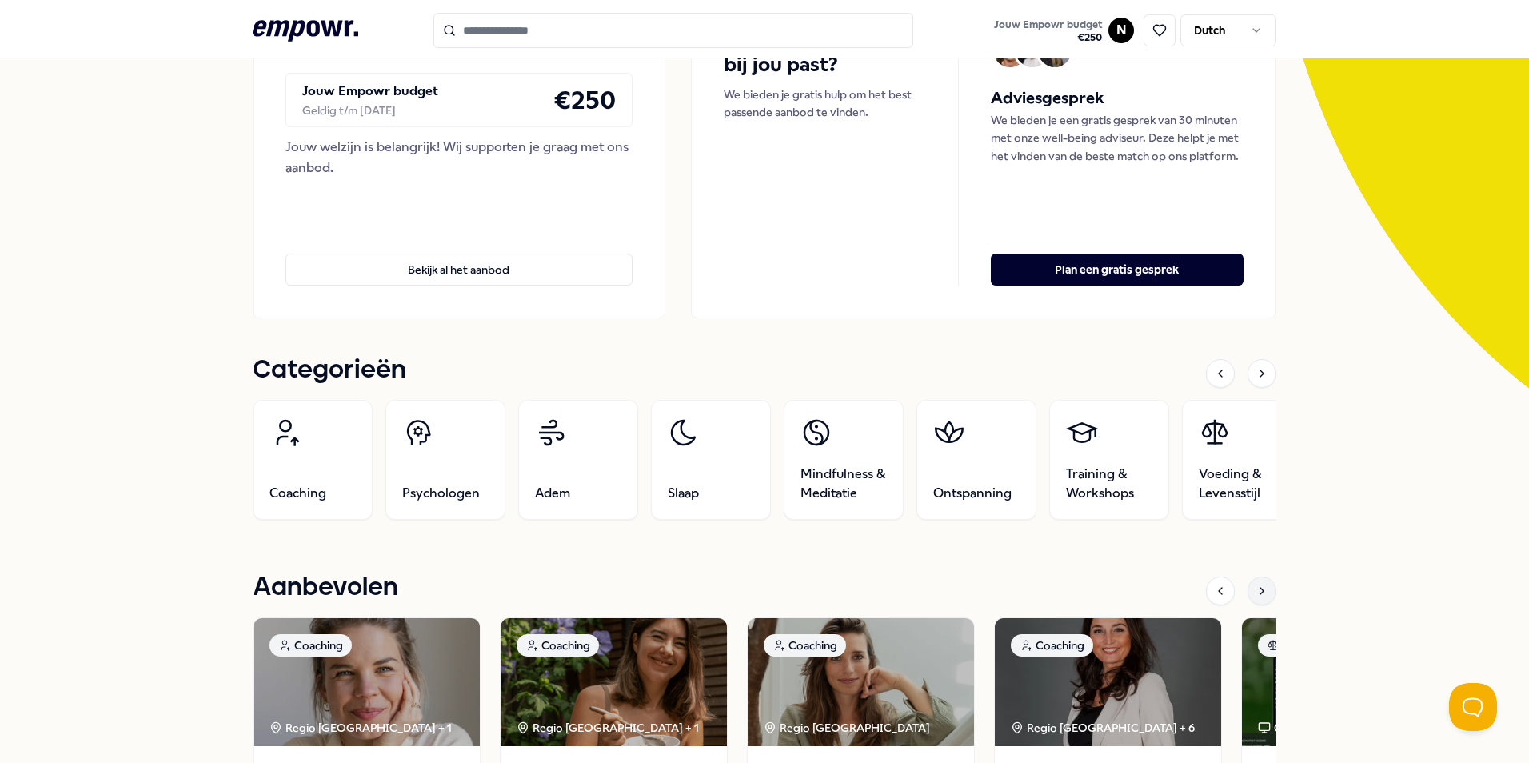
scroll to position [240, 0]
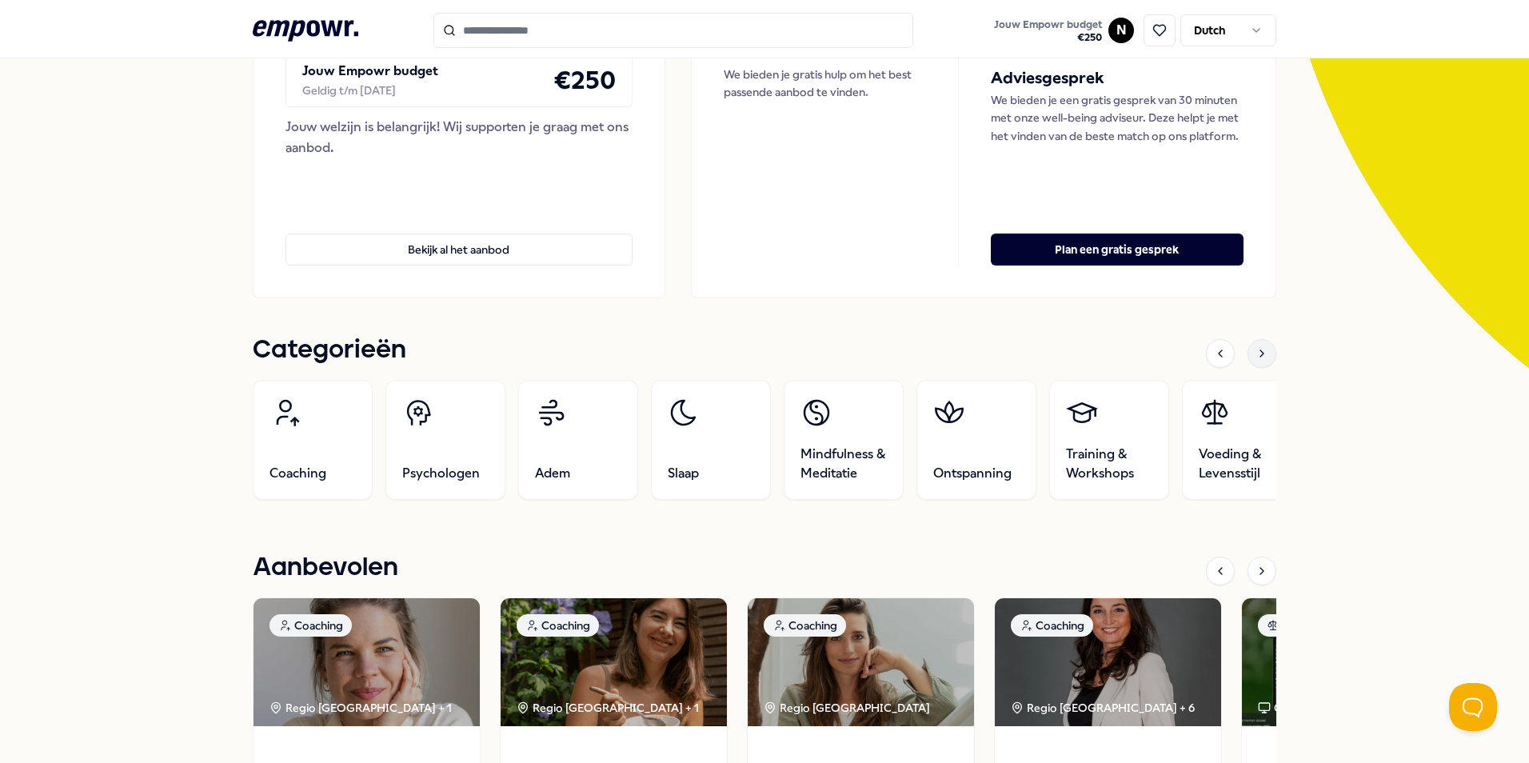
click at [1255, 347] on icon at bounding box center [1261, 353] width 13 height 13
click at [1269, 344] on div at bounding box center [1241, 353] width 70 height 29
click at [1263, 345] on div at bounding box center [1261, 353] width 29 height 29
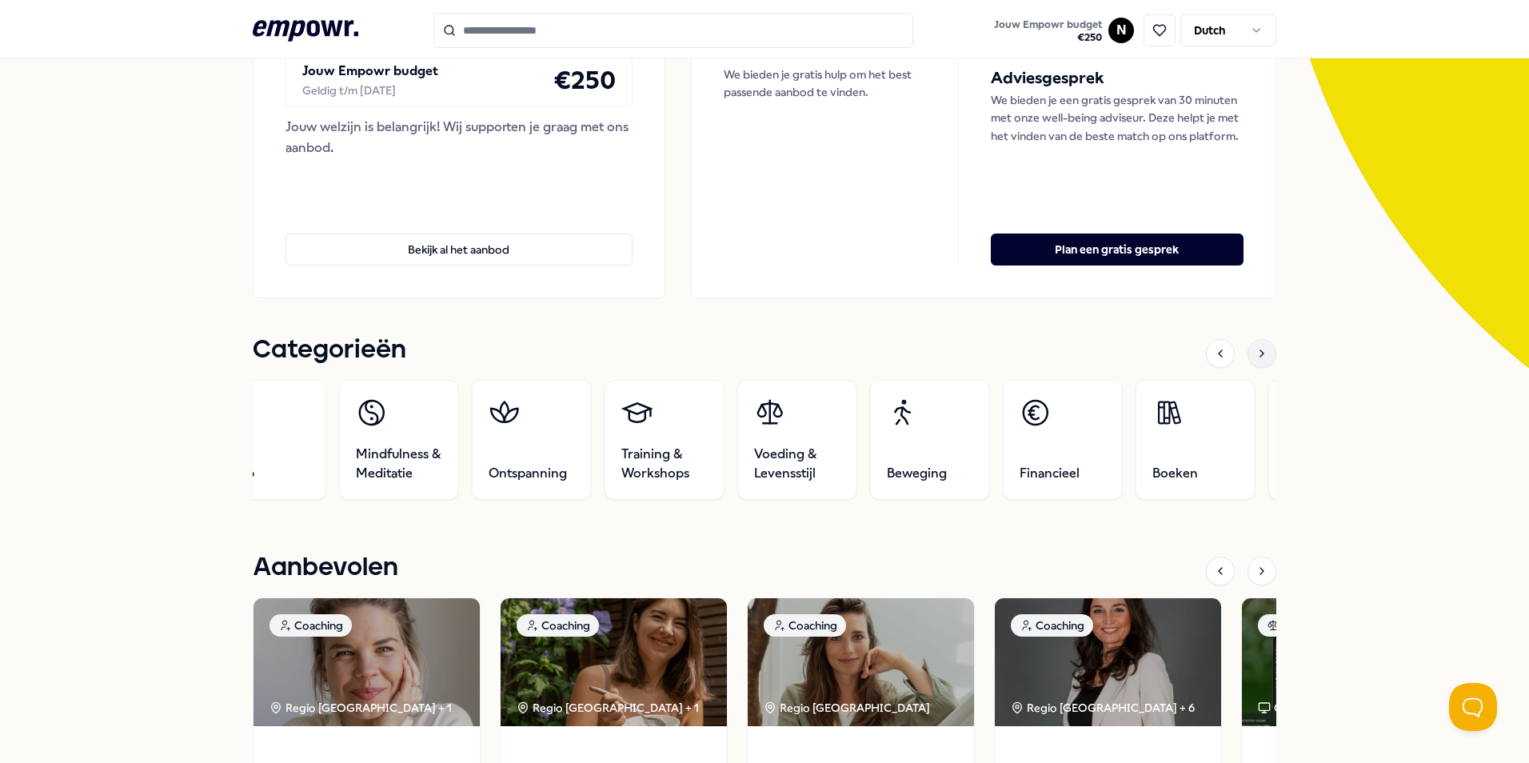
click at [1263, 345] on div at bounding box center [1261, 353] width 29 height 29
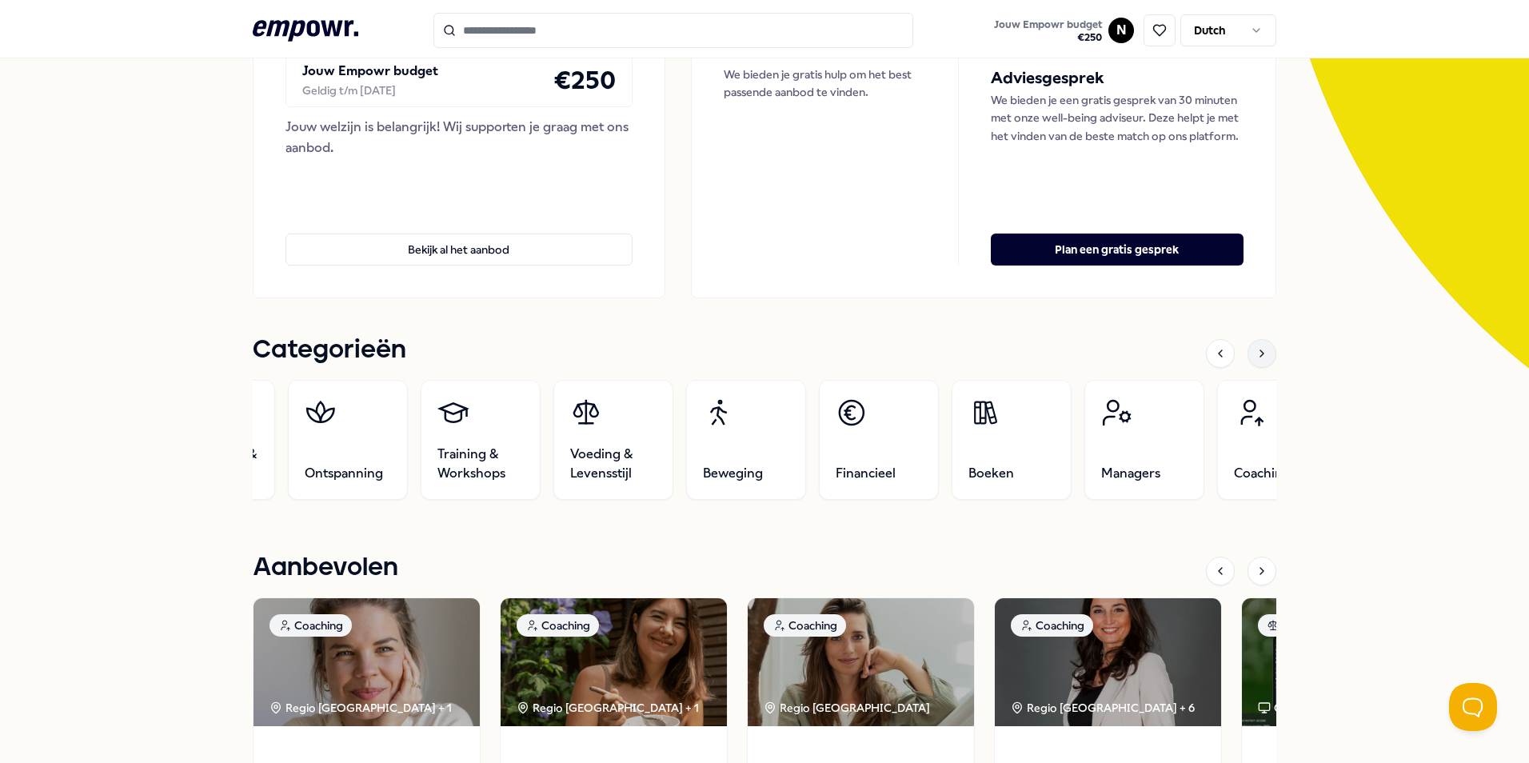
click at [1263, 345] on div at bounding box center [1261, 353] width 29 height 29
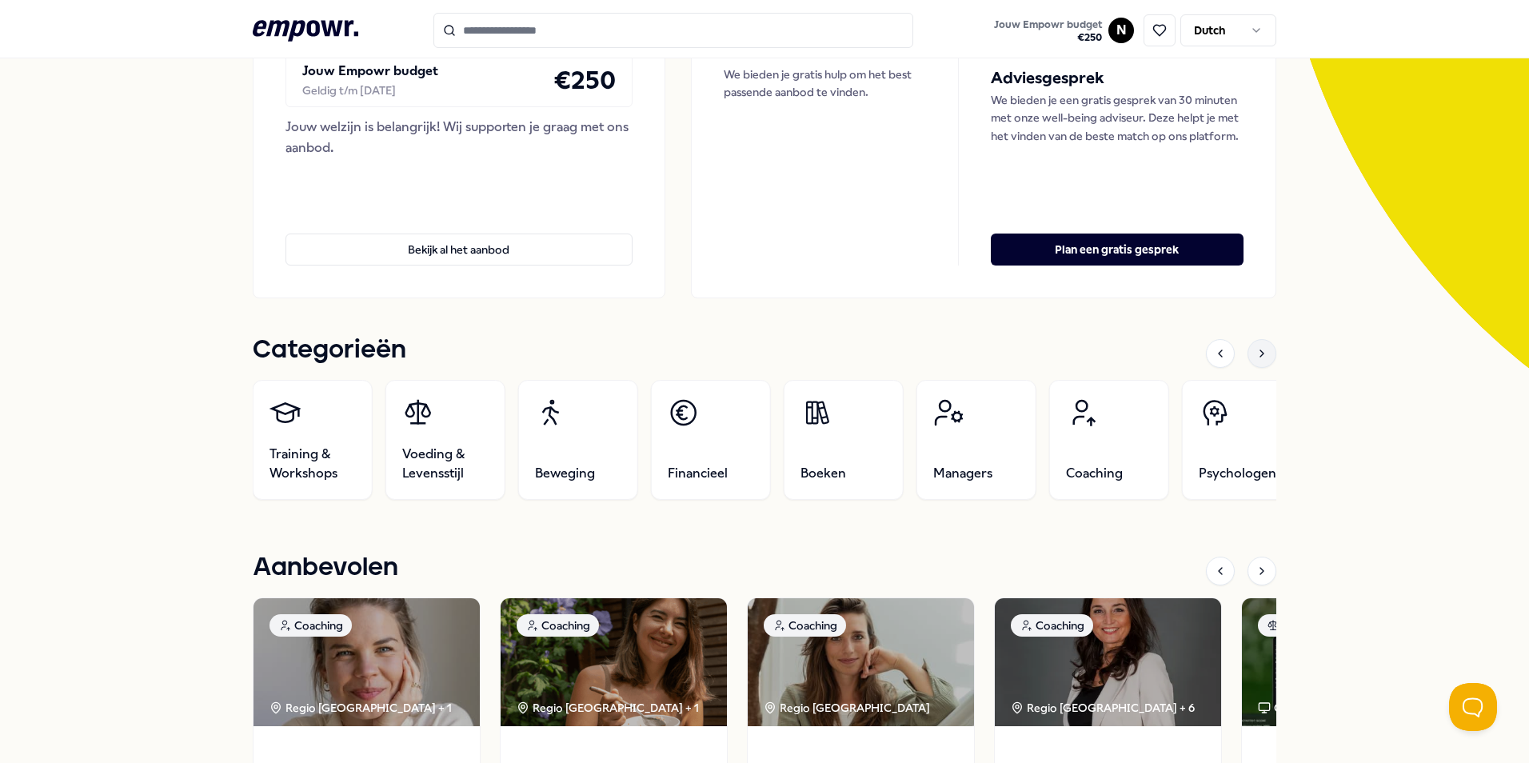
click at [1263, 345] on div at bounding box center [1261, 353] width 29 height 29
drag, startPoint x: 1263, startPoint y: 345, endPoint x: 1261, endPoint y: 356, distance: 10.5
click at [1261, 356] on icon at bounding box center [1261, 353] width 13 height 13
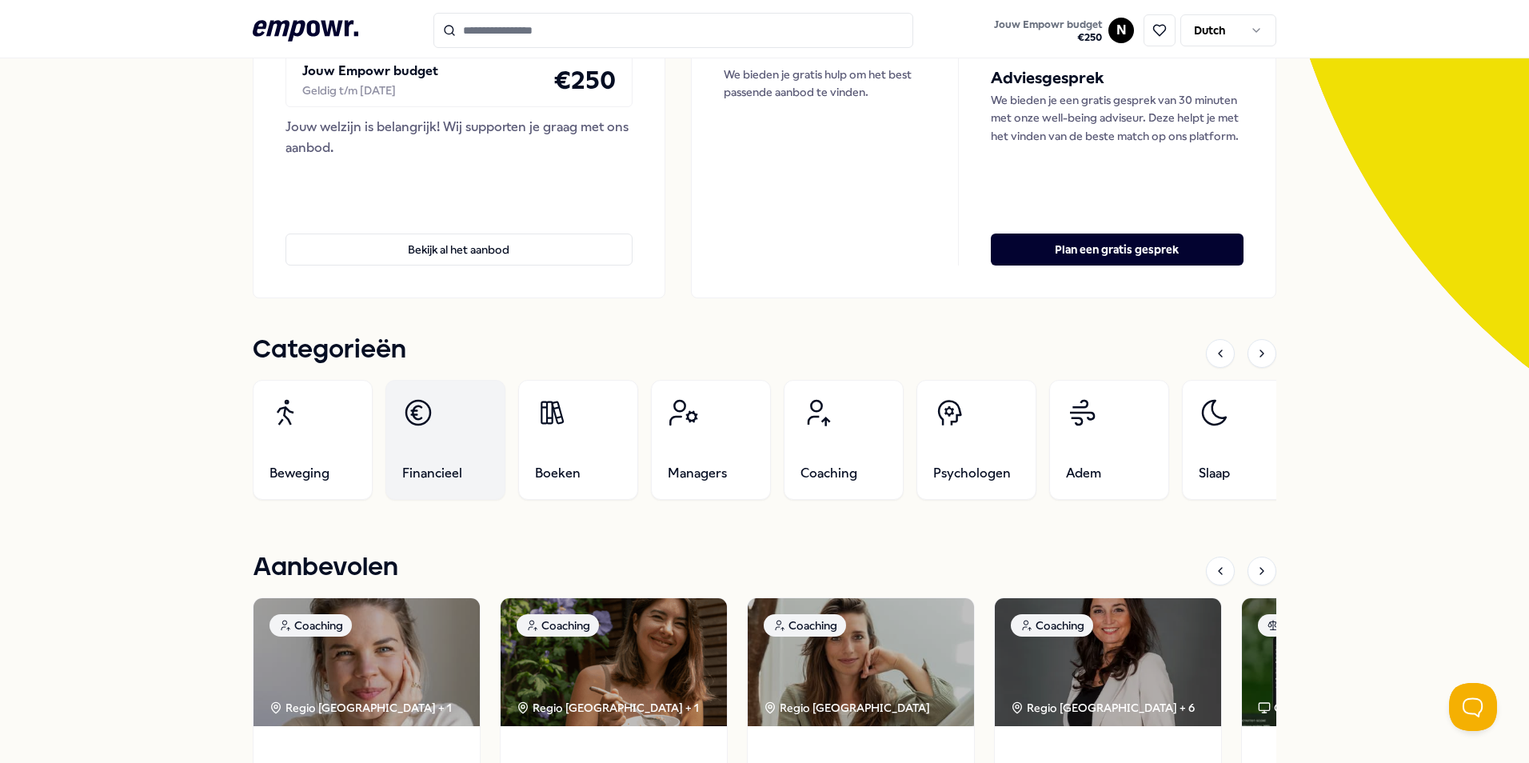
click at [425, 449] on link "Financieel" at bounding box center [445, 440] width 120 height 120
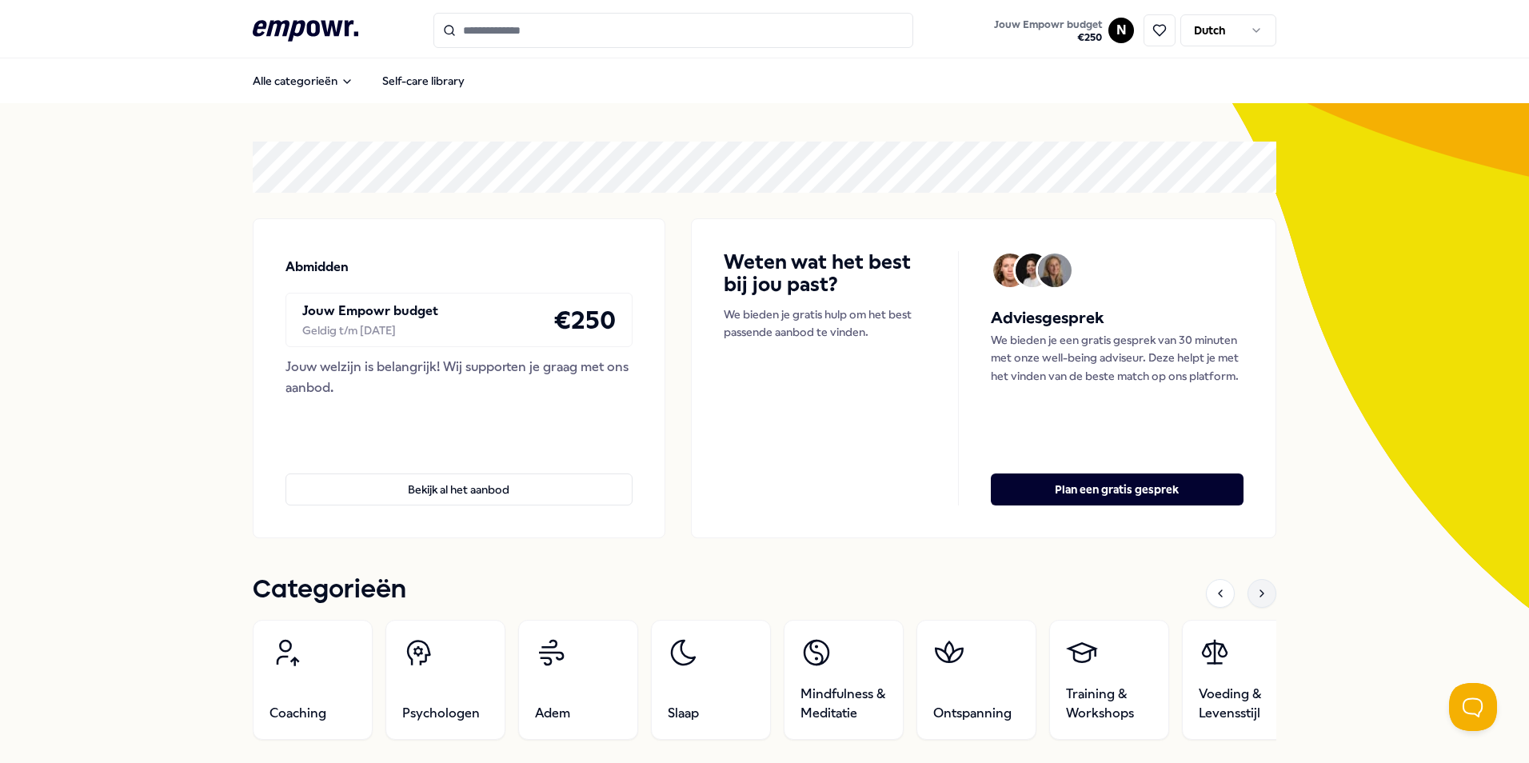
click at [1258, 599] on icon at bounding box center [1261, 593] width 13 height 13
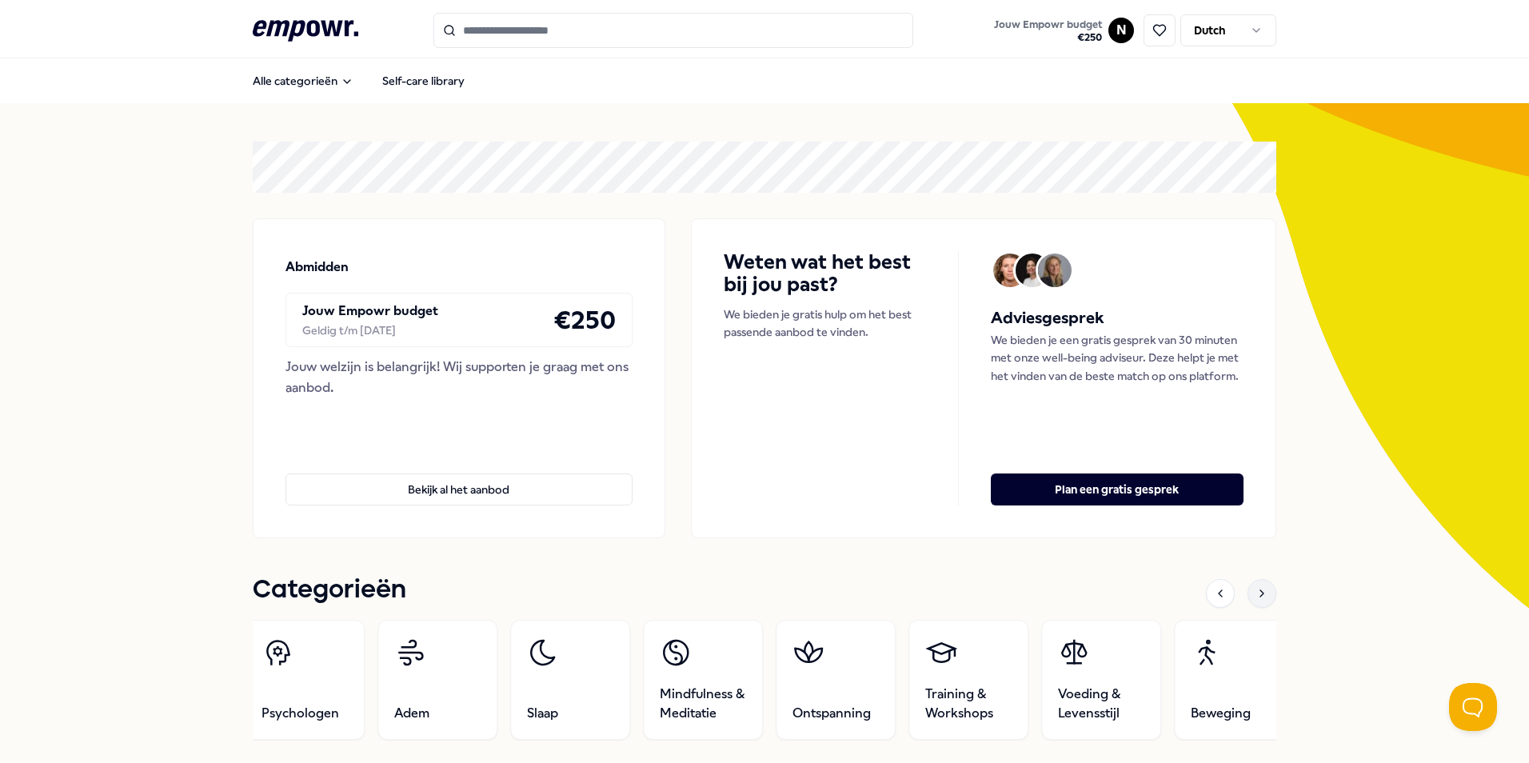
click at [1258, 599] on icon at bounding box center [1261, 593] width 13 height 13
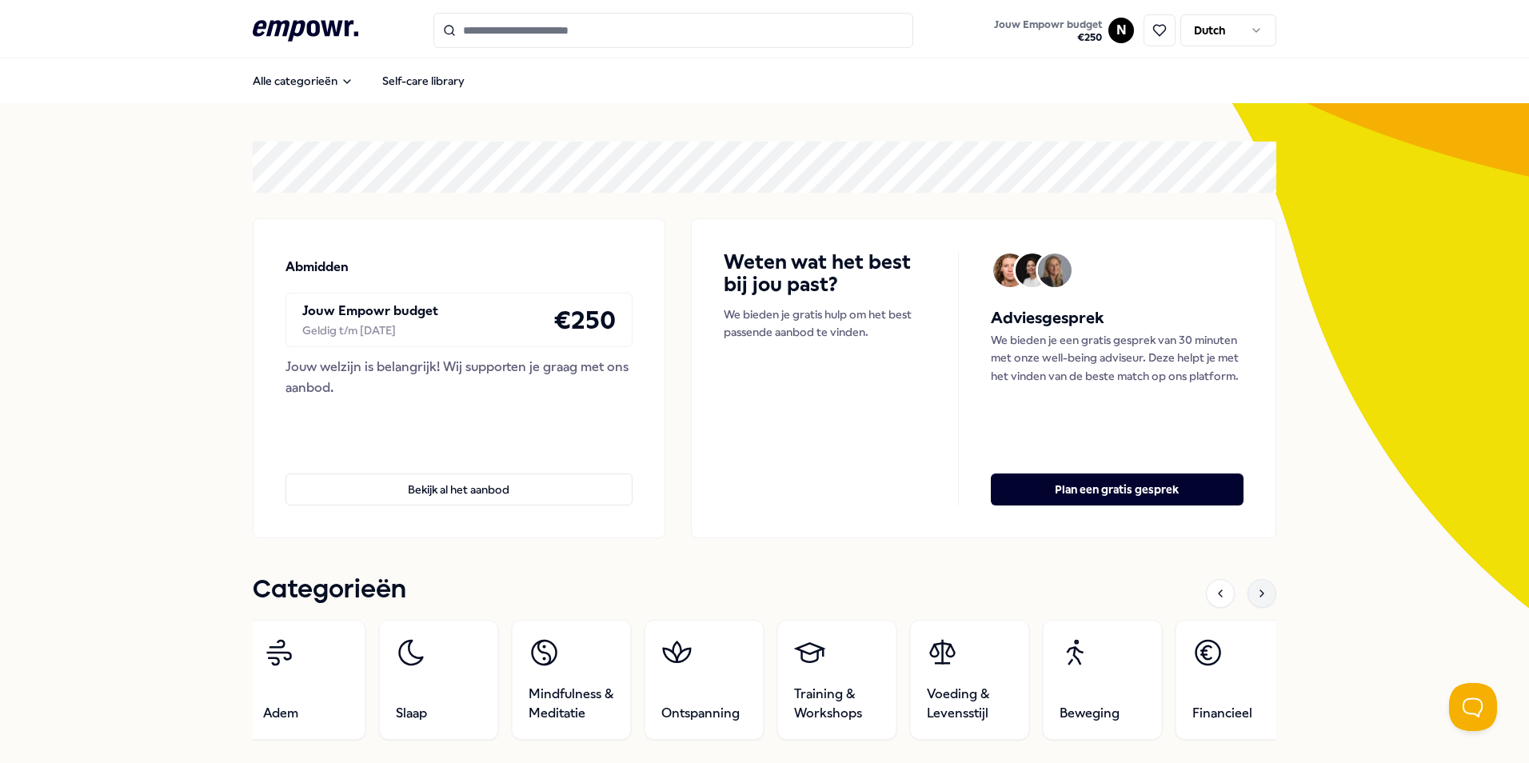
click at [1258, 599] on icon at bounding box center [1261, 593] width 13 height 13
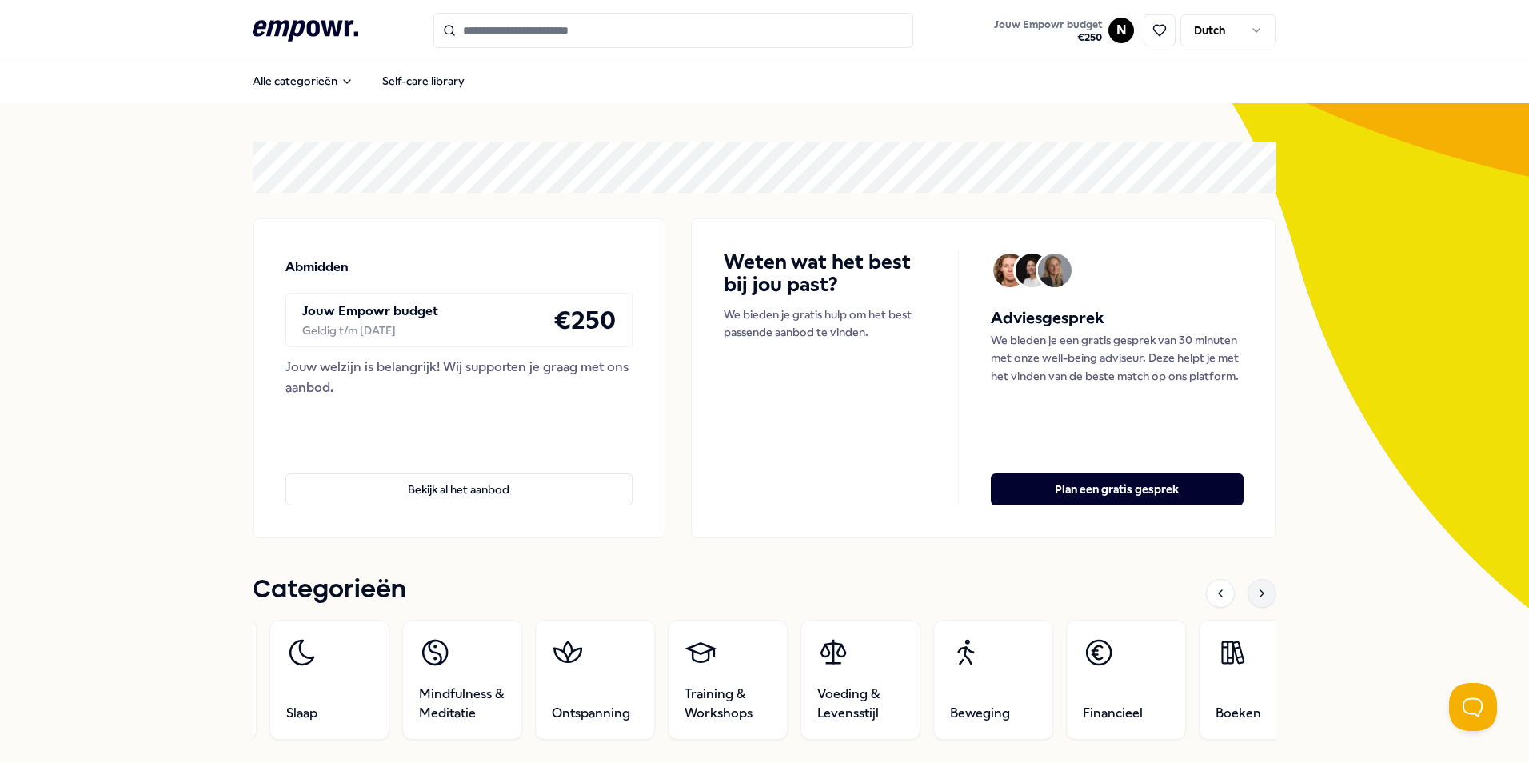
click at [1258, 599] on icon at bounding box center [1261, 593] width 13 height 13
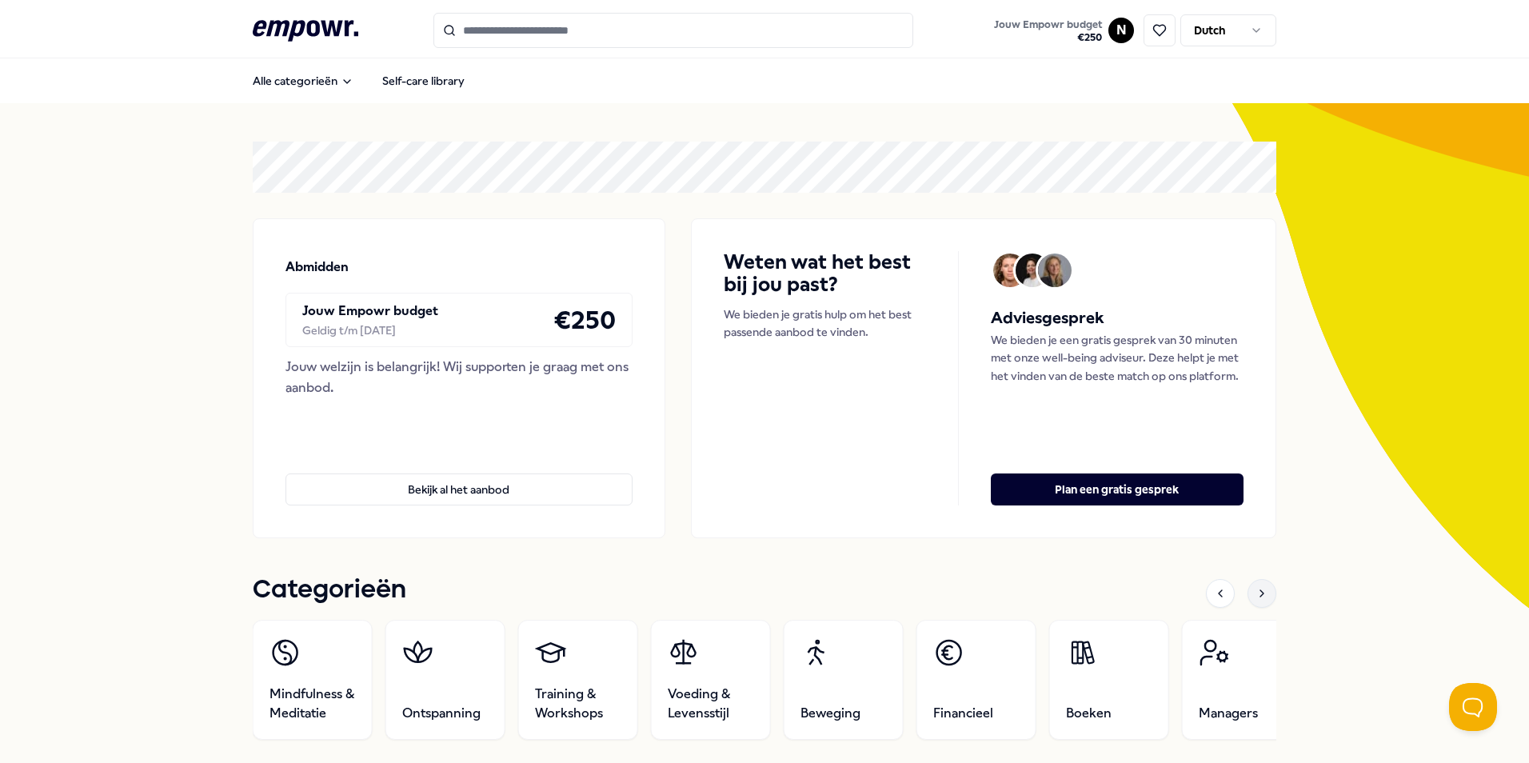
click at [1258, 599] on icon at bounding box center [1261, 593] width 13 height 13
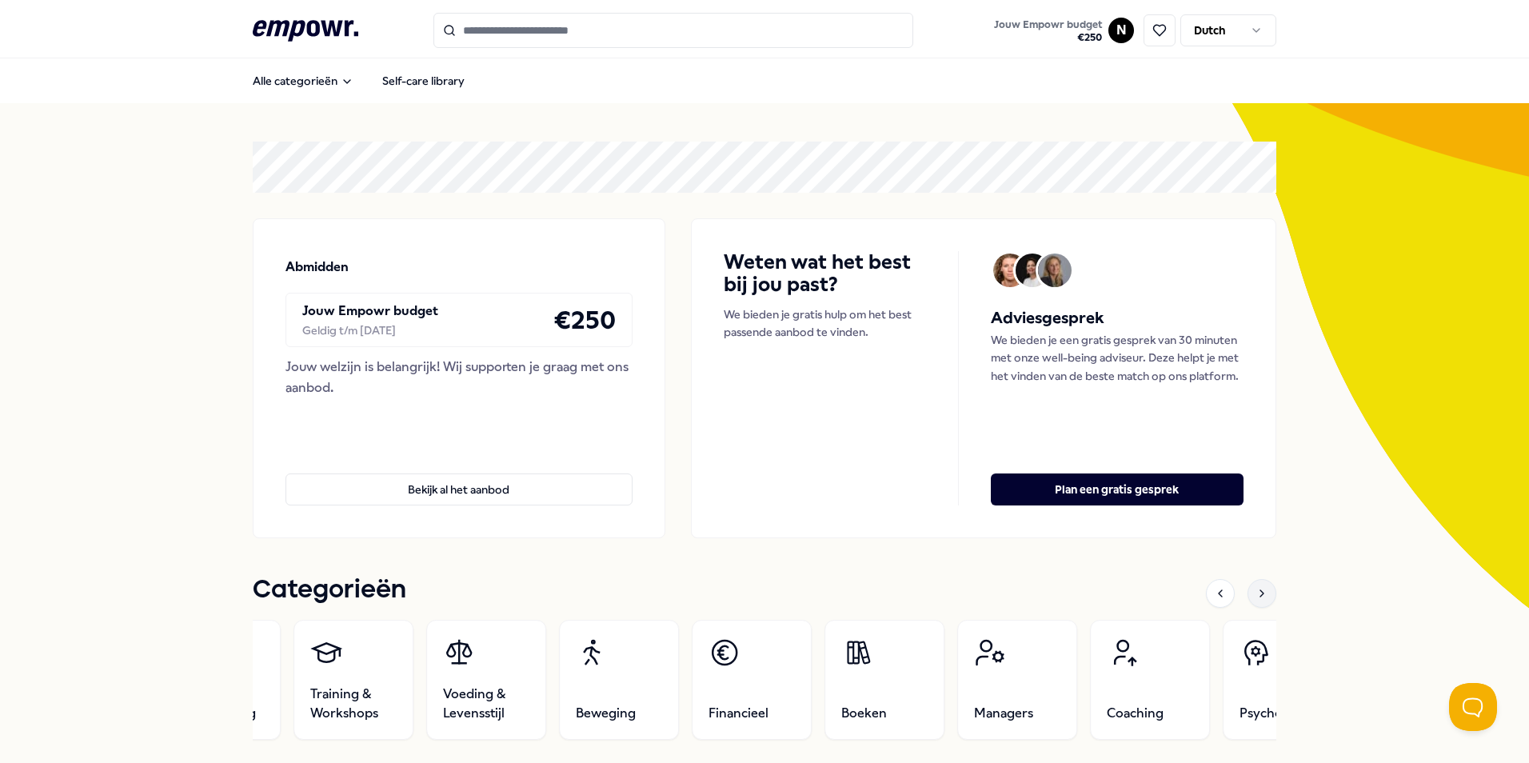
click at [1258, 599] on icon at bounding box center [1261, 593] width 13 height 13
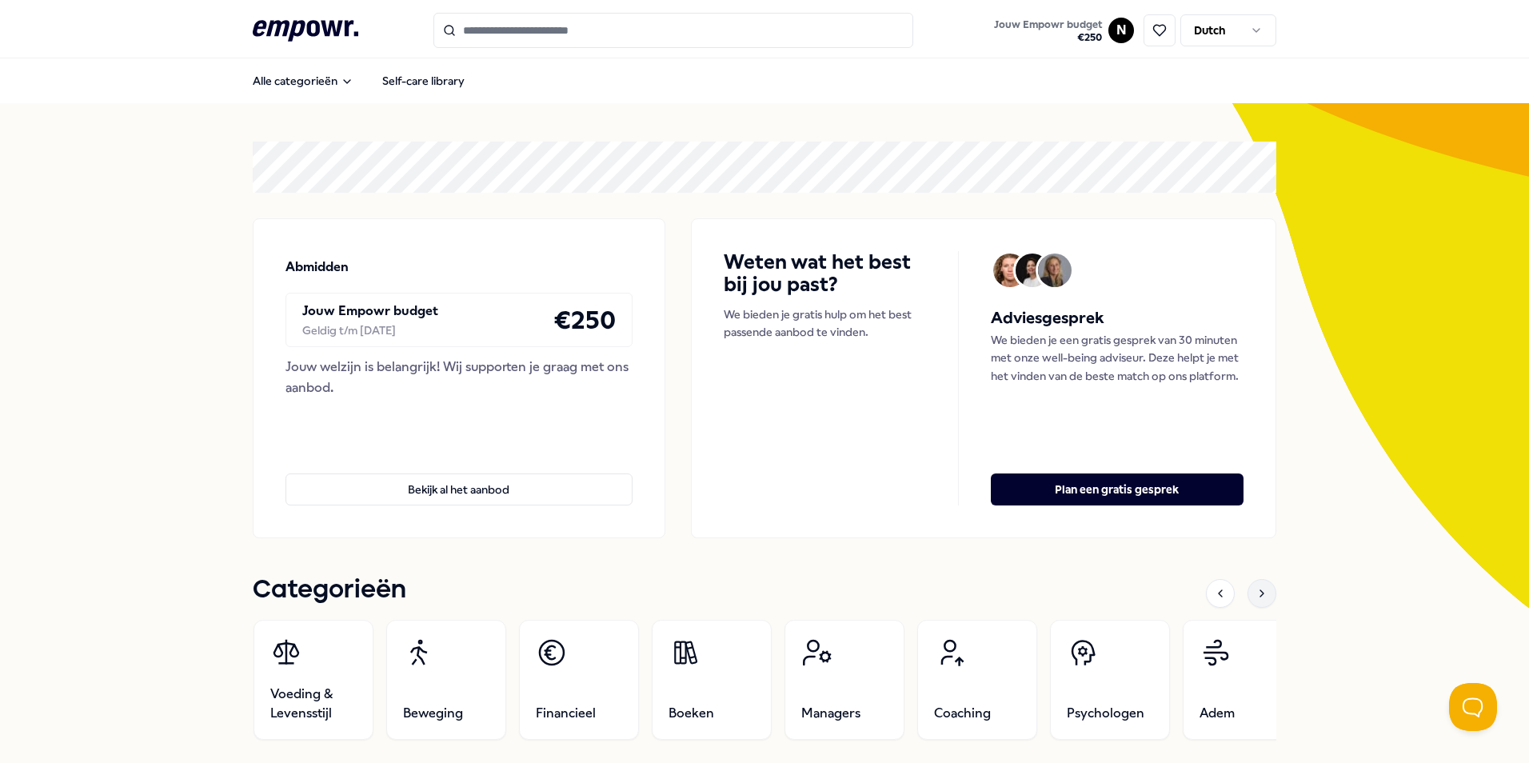
click at [1258, 599] on icon at bounding box center [1261, 593] width 13 height 13
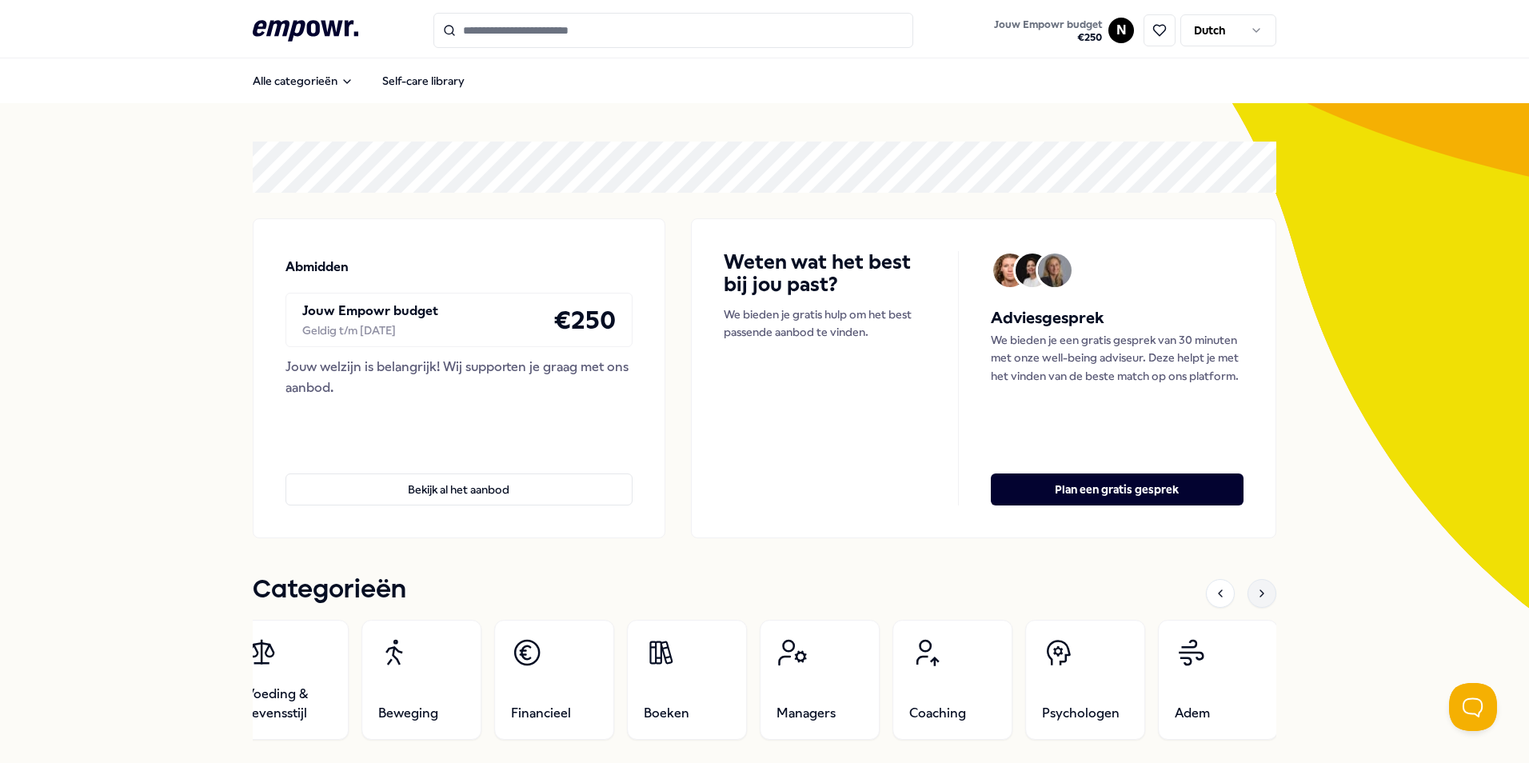
click at [1258, 599] on icon at bounding box center [1261, 593] width 13 height 13
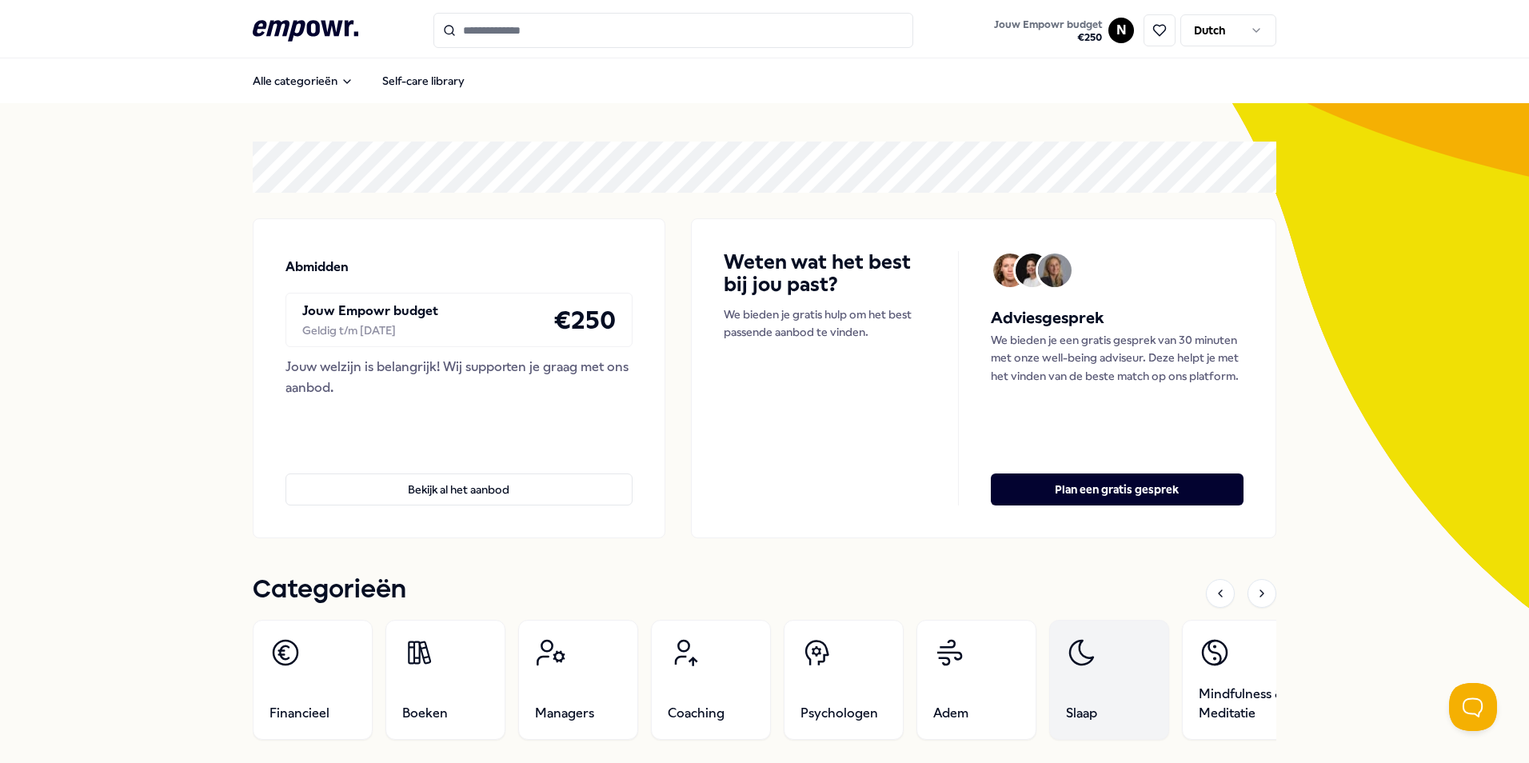
click at [1080, 649] on icon at bounding box center [1082, 653] width 32 height 32
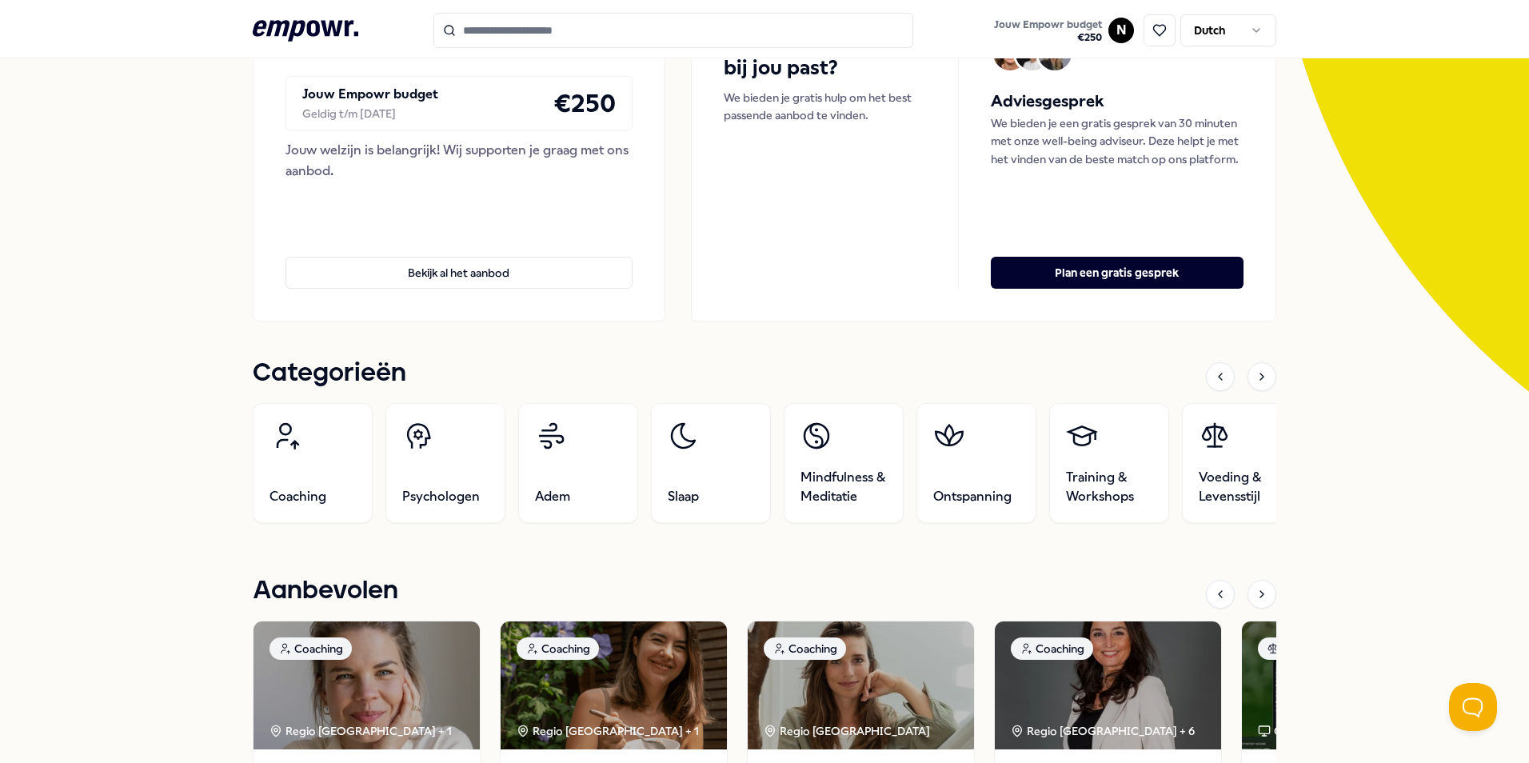
scroll to position [240, 0]
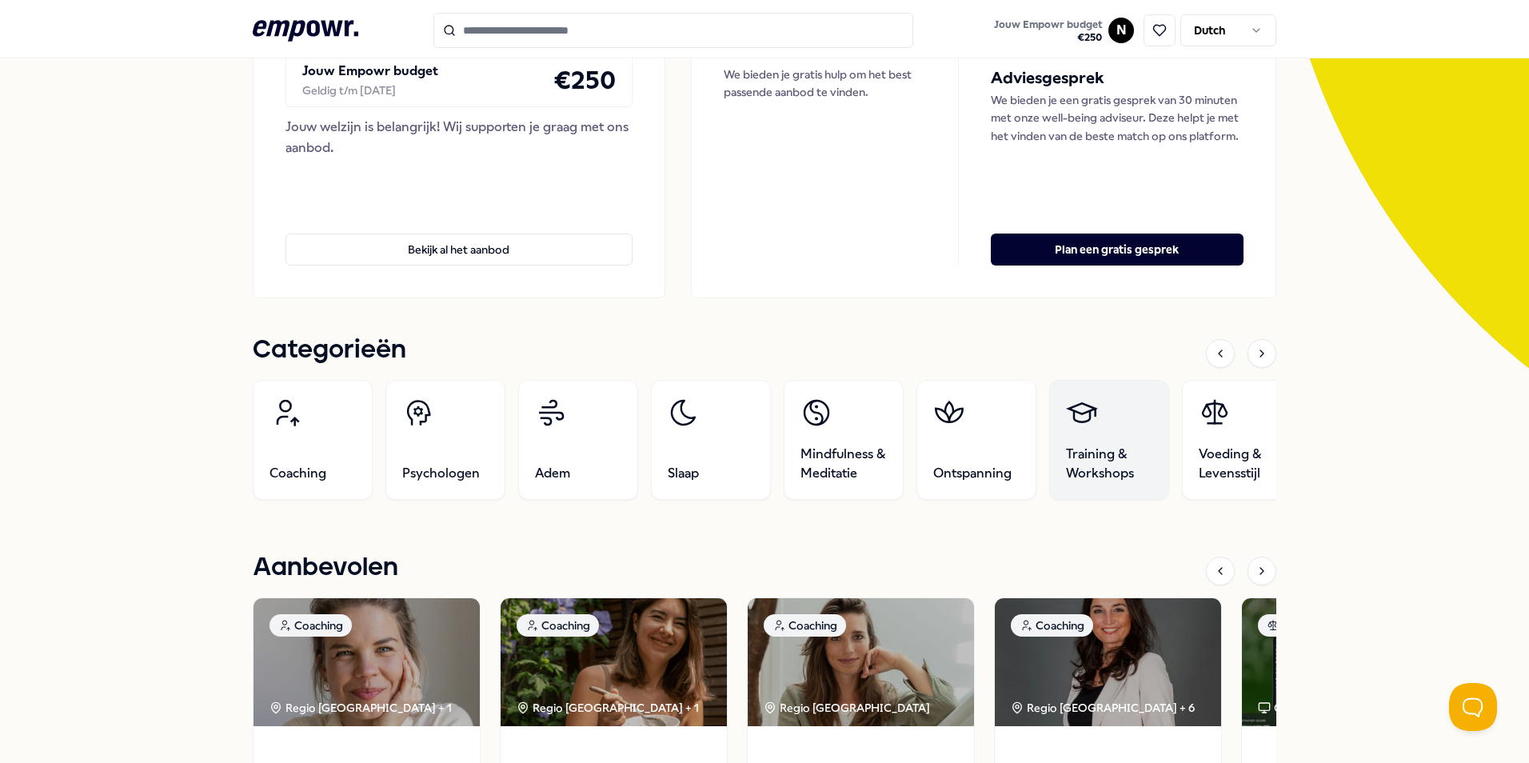
click at [1132, 459] on span "Training & Workshops" at bounding box center [1109, 464] width 86 height 38
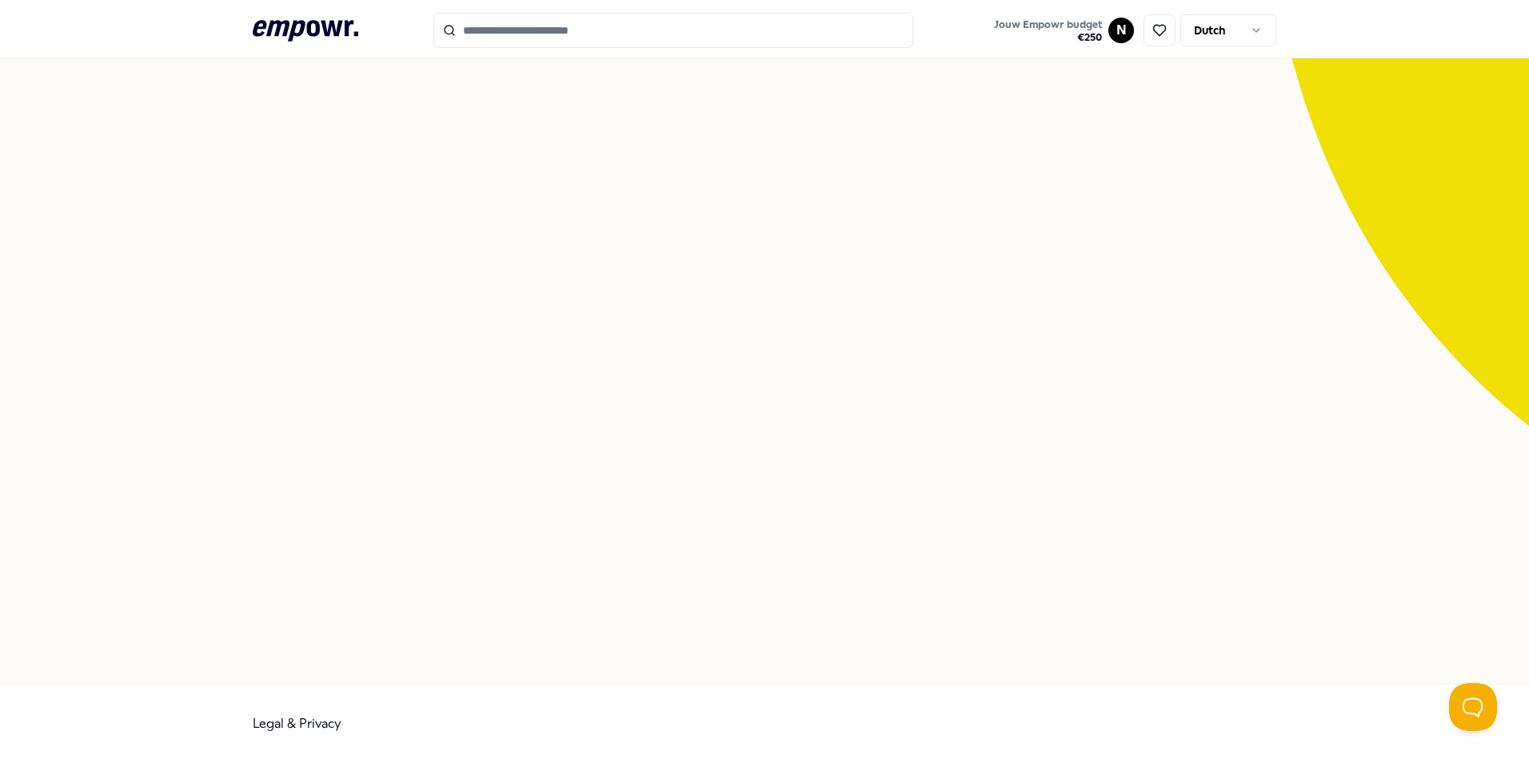
scroll to position [103, 0]
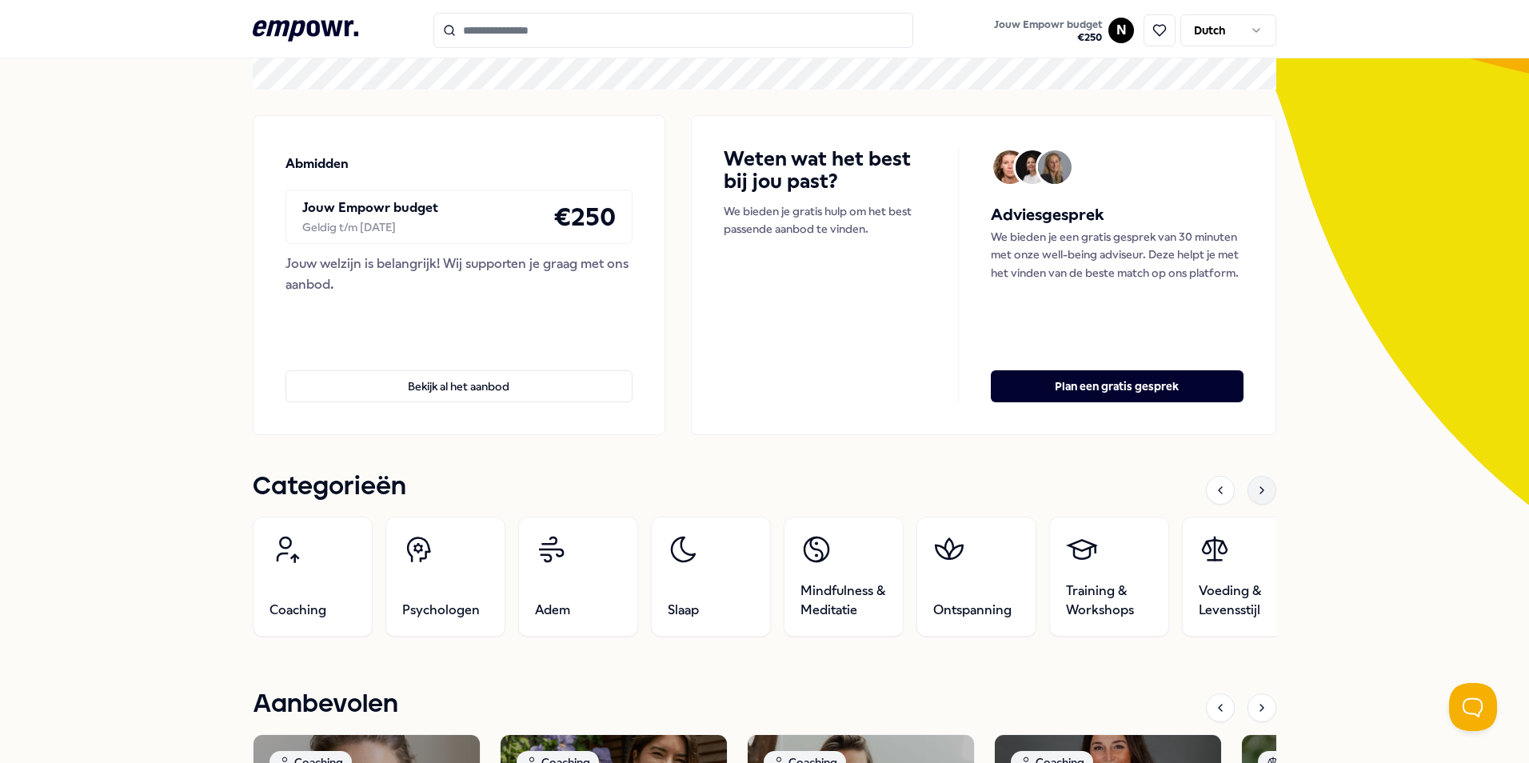
click at [1259, 488] on icon at bounding box center [1261, 490] width 13 height 13
click at [1259, 487] on icon at bounding box center [1261, 490] width 13 height 13
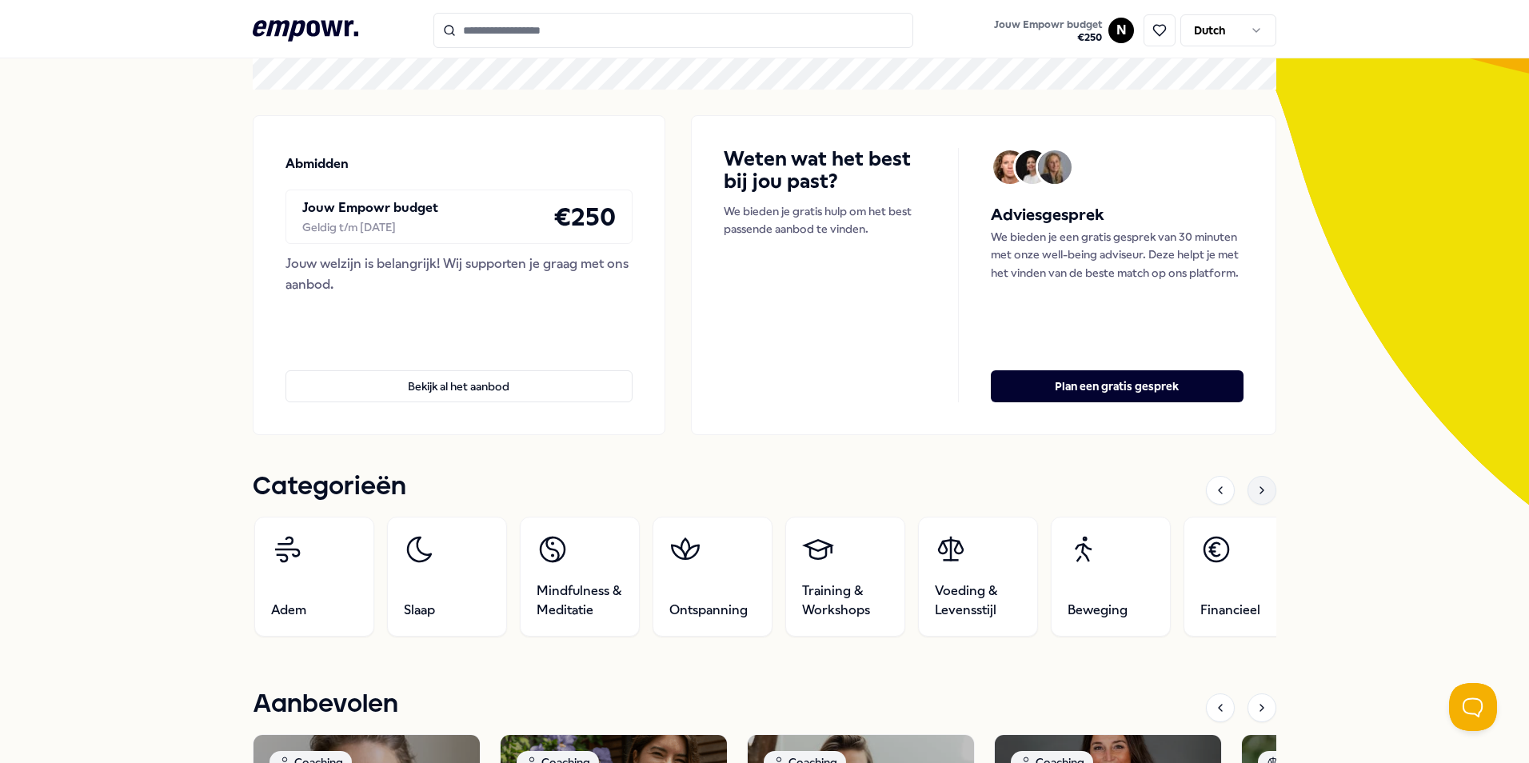
click at [1259, 487] on icon at bounding box center [1261, 490] width 13 height 13
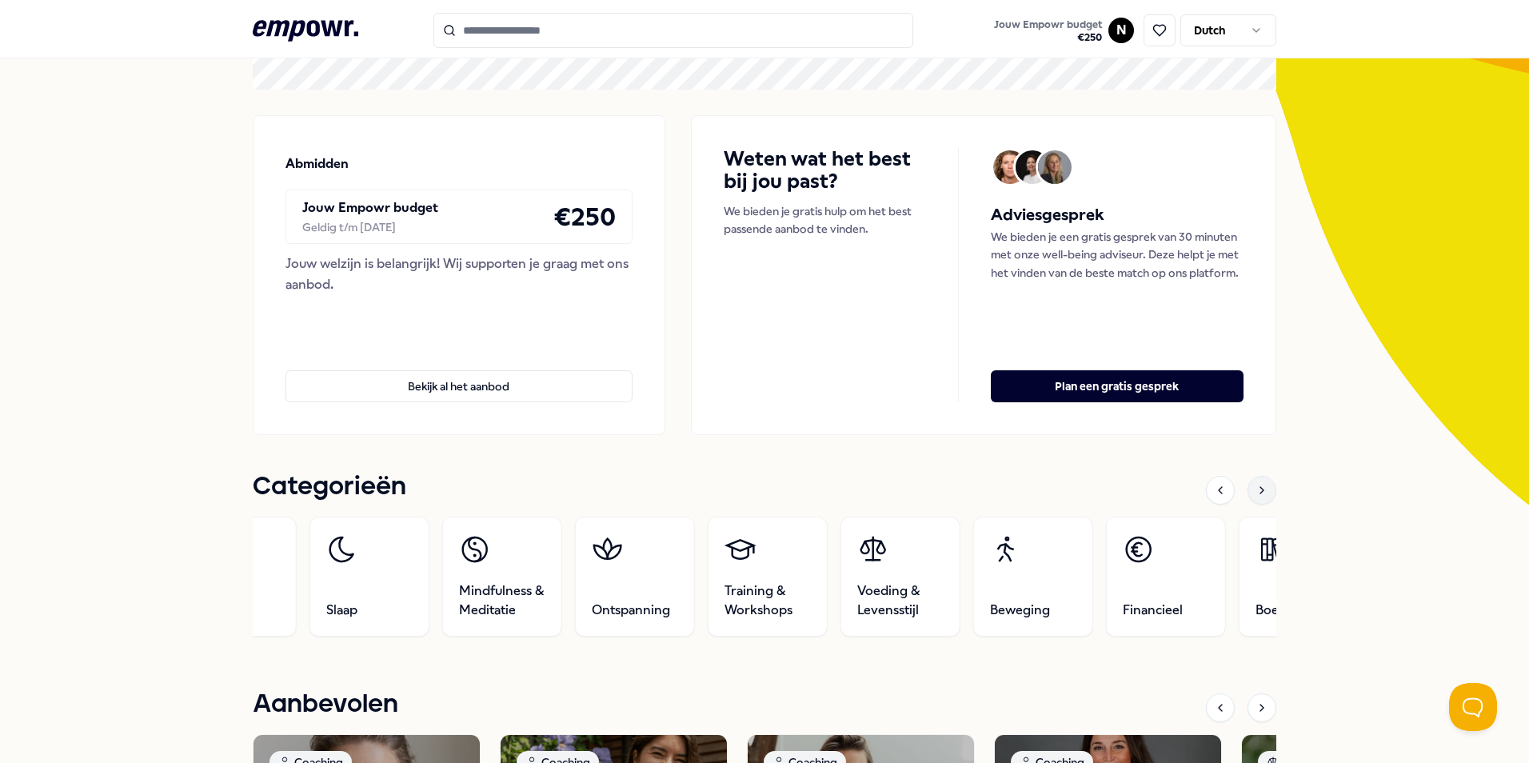
click at [1259, 487] on icon at bounding box center [1261, 490] width 13 height 13
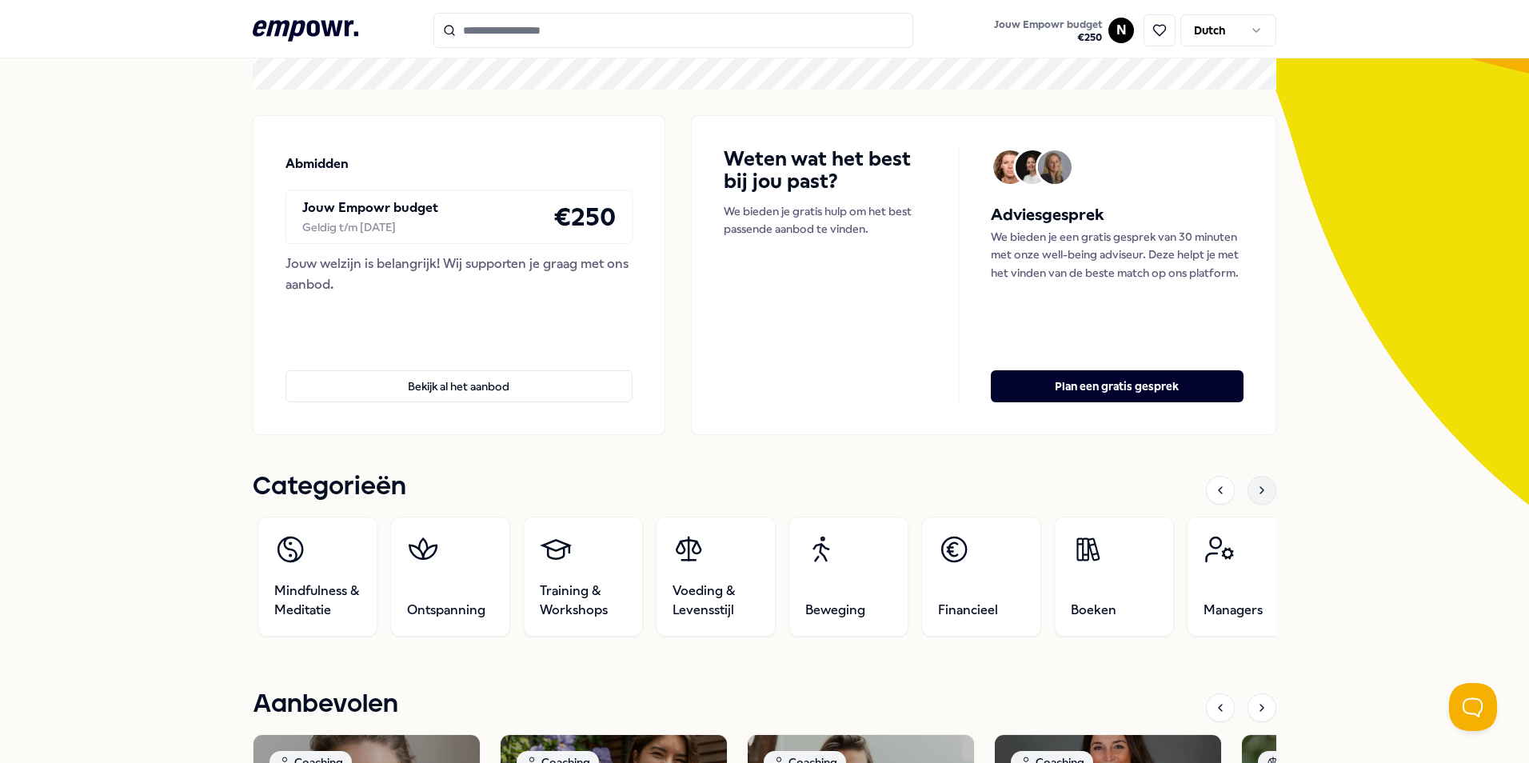
click at [1259, 487] on icon at bounding box center [1261, 490] width 13 height 13
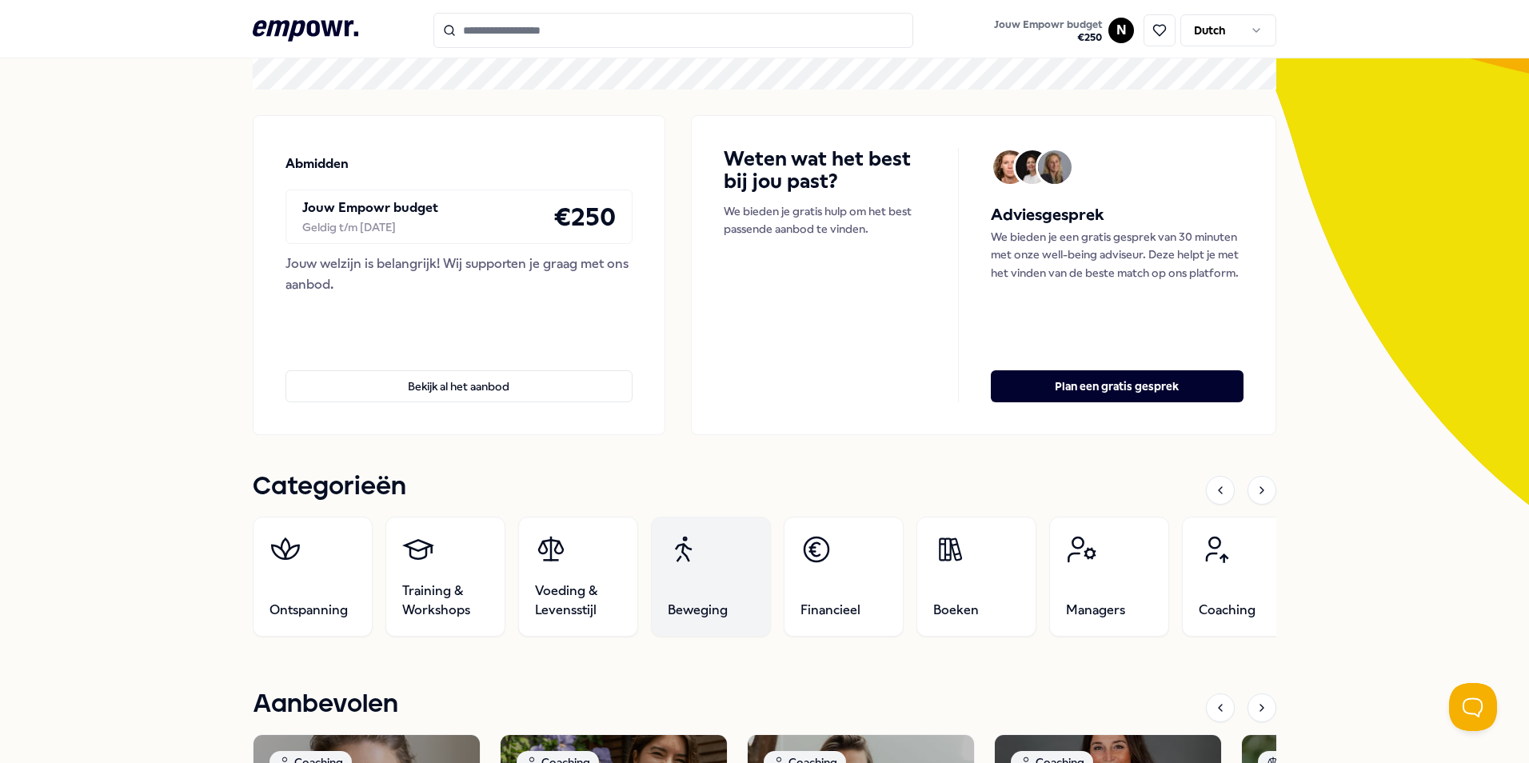
click at [707, 554] on link "Beweging" at bounding box center [711, 577] width 120 height 120
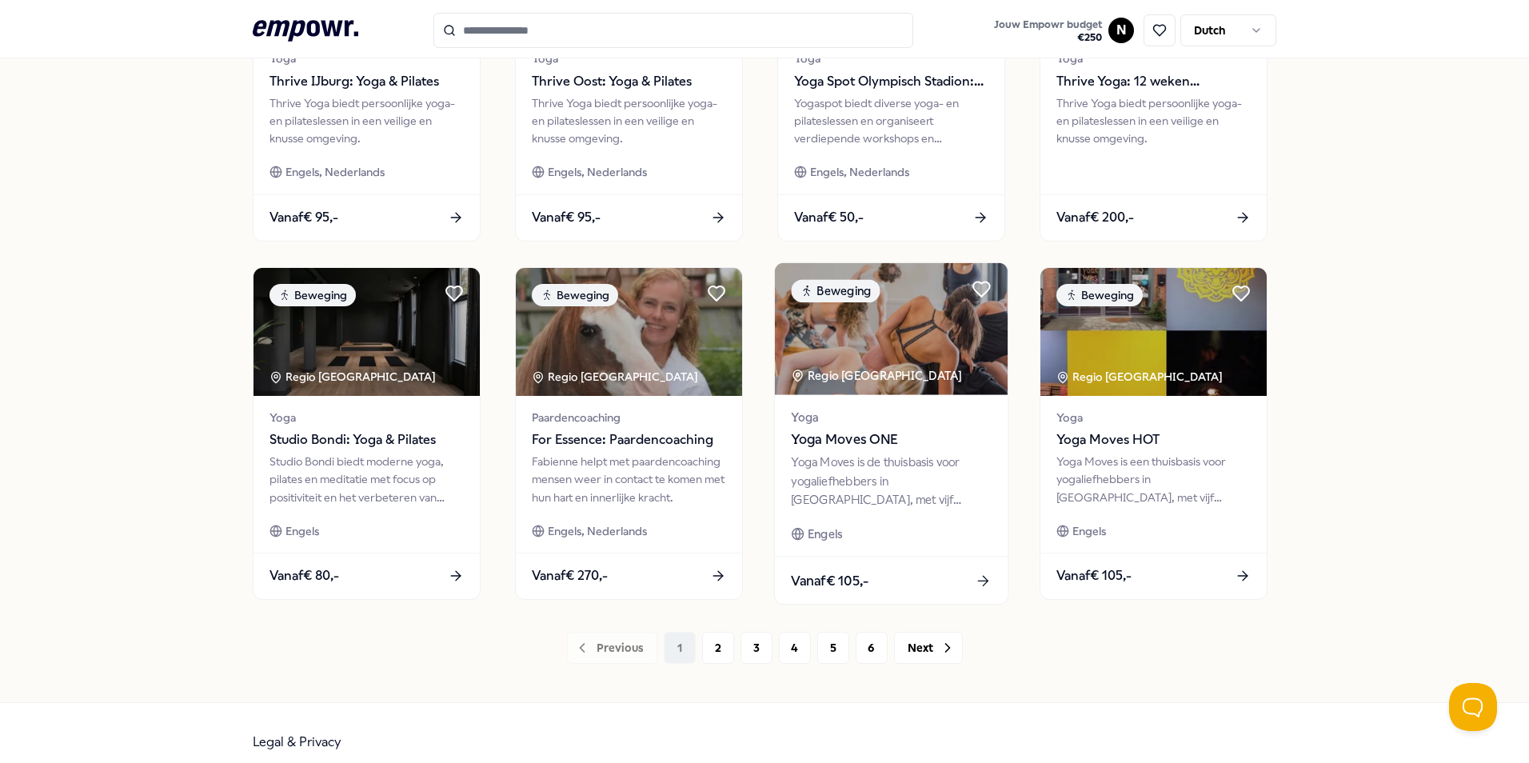
scroll to position [668, 0]
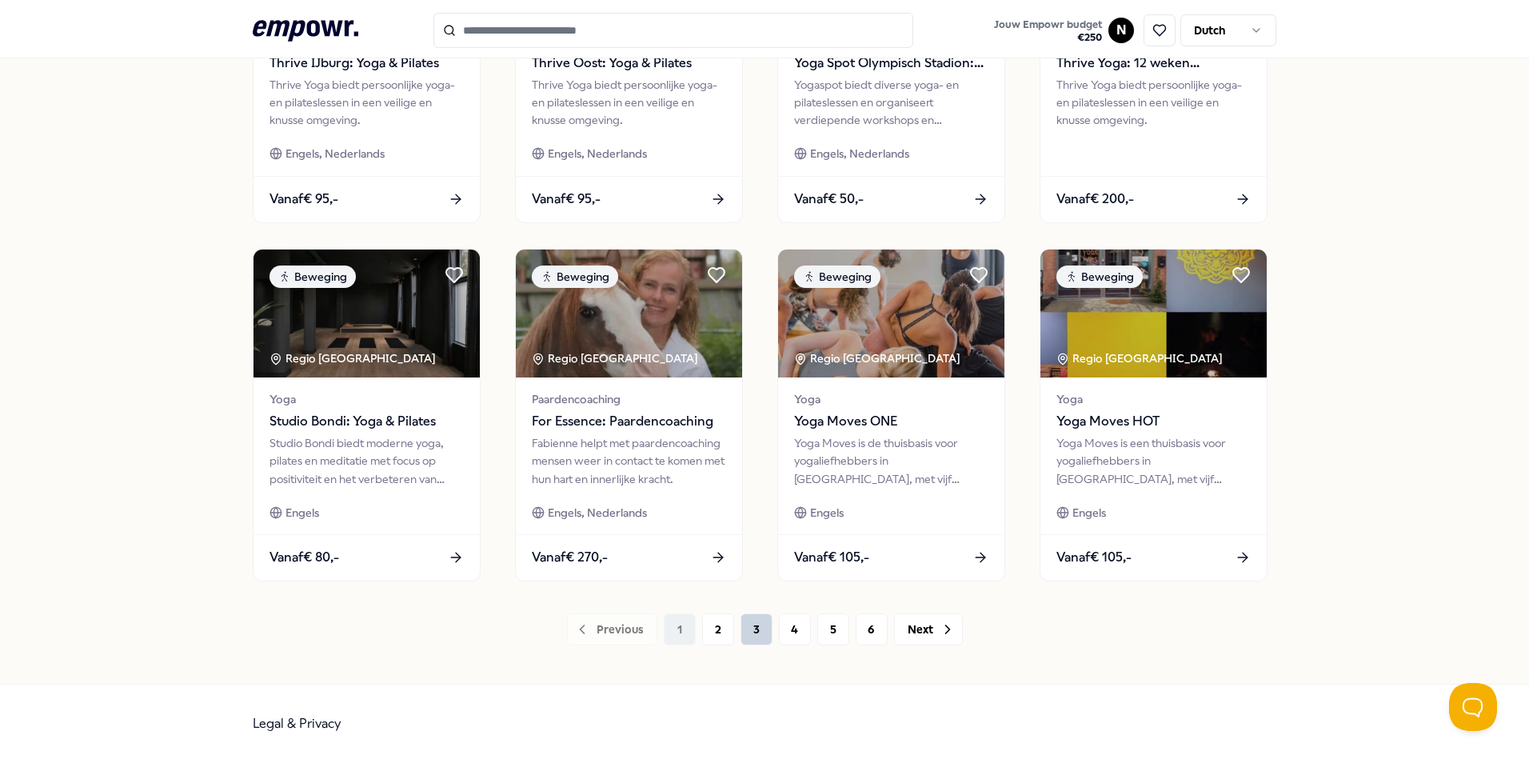
click at [743, 637] on button "3" at bounding box center [756, 629] width 32 height 32
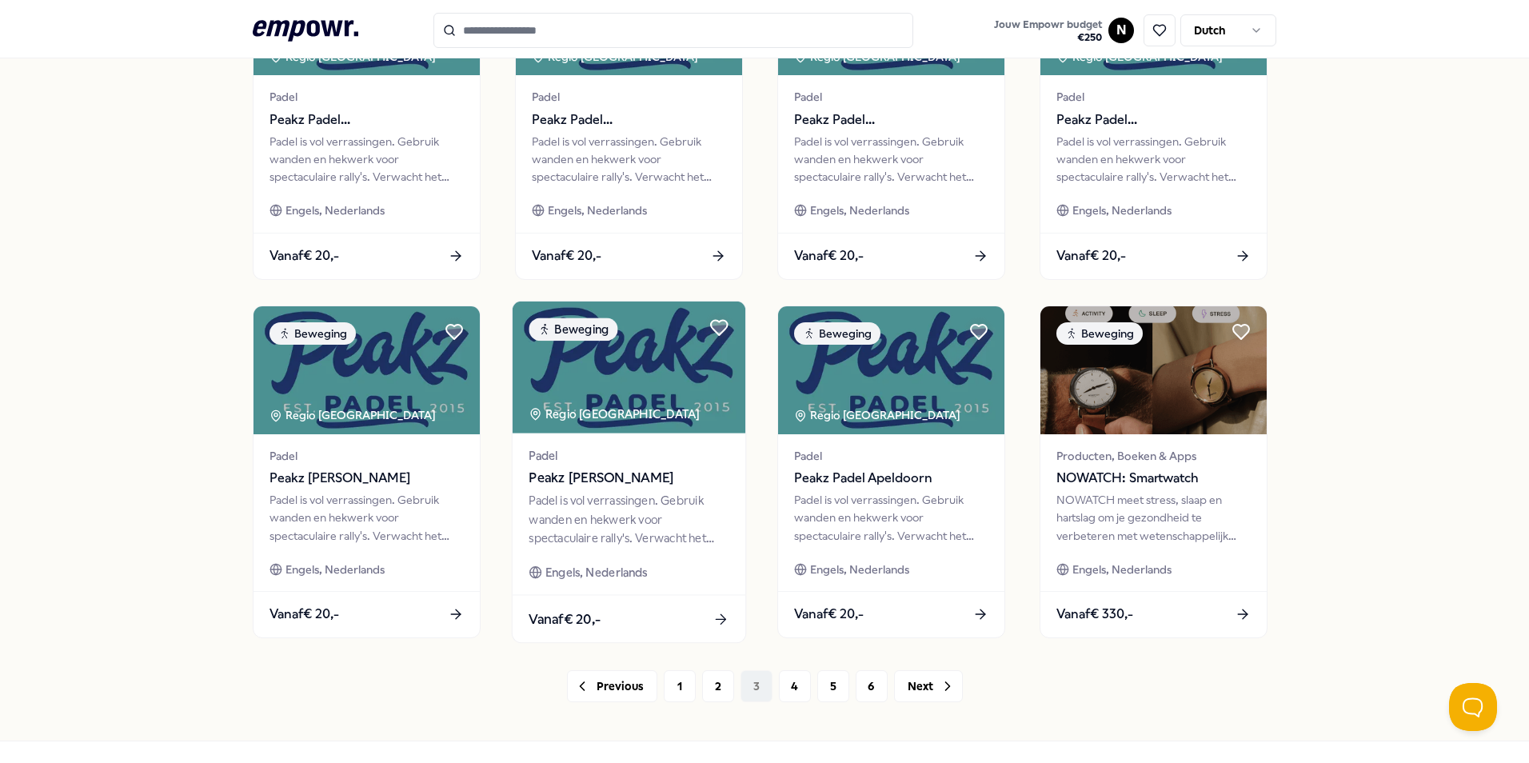
scroll to position [668, 0]
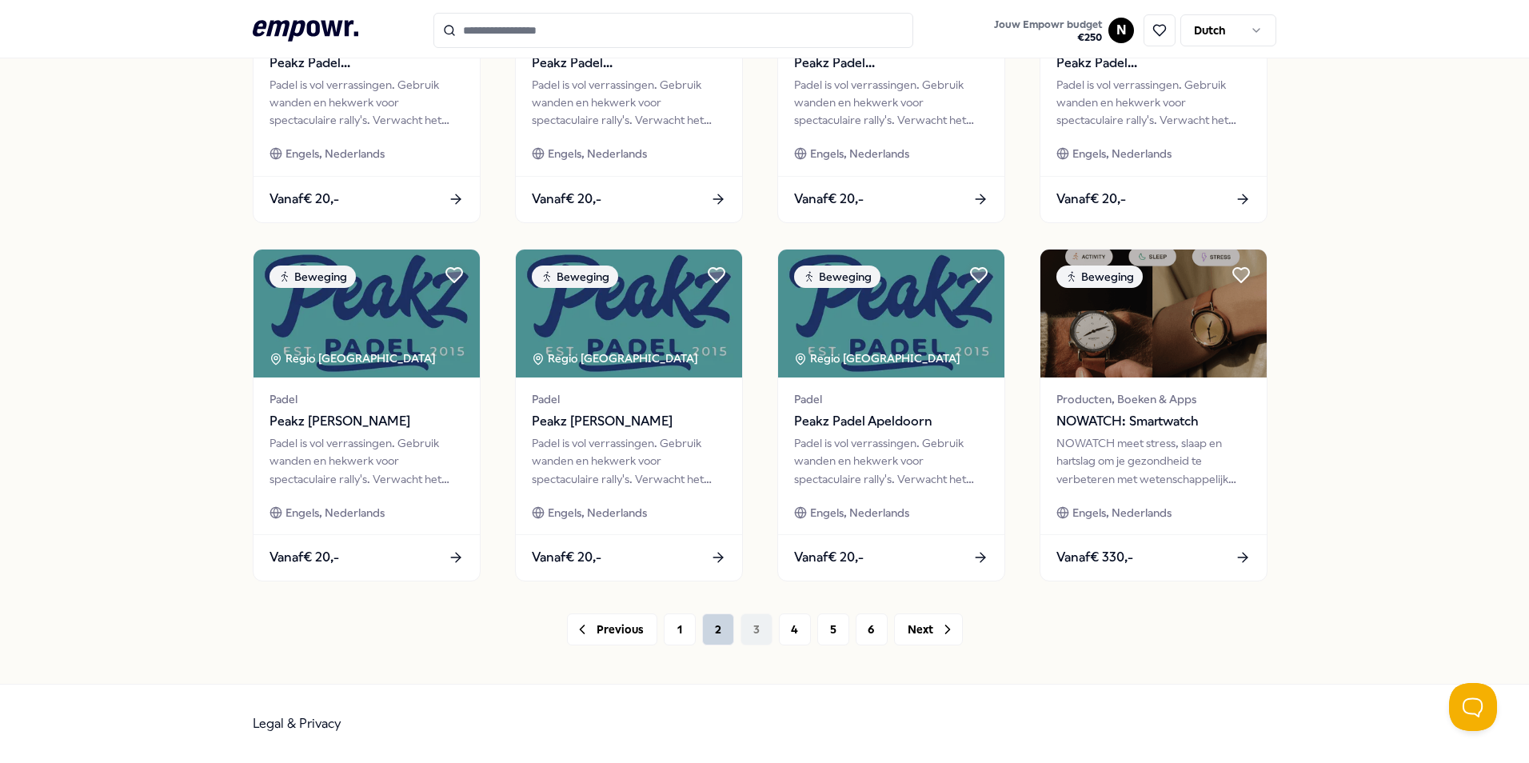
click at [704, 622] on button "2" at bounding box center [718, 629] width 32 height 32
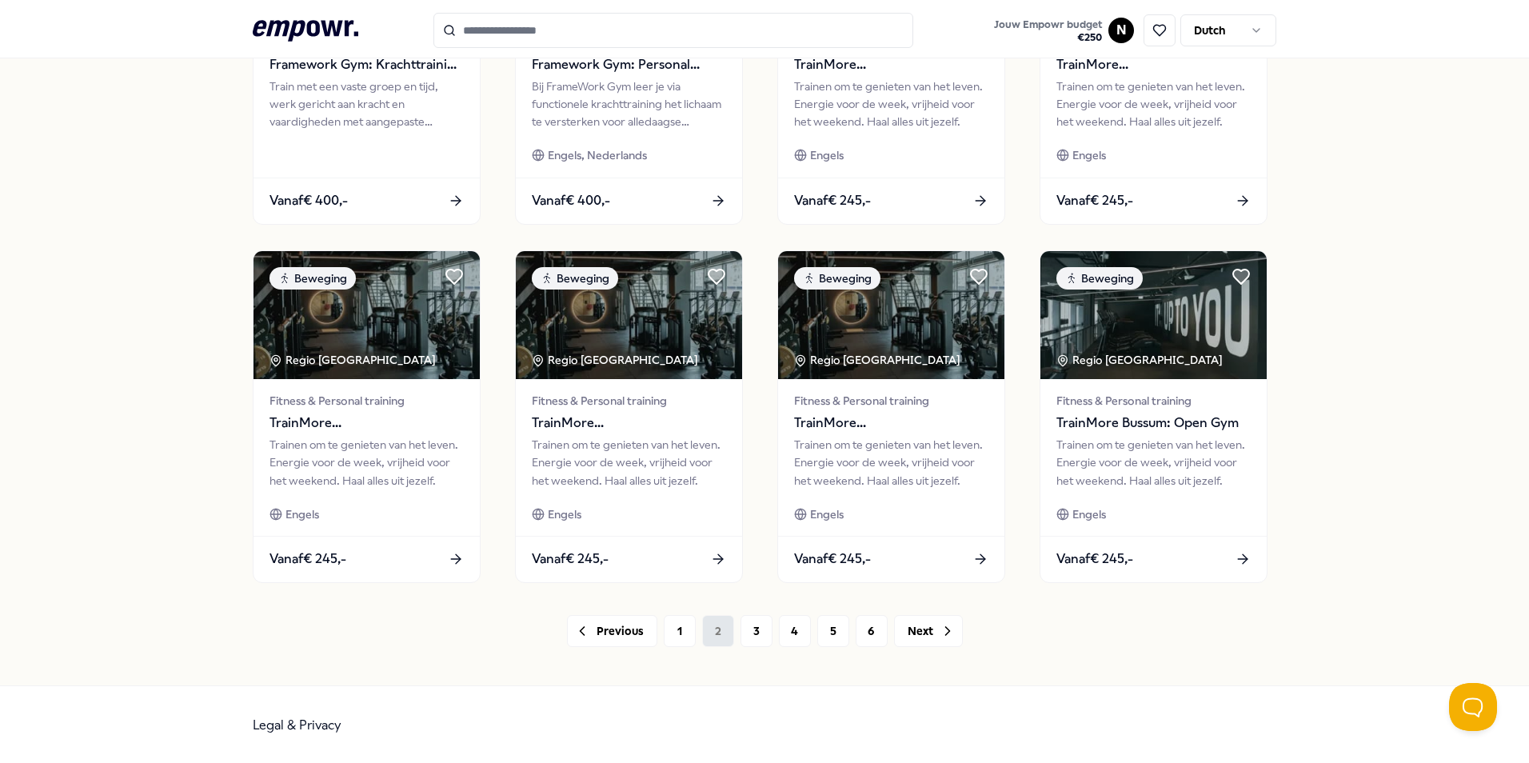
scroll to position [668, 0]
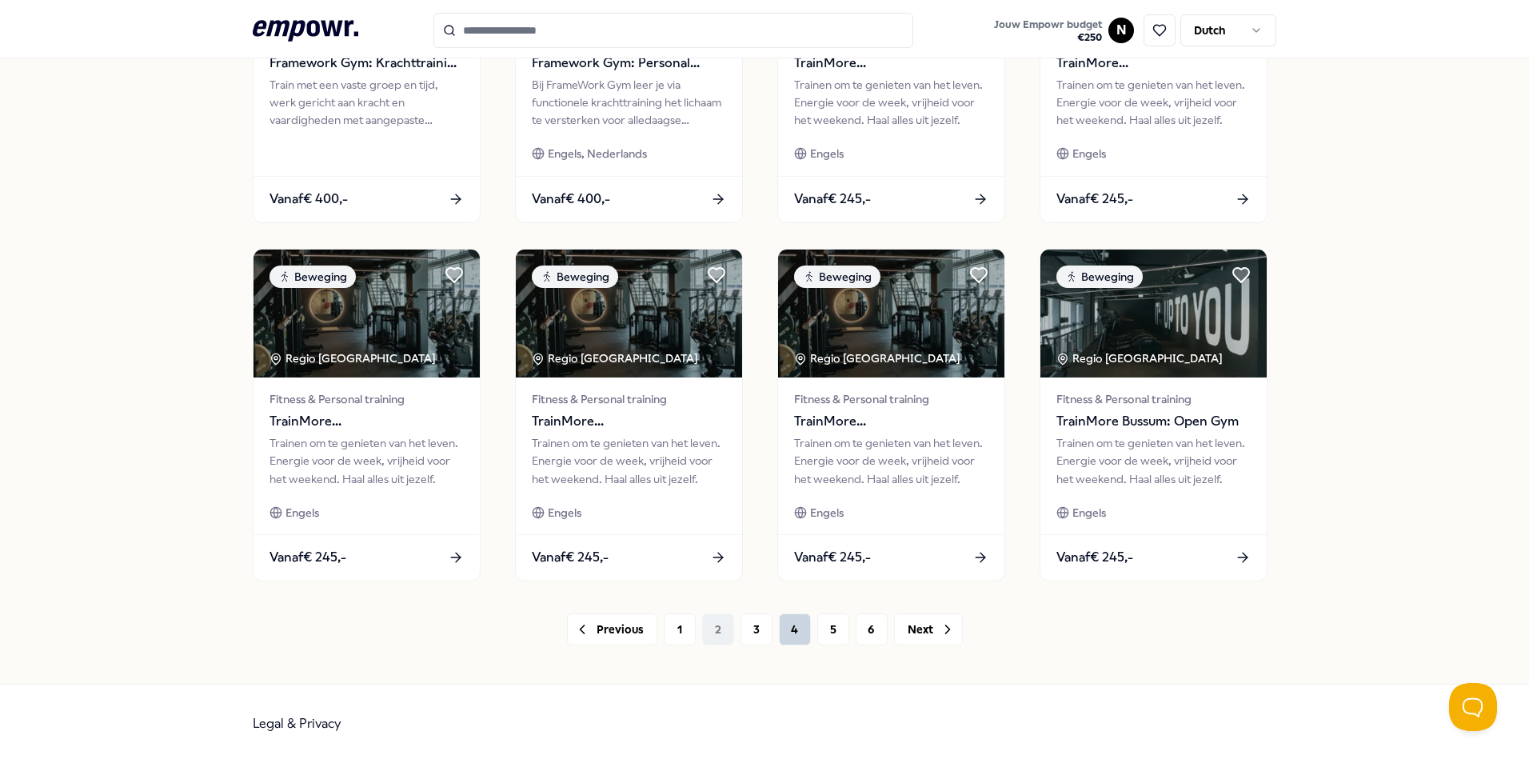
click at [789, 627] on button "4" at bounding box center [795, 629] width 32 height 32
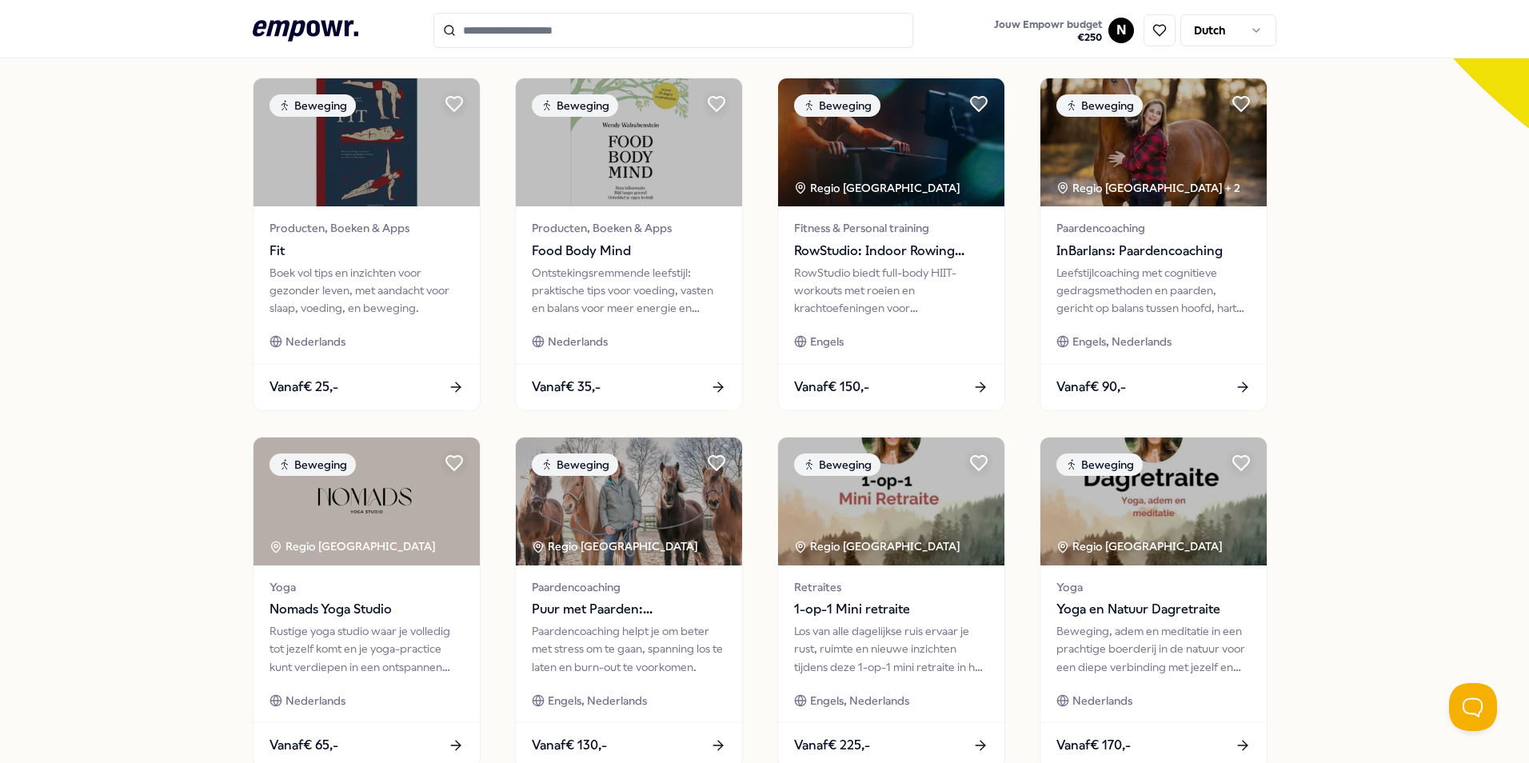
scroll to position [668, 0]
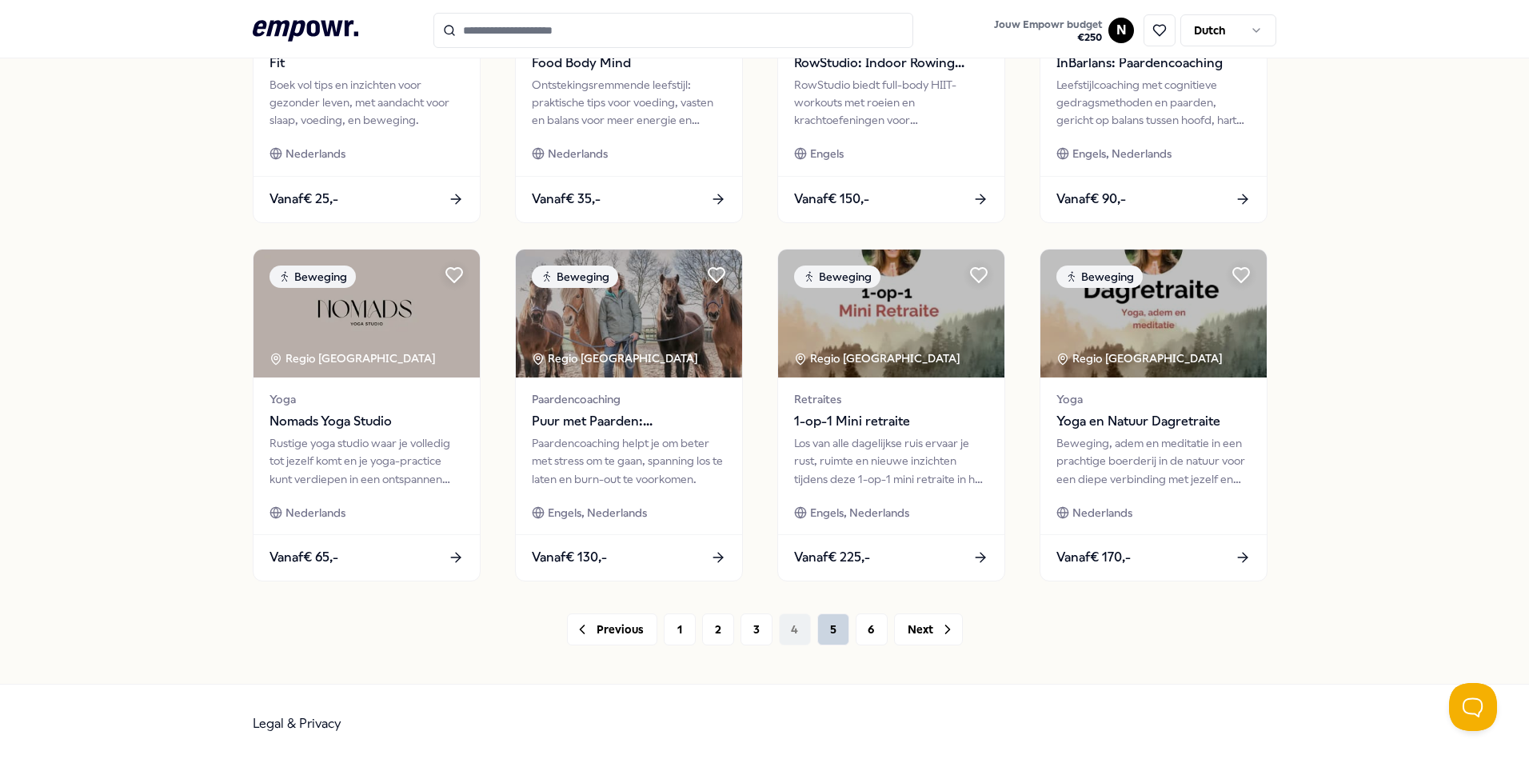
click at [831, 622] on button "5" at bounding box center [833, 629] width 32 height 32
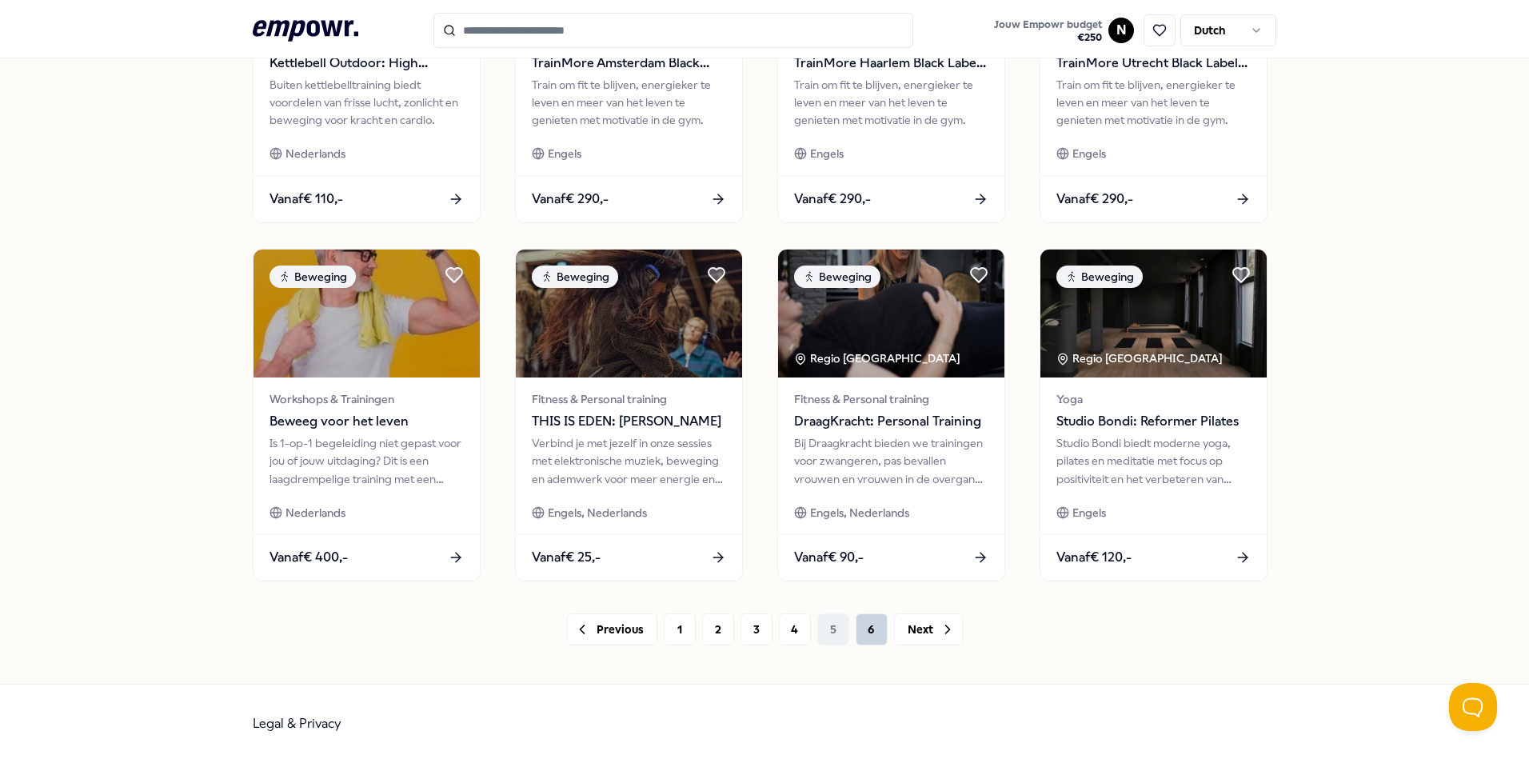
click at [869, 624] on button "6" at bounding box center [872, 629] width 32 height 32
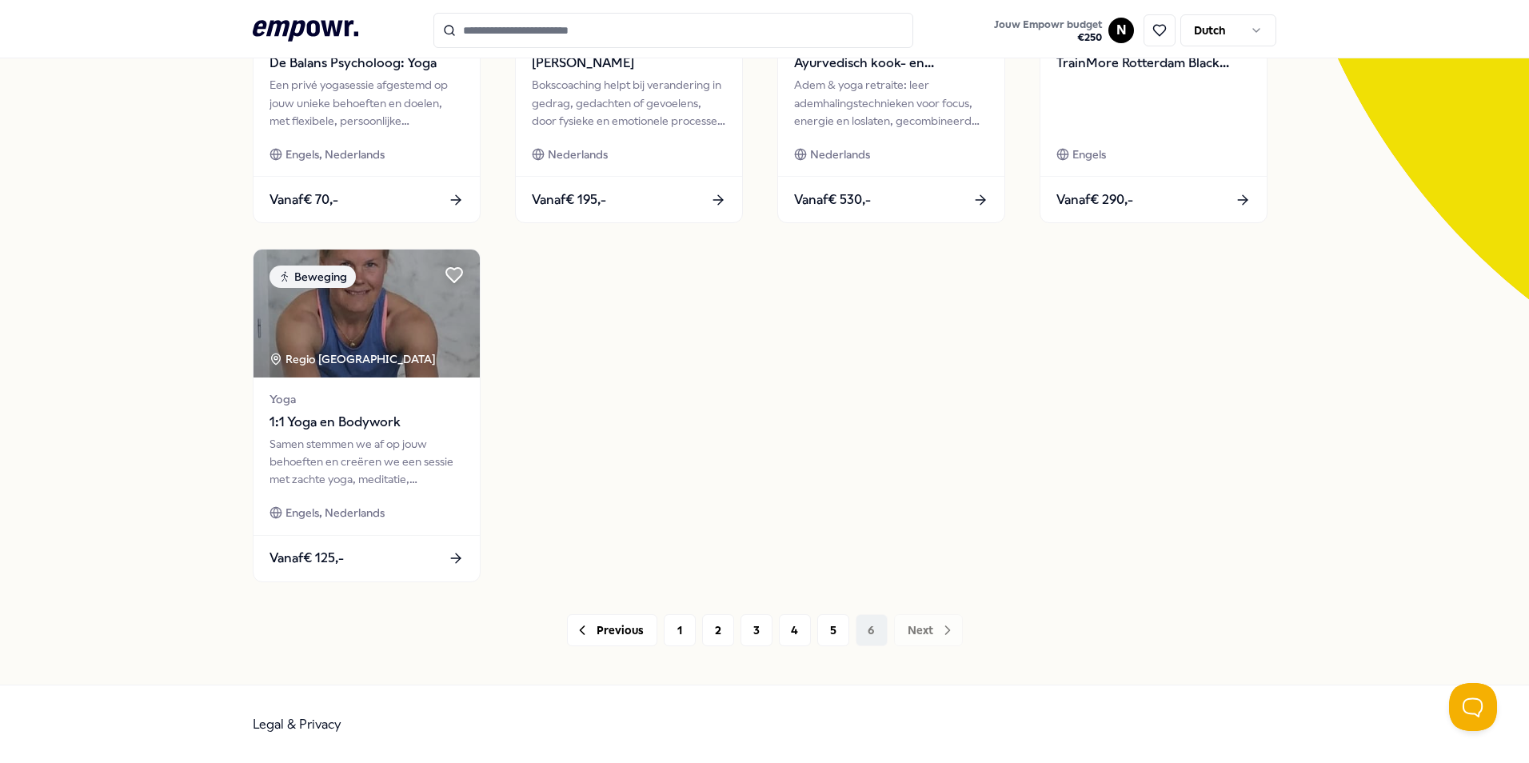
scroll to position [309, 0]
